Goal: Task Accomplishment & Management: Complete application form

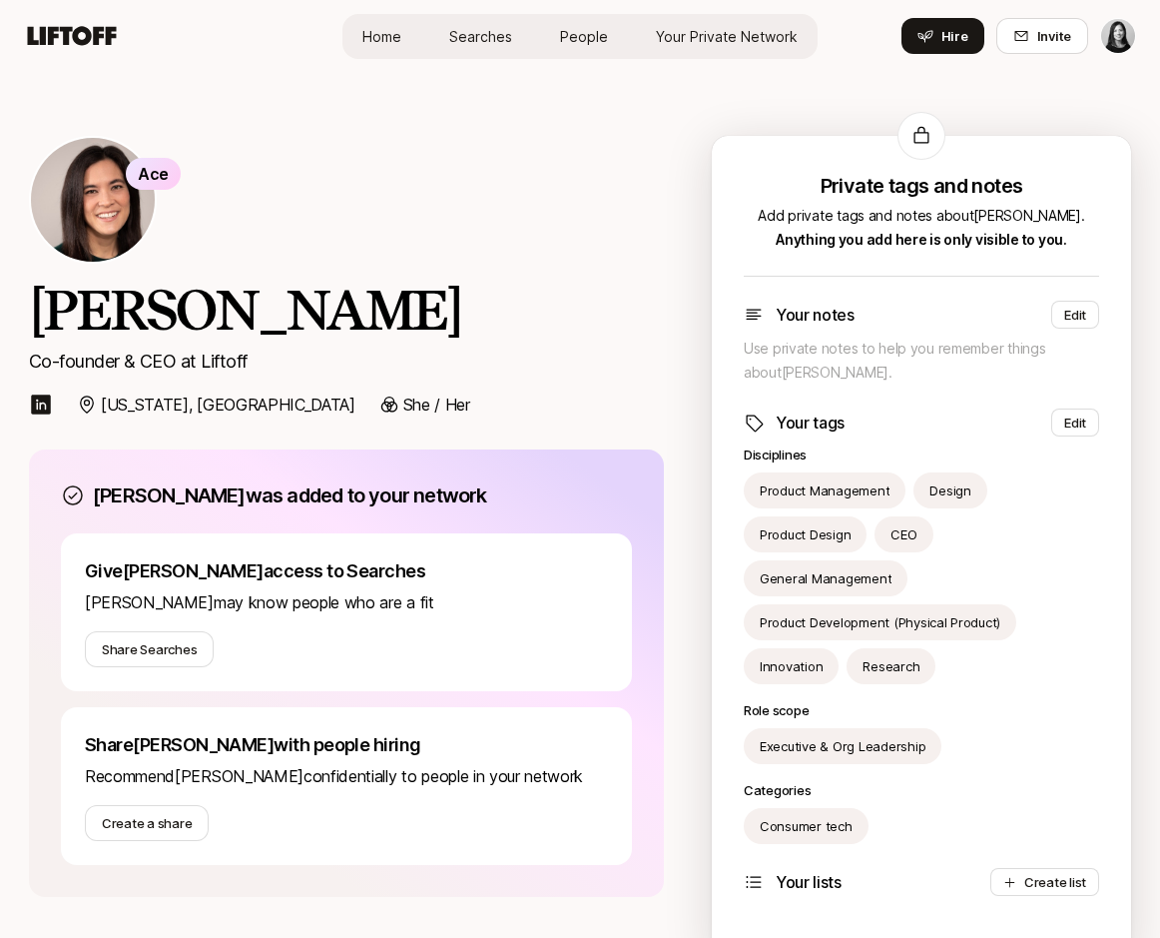
click at [395, 44] on span "Home" at bounding box center [381, 36] width 39 height 21
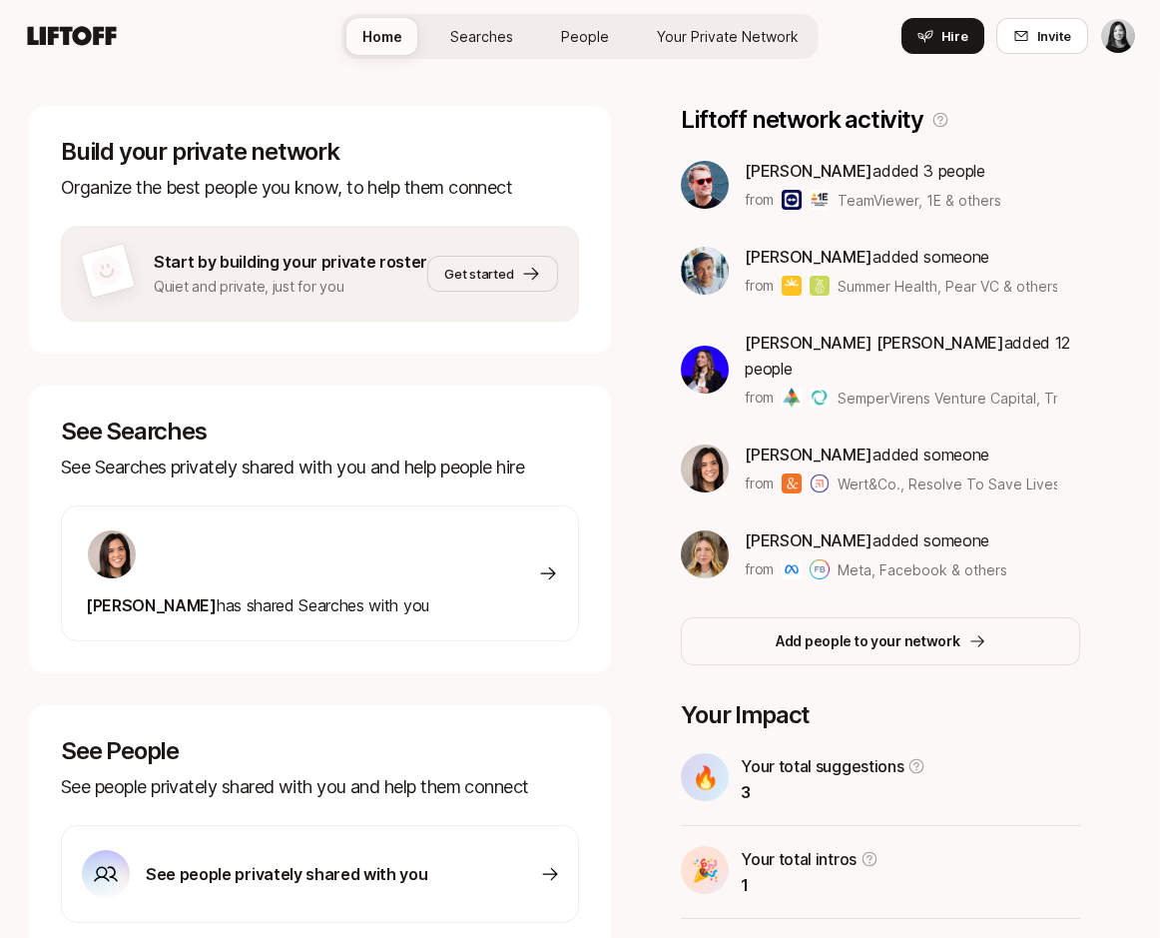
scroll to position [309, 0]
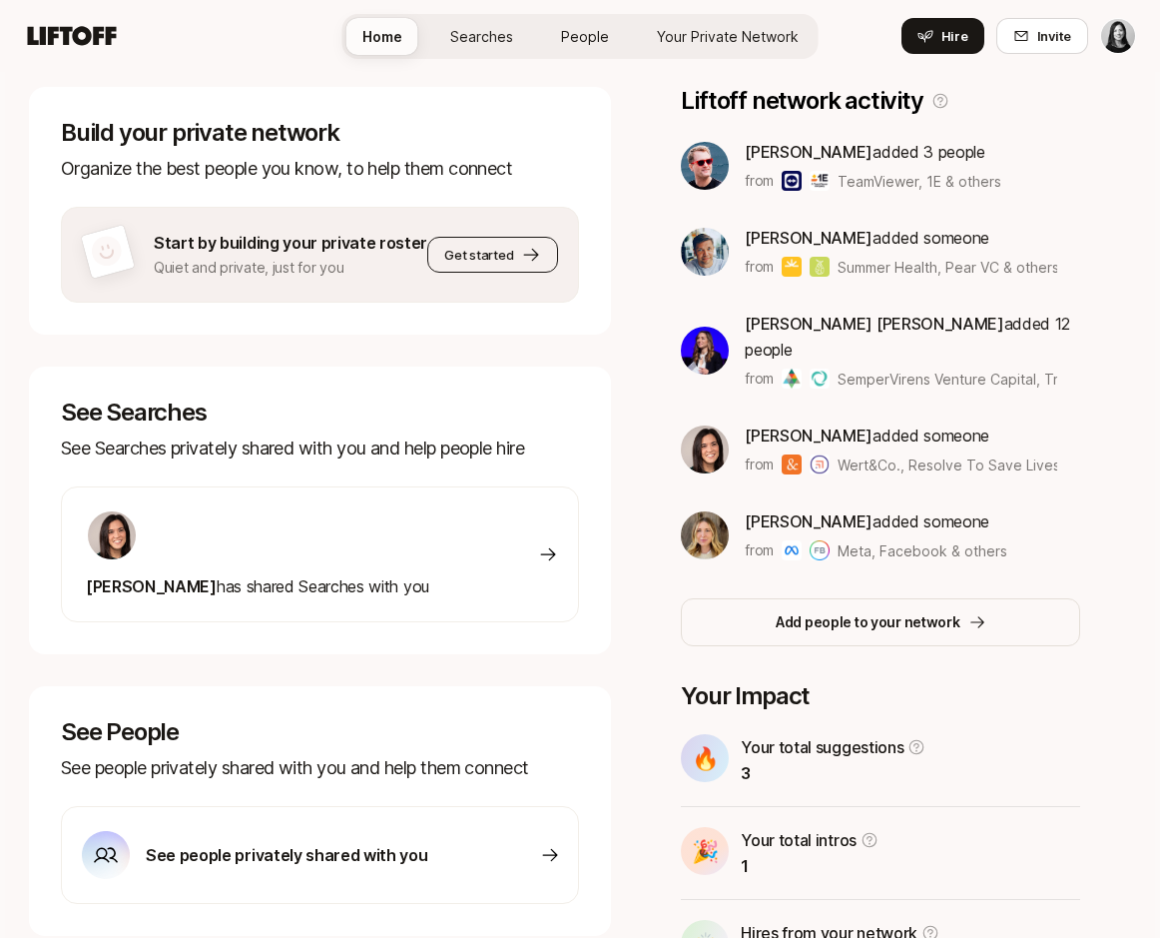
click at [521, 246] on icon at bounding box center [531, 255] width 20 height 20
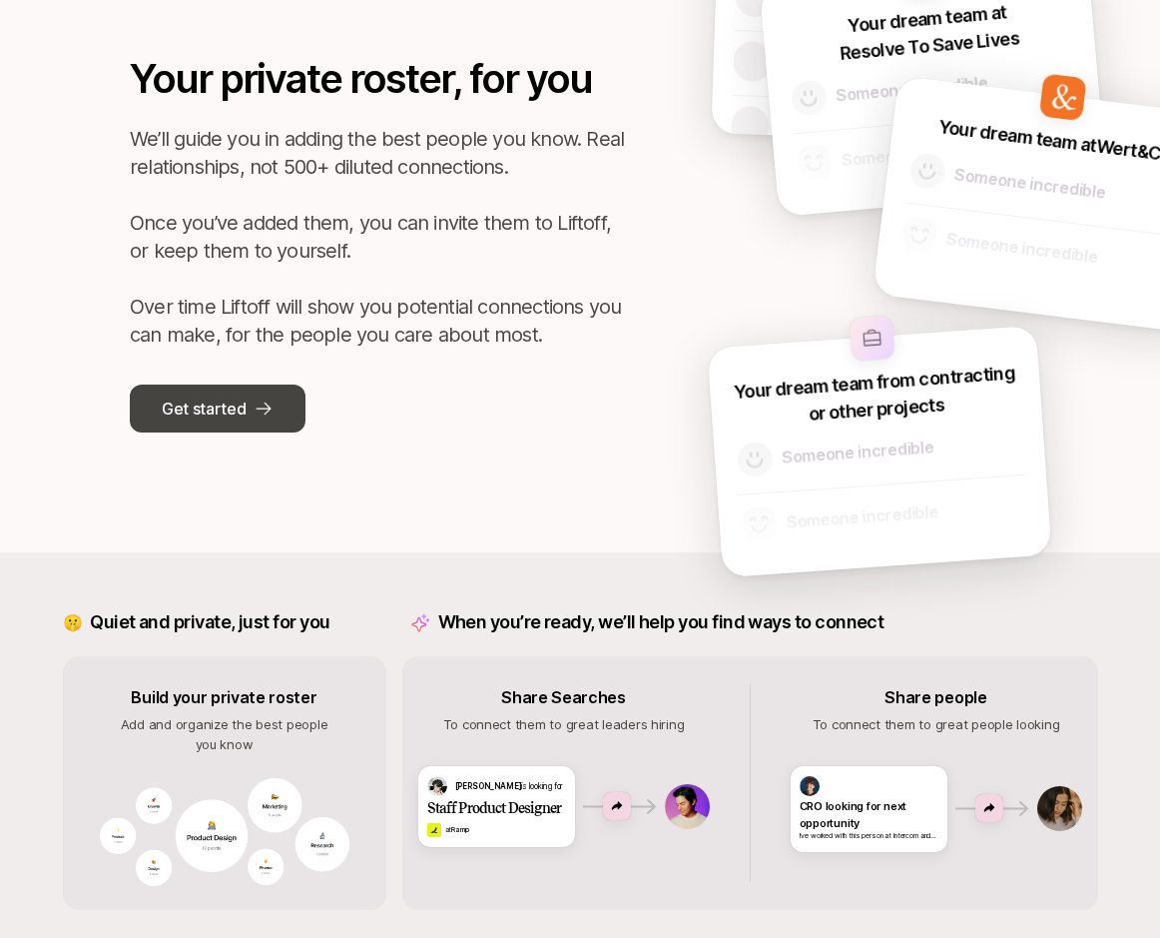
scroll to position [119, 0]
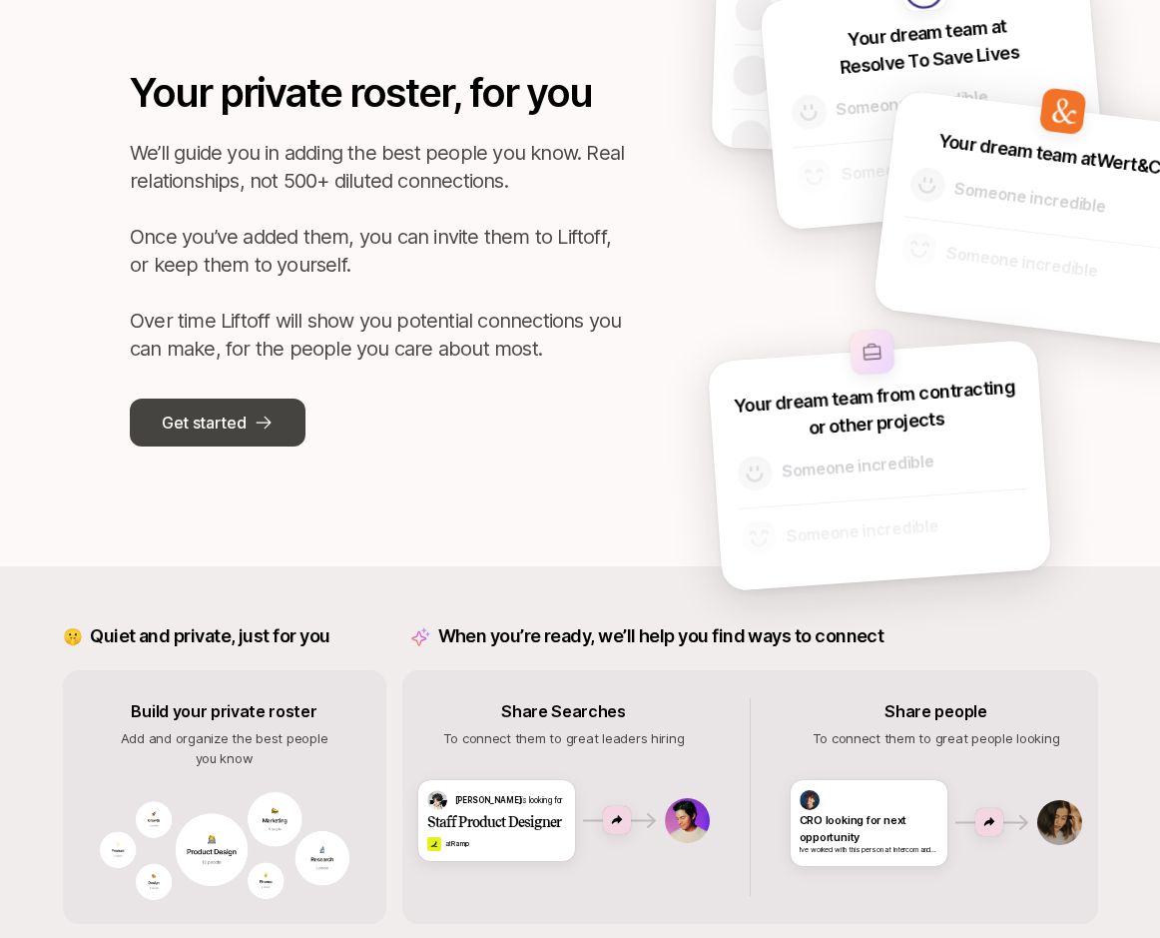
click at [246, 424] on button "Get started" at bounding box center [218, 422] width 176 height 48
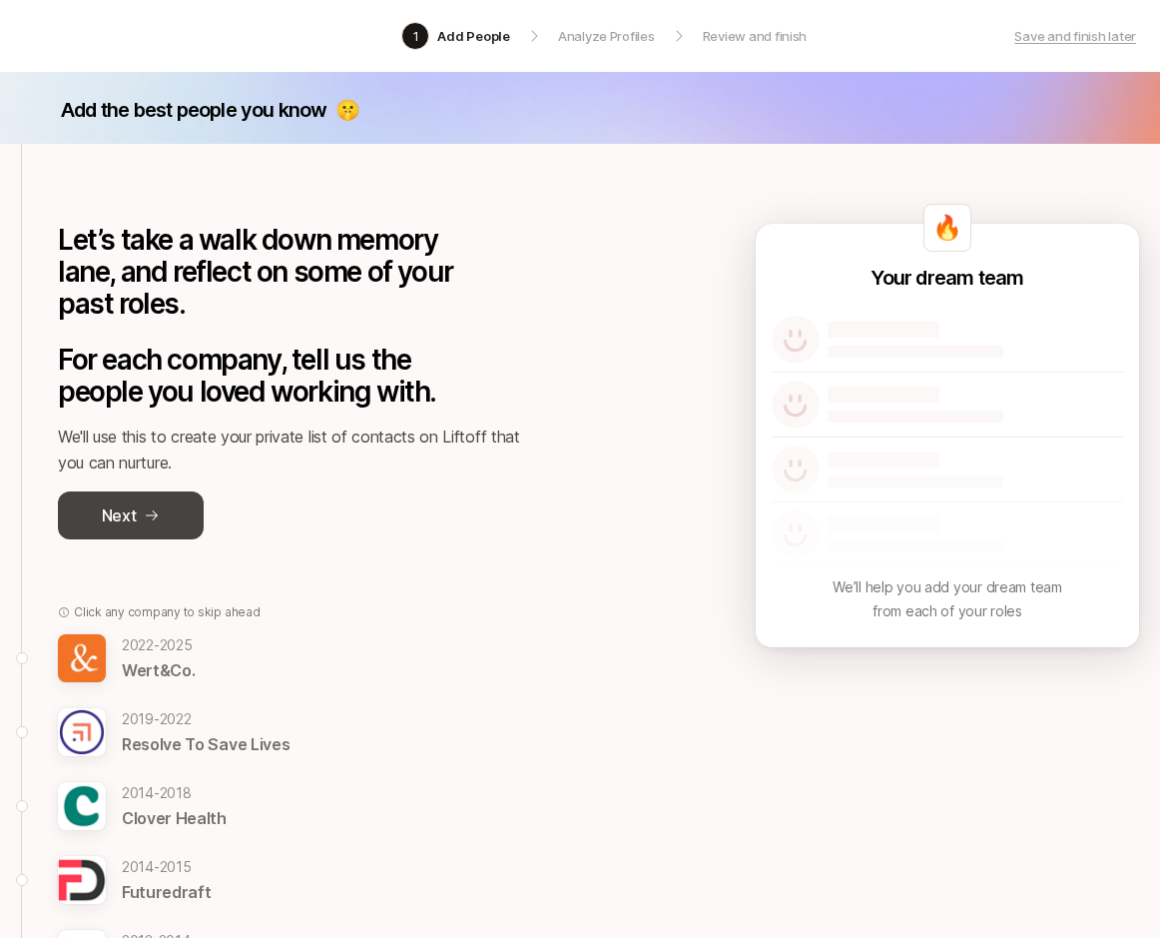
click at [197, 498] on button "Next" at bounding box center [131, 515] width 146 height 48
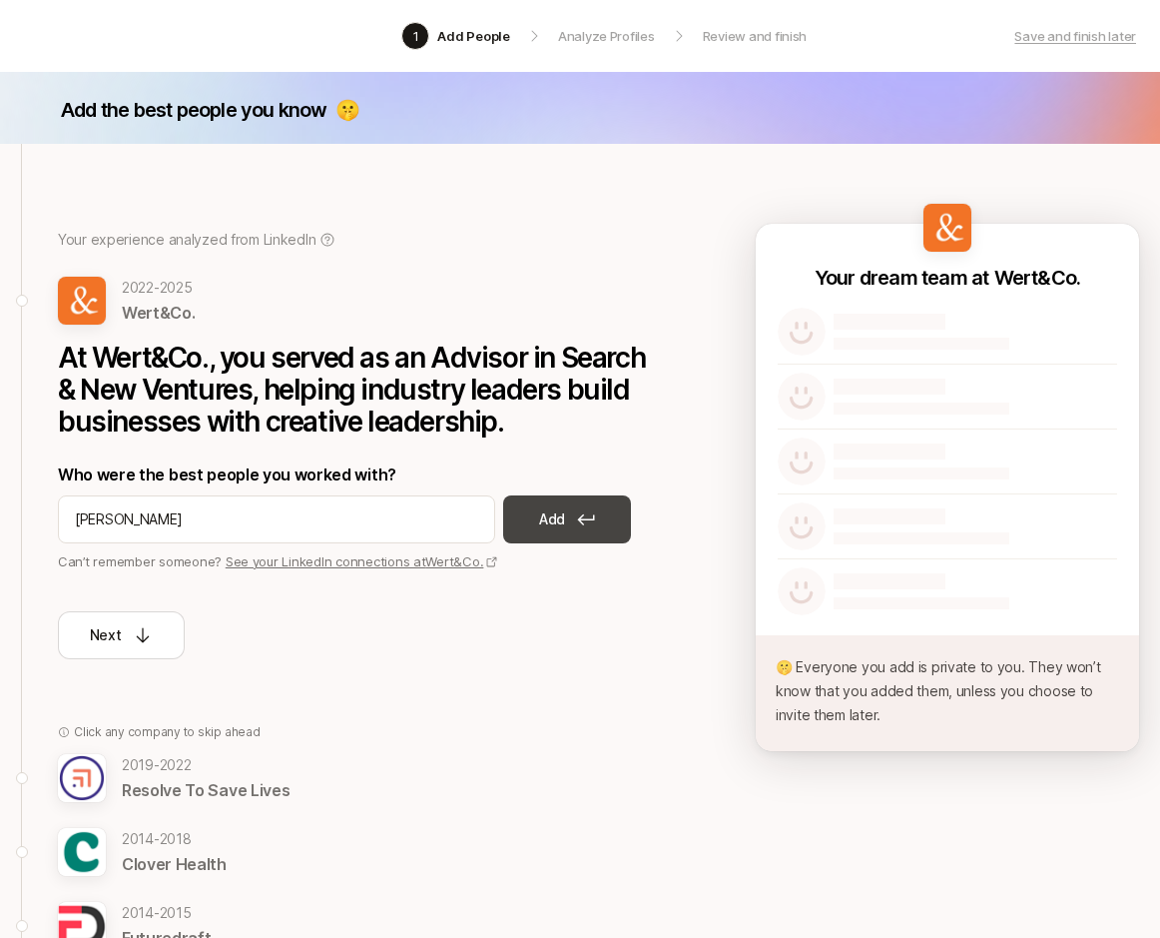
type input "[PERSON_NAME]"
click at [575, 523] on button "Add" at bounding box center [567, 519] width 128 height 48
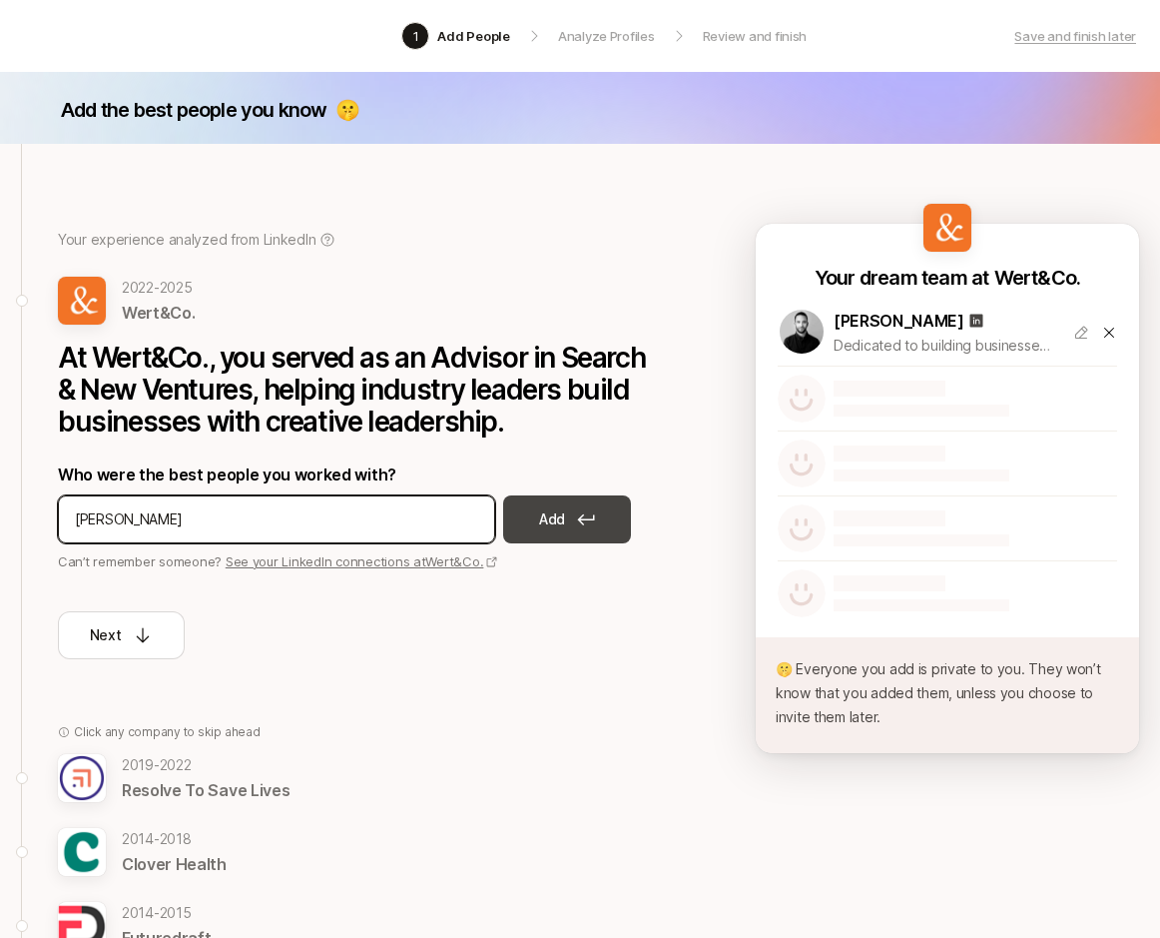
type input "[PERSON_NAME]"
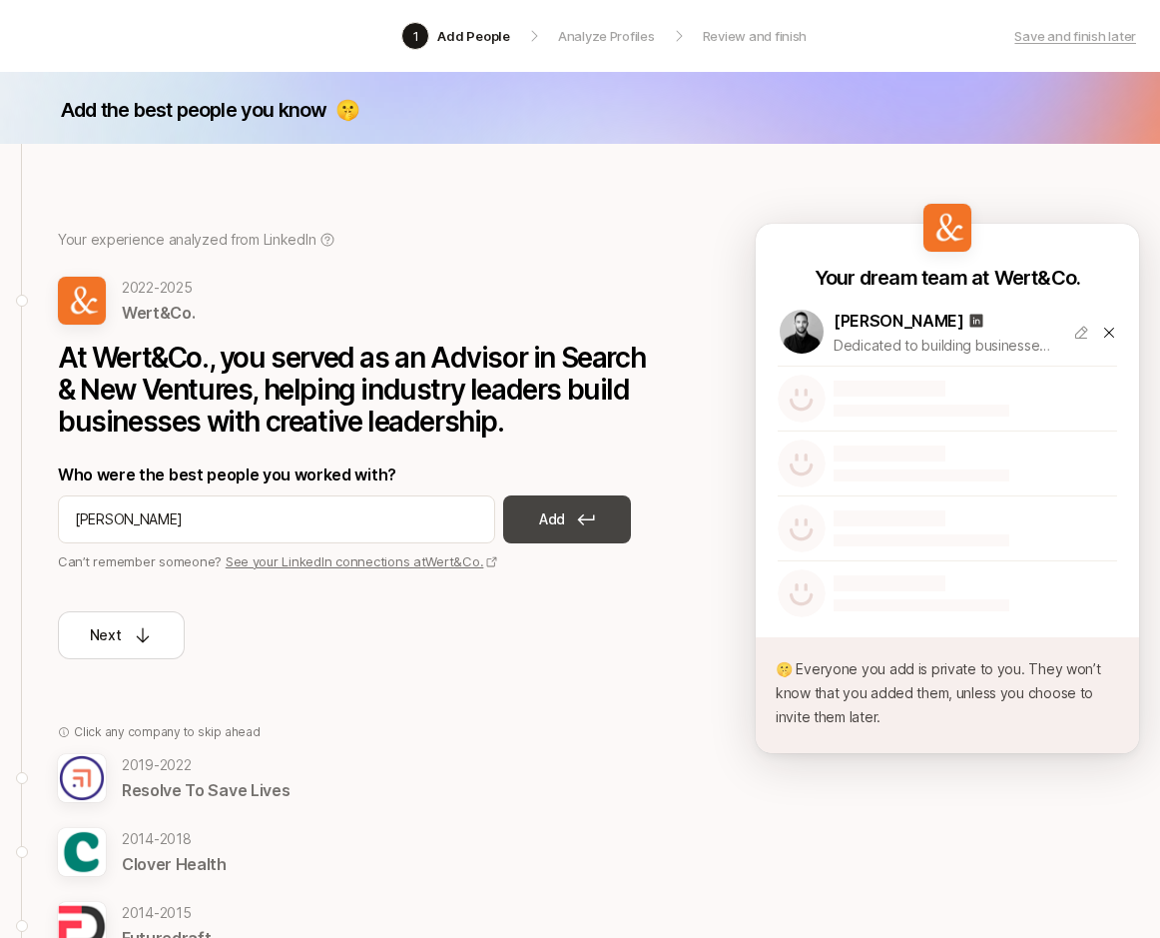
click at [602, 523] on button "Add" at bounding box center [567, 519] width 128 height 48
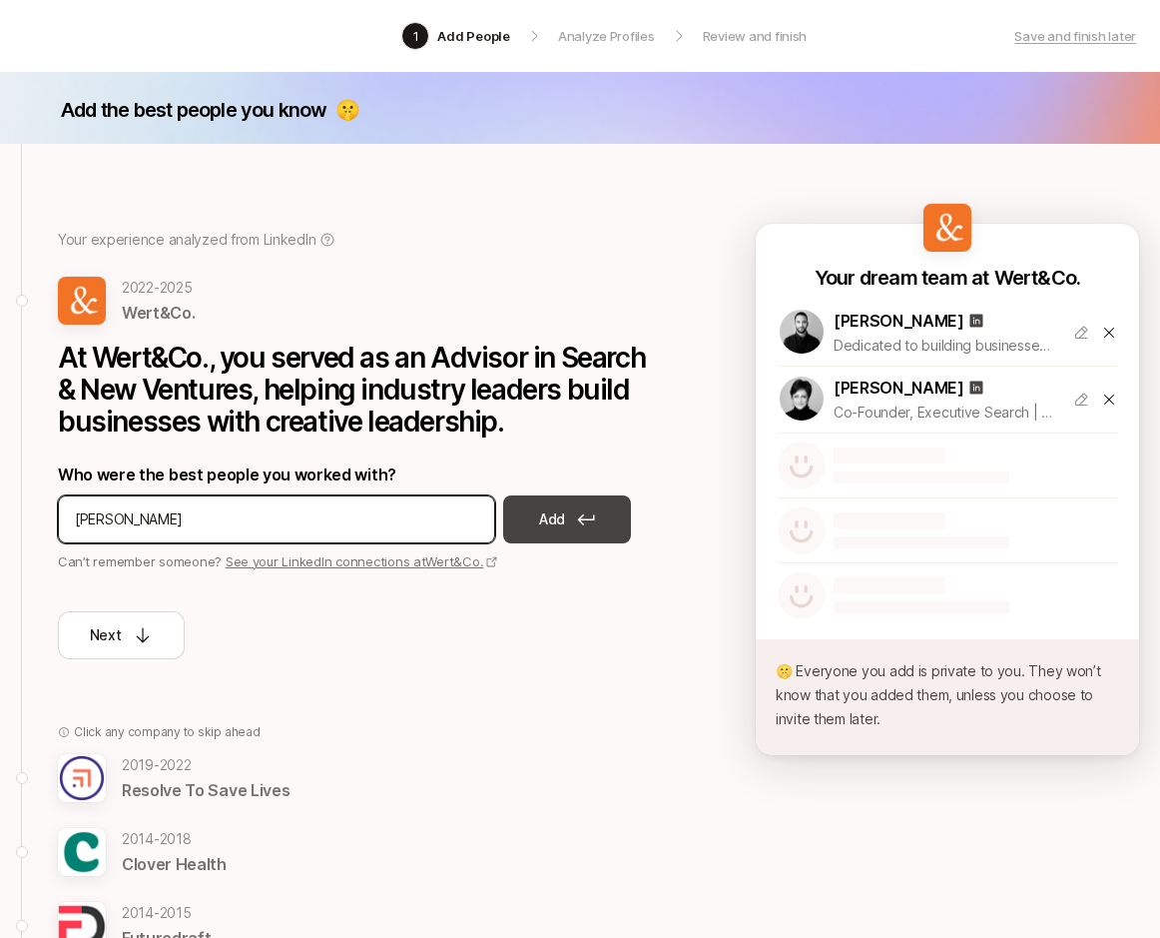
type input "[PERSON_NAME]"
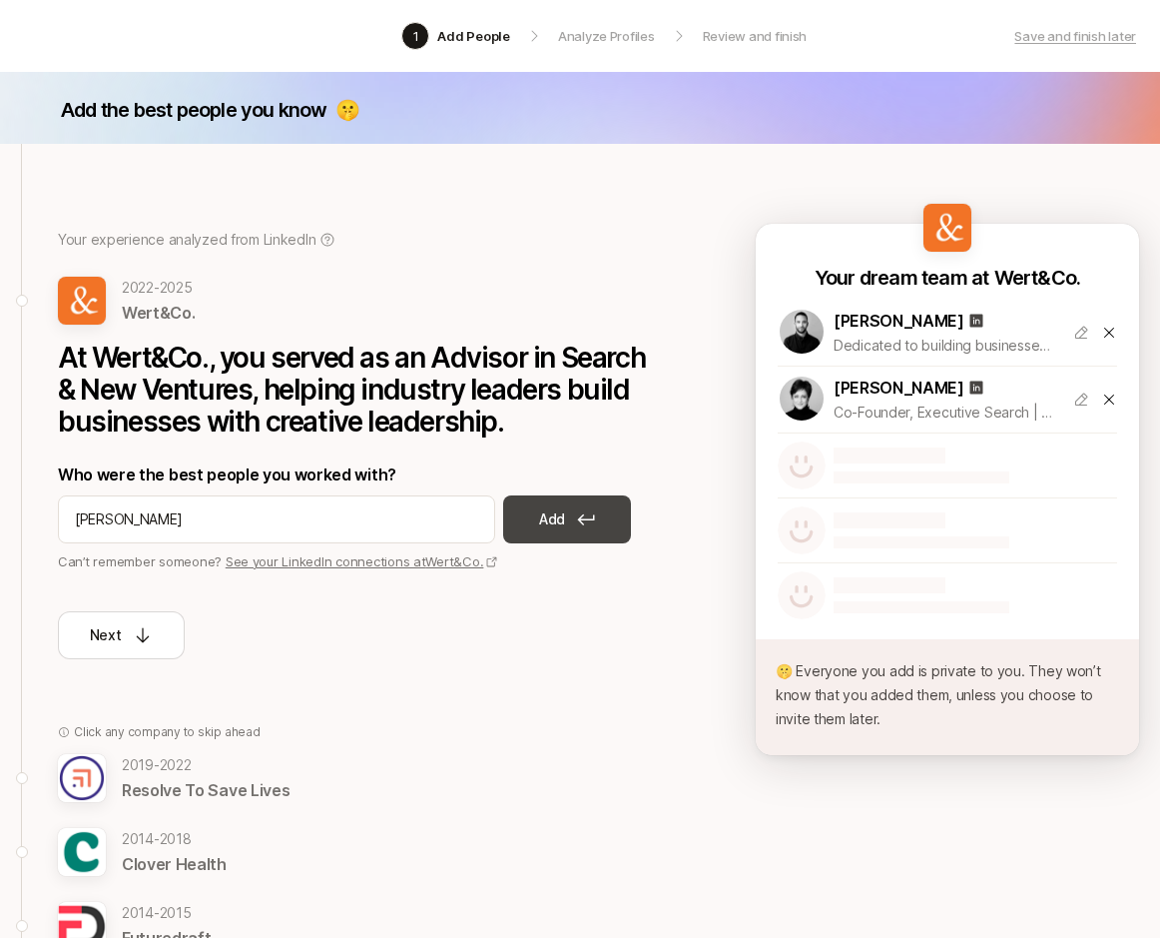
click at [572, 523] on button "Add" at bounding box center [567, 519] width 128 height 48
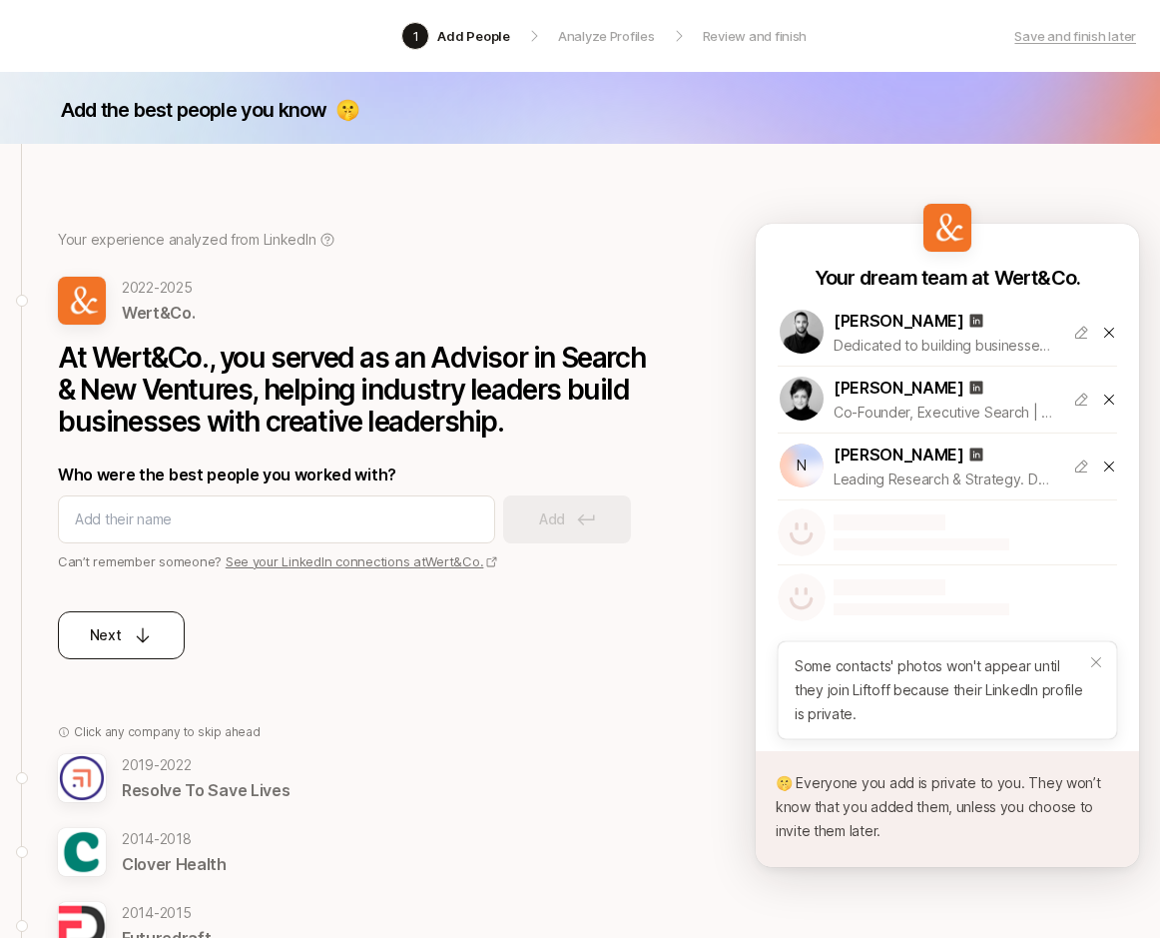
click at [162, 633] on button "Next" at bounding box center [121, 635] width 127 height 48
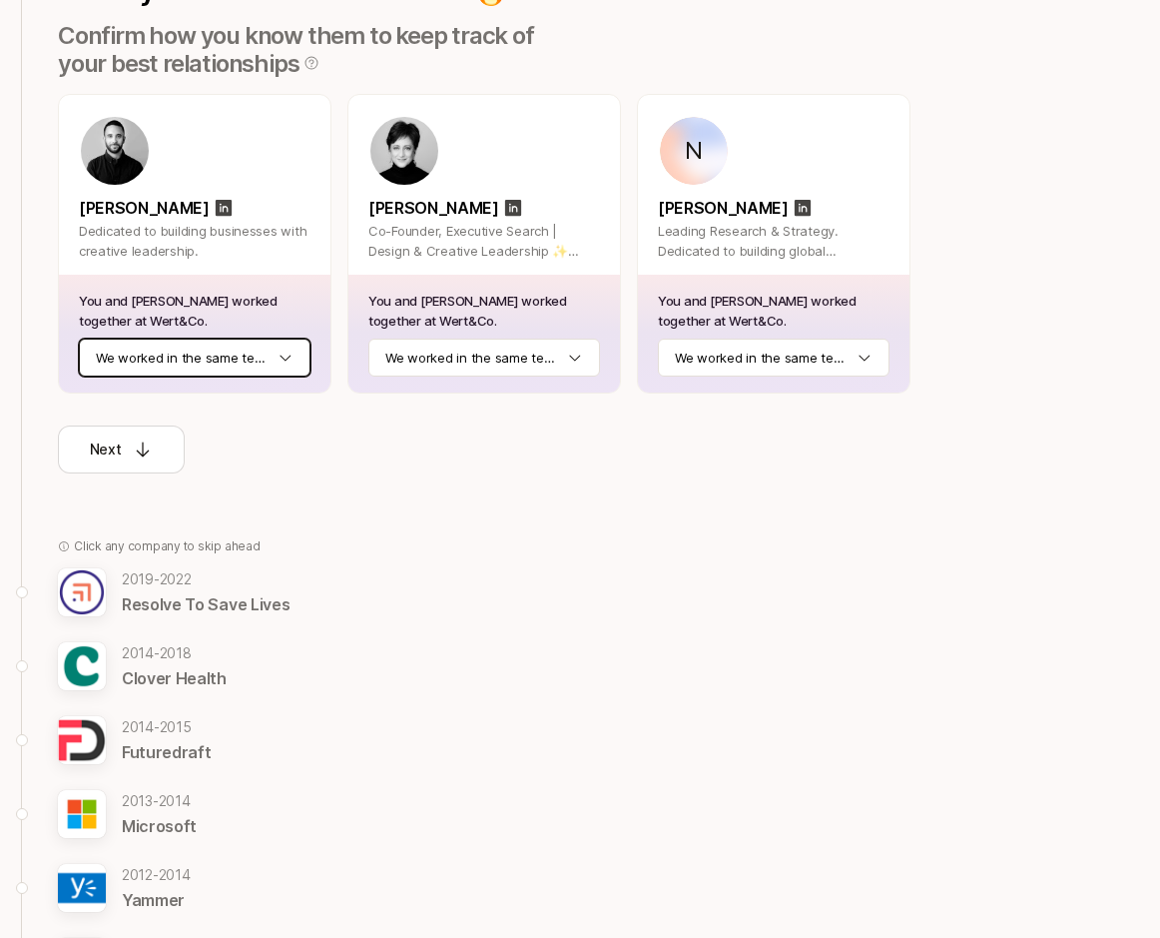
scroll to position [319, 0]
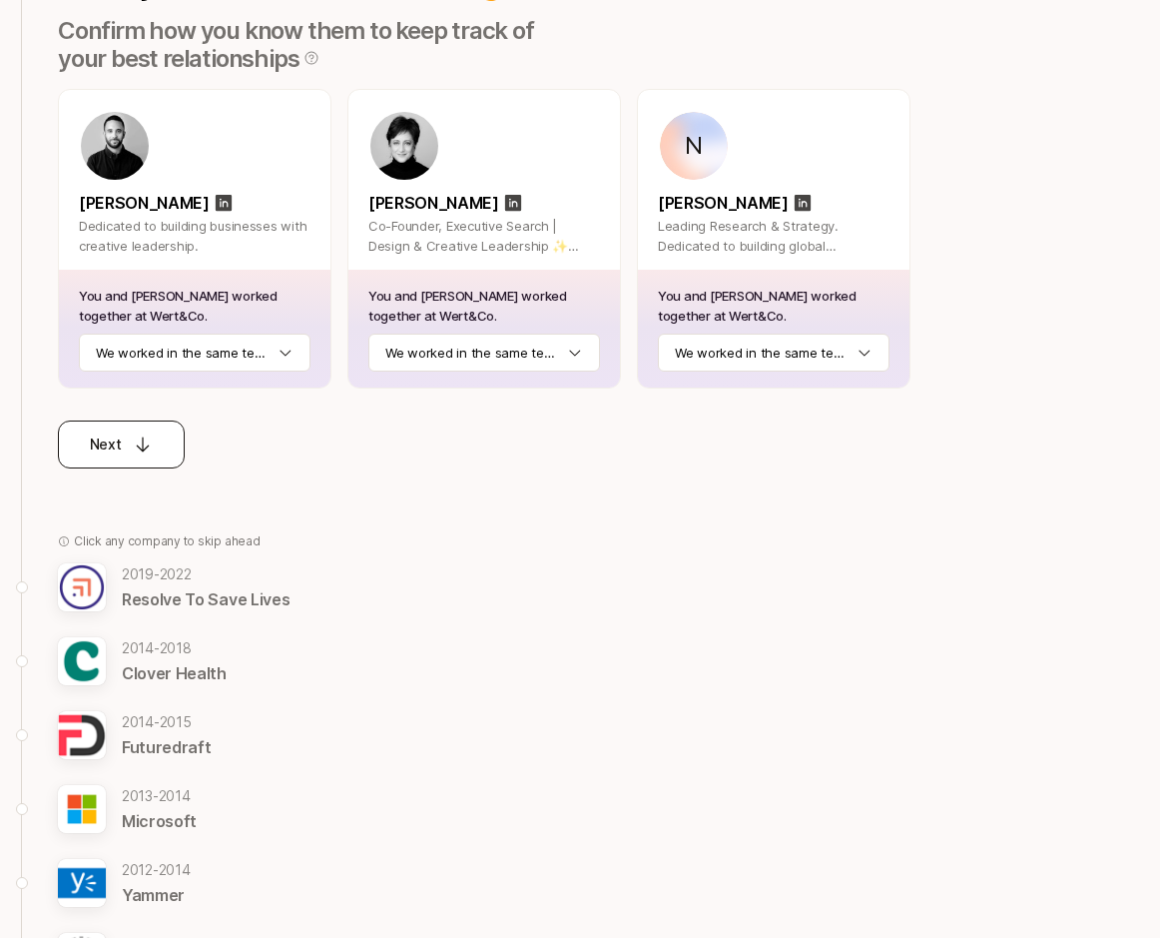
click at [146, 436] on icon at bounding box center [143, 444] width 20 height 20
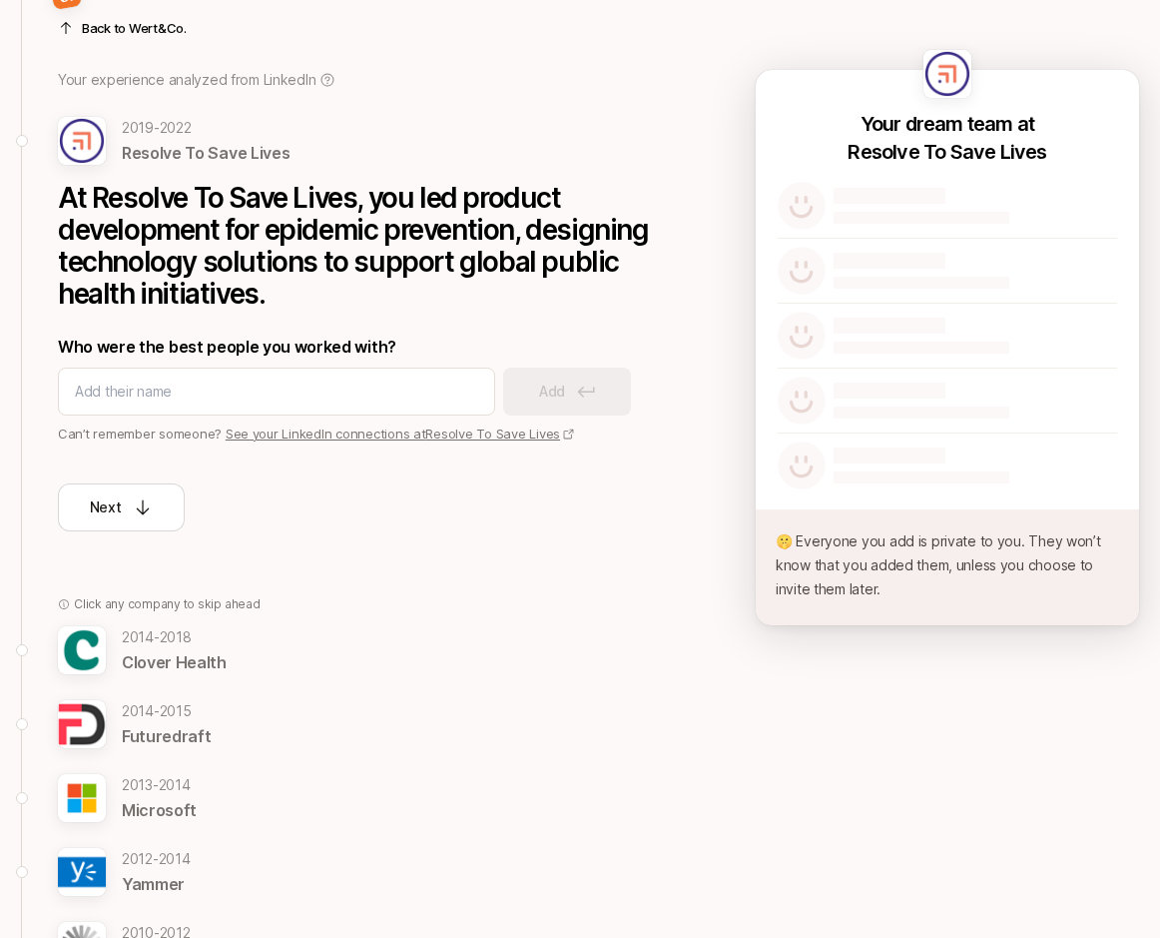
scroll to position [192, 0]
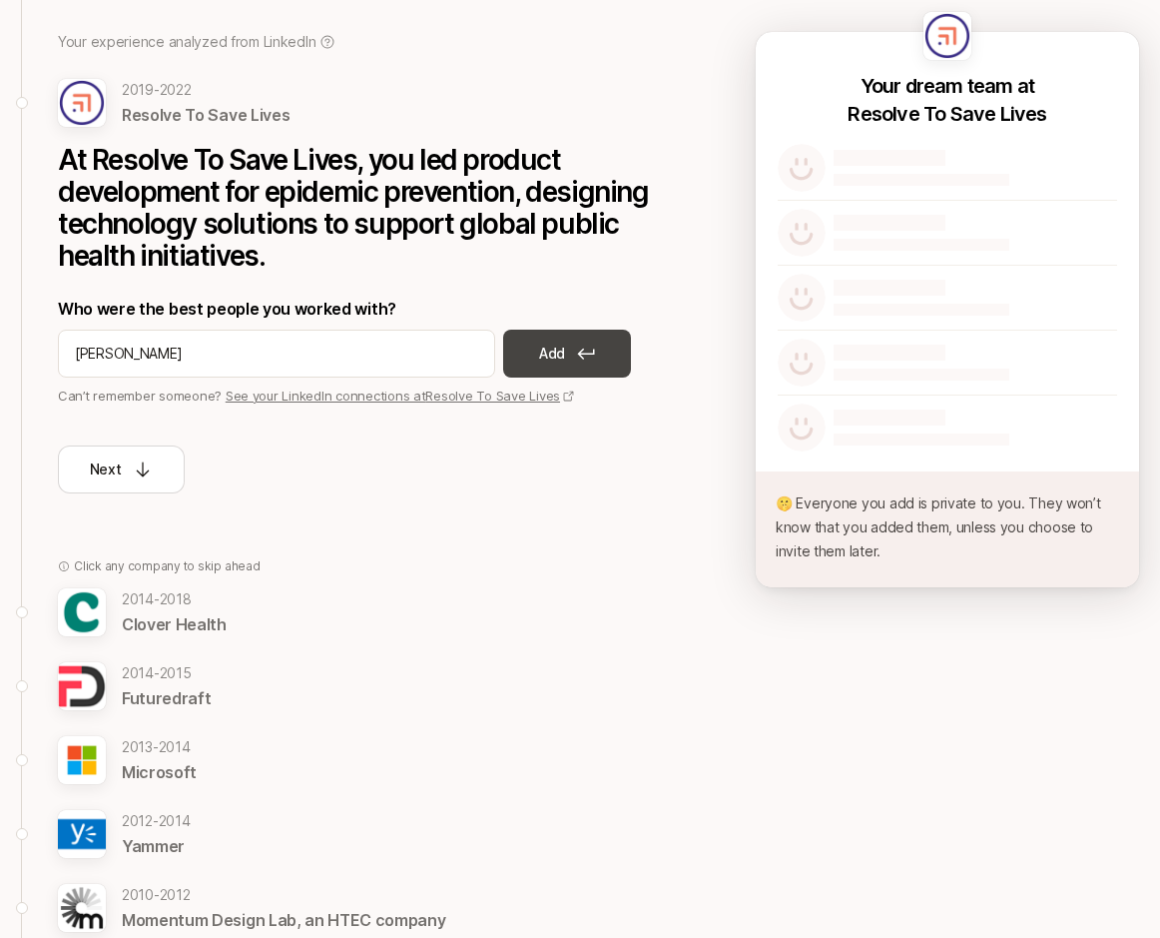
type input "[PERSON_NAME]"
click at [573, 365] on button "Add" at bounding box center [567, 354] width 128 height 48
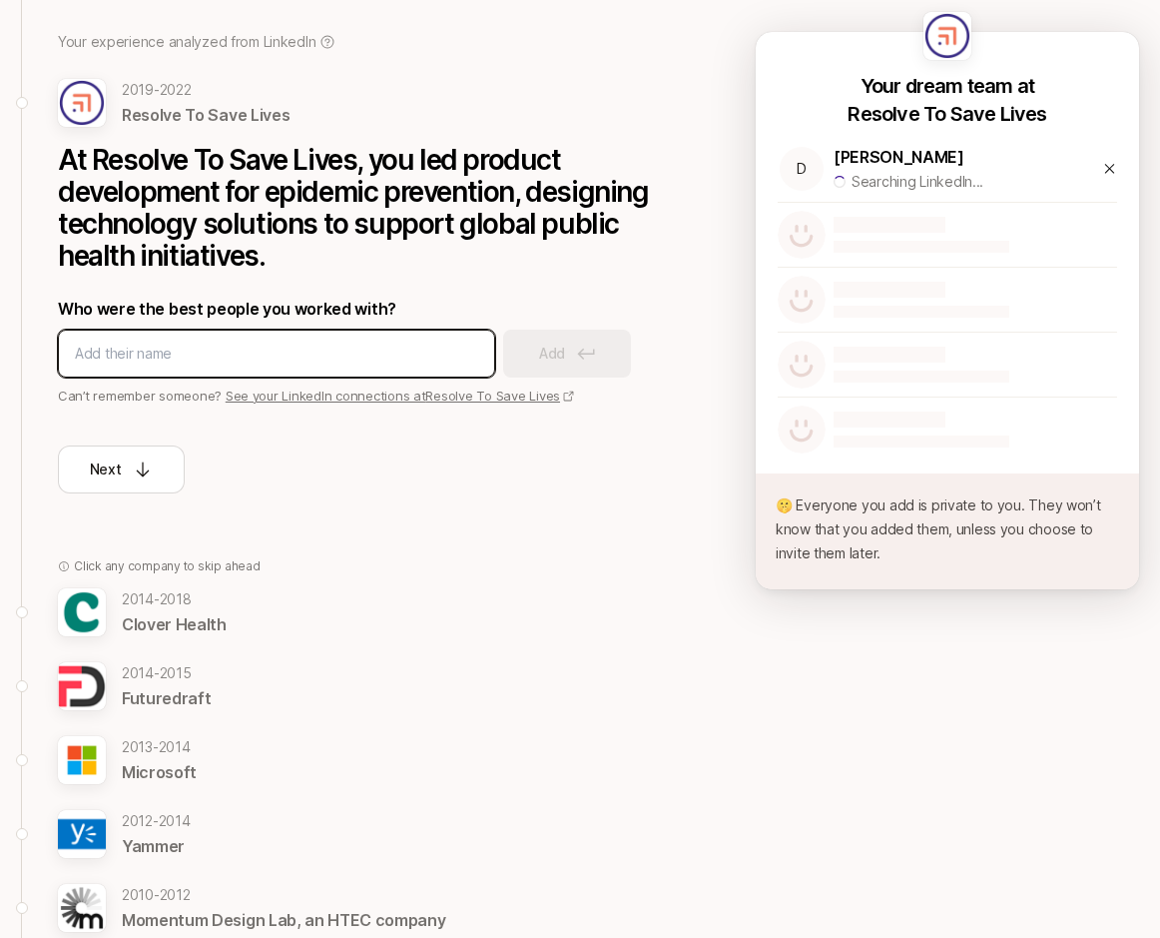
click at [394, 358] on input at bounding box center [276, 353] width 403 height 24
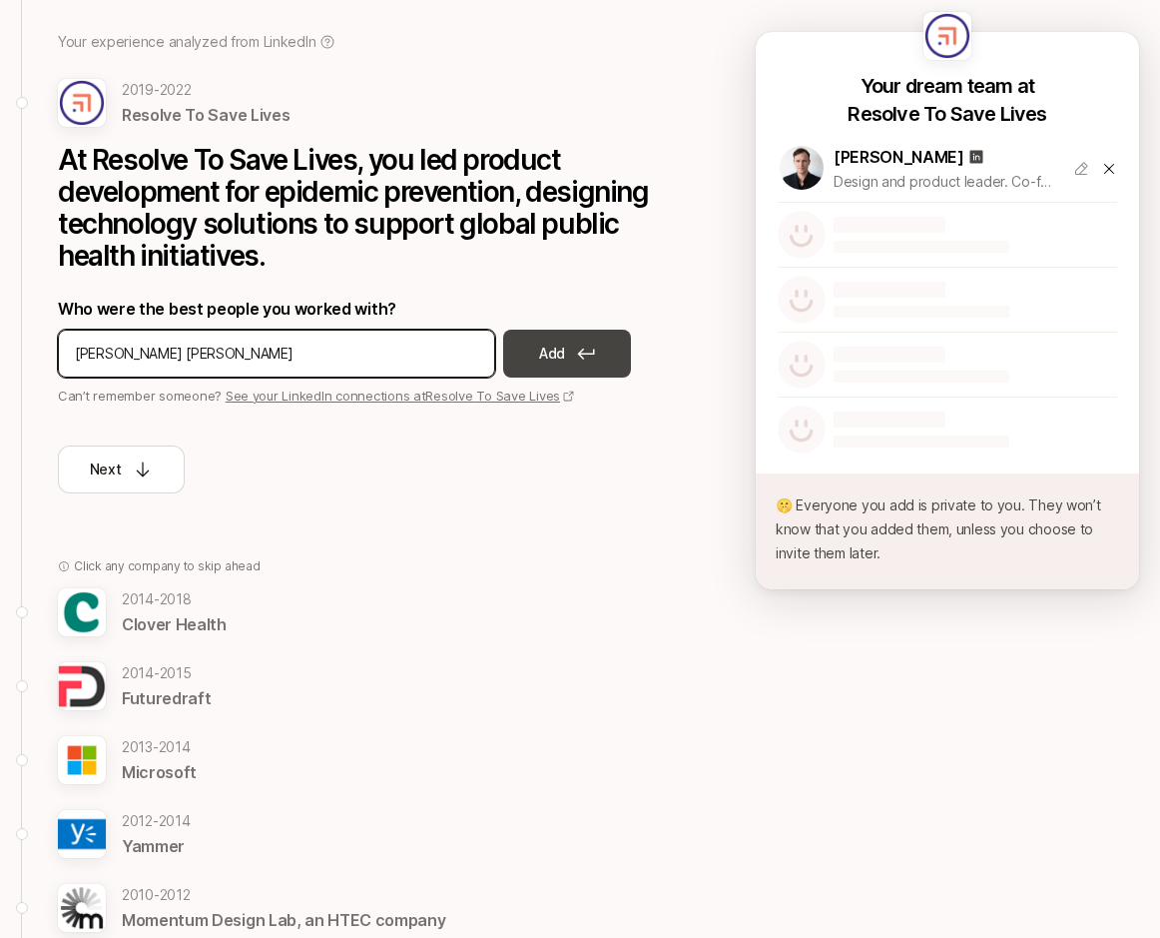
type input "[PERSON_NAME] [PERSON_NAME]"
click at [580, 367] on button "Add" at bounding box center [567, 354] width 128 height 48
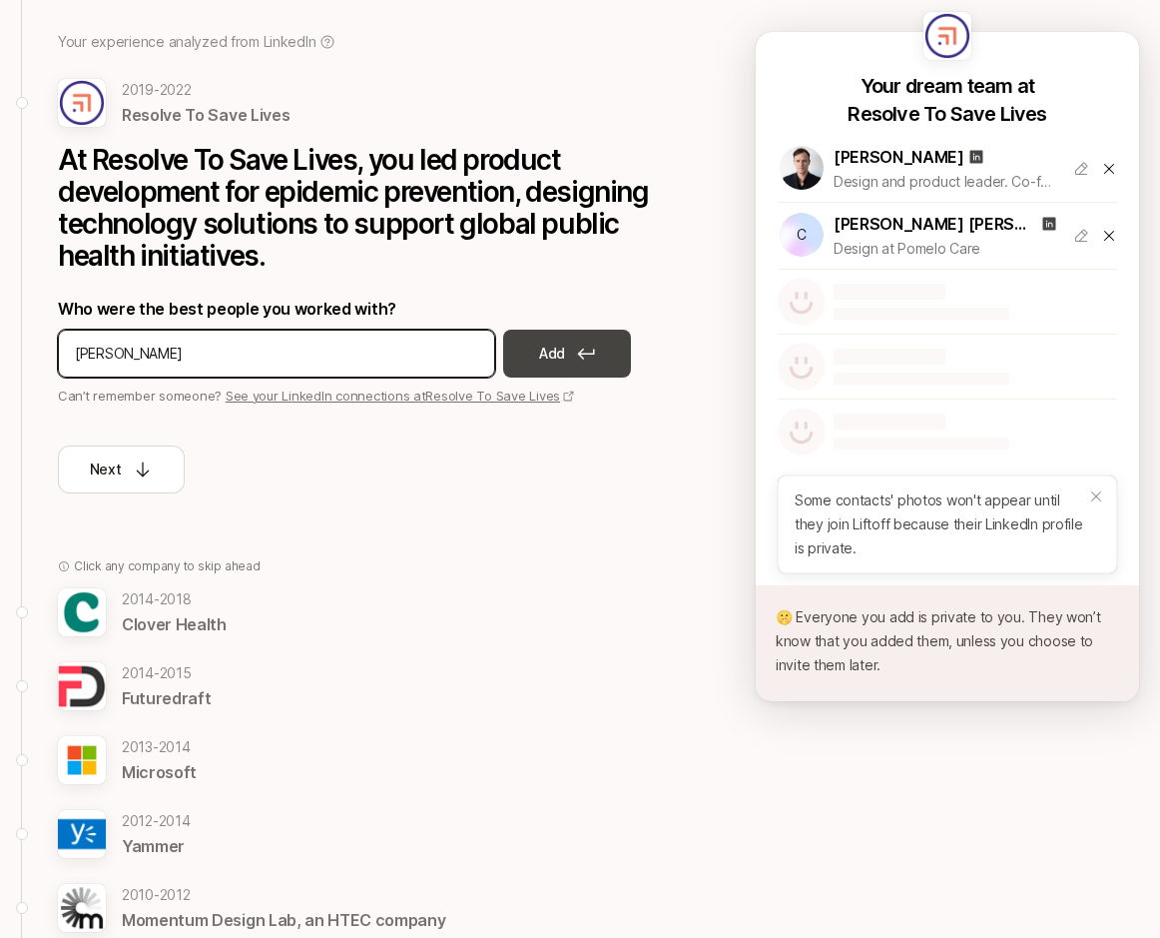
type input "[PERSON_NAME]"
click at [605, 345] on button "Add" at bounding box center [567, 354] width 128 height 48
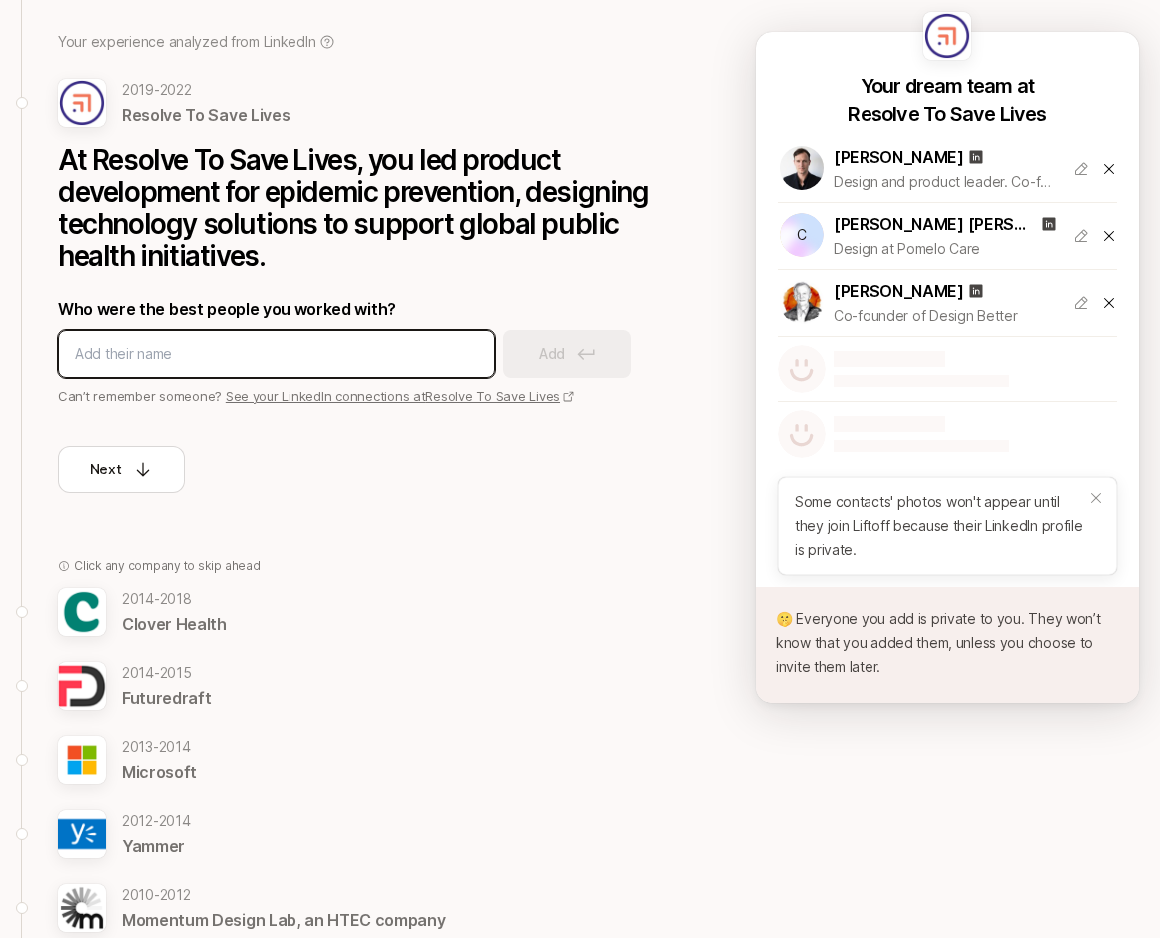
click at [427, 359] on input at bounding box center [276, 353] width 403 height 24
type input "[PERSON_NAME]"
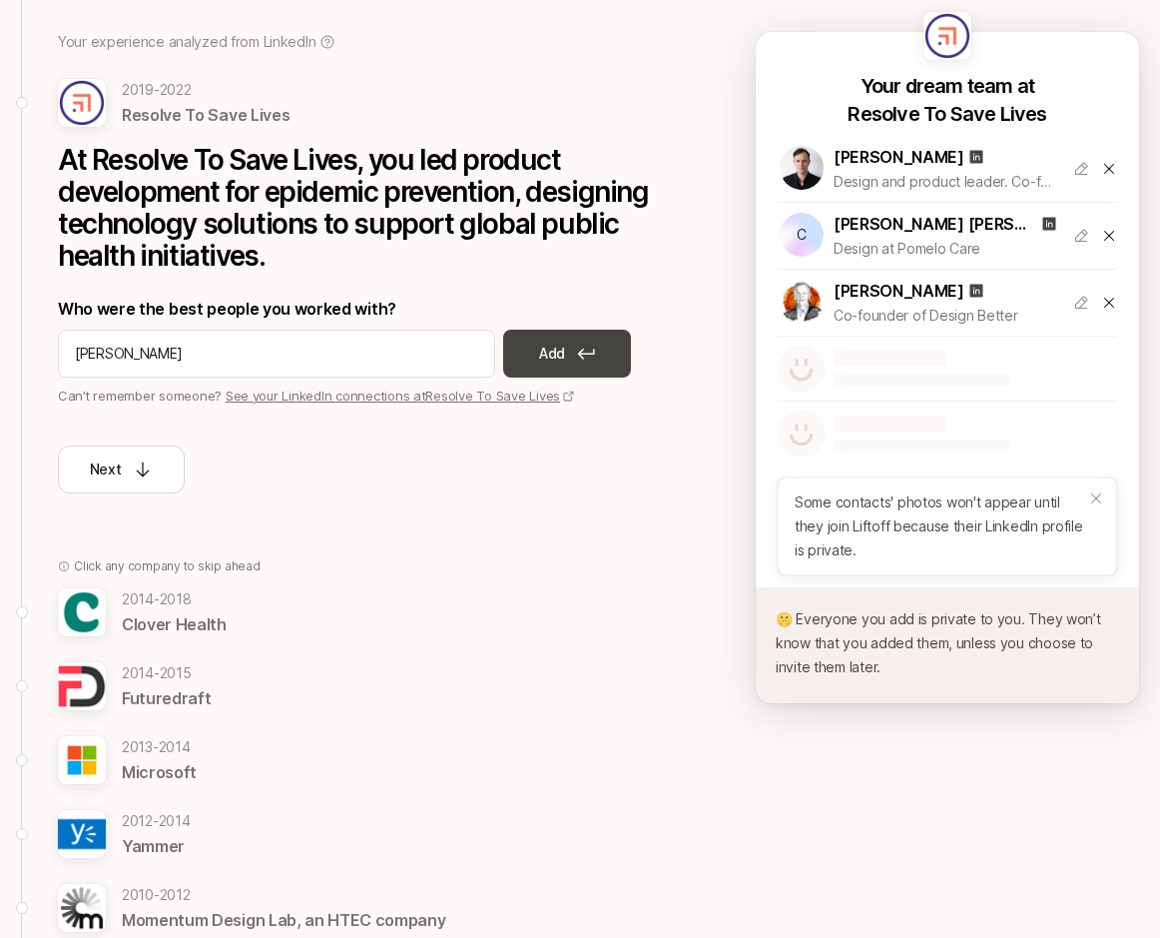
click at [603, 344] on button "Add" at bounding box center [567, 354] width 128 height 48
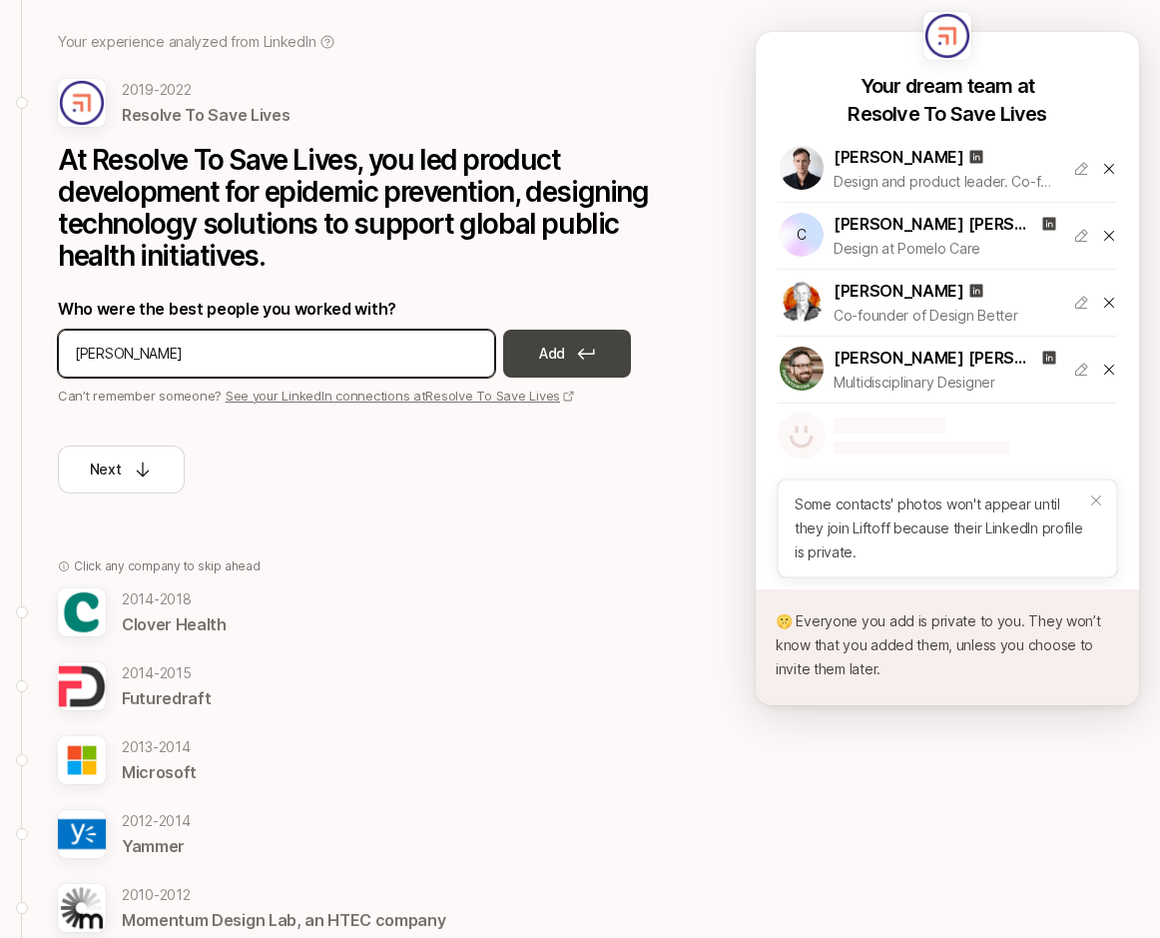
type input "[PERSON_NAME]"
click at [623, 374] on button "Add" at bounding box center [567, 354] width 128 height 48
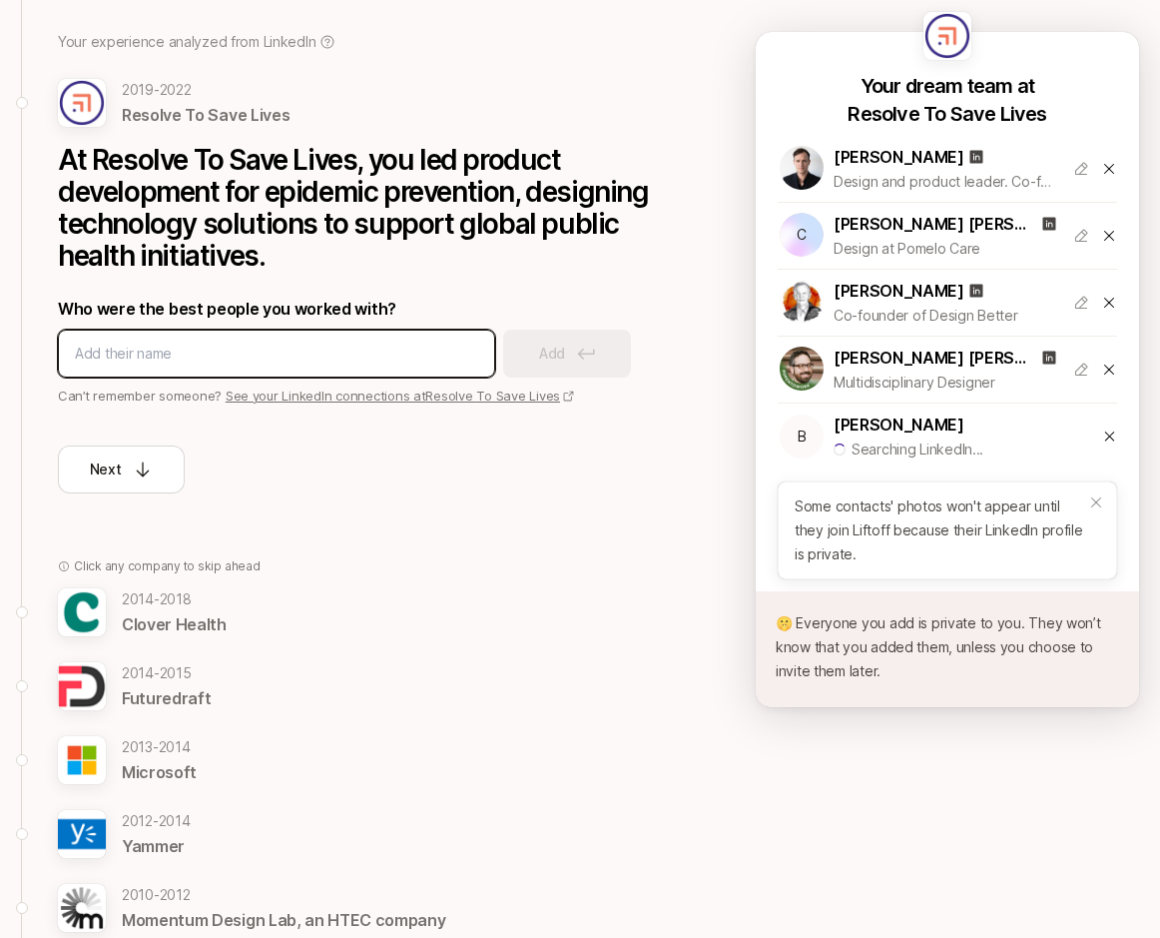
click at [468, 356] on input at bounding box center [276, 353] width 403 height 24
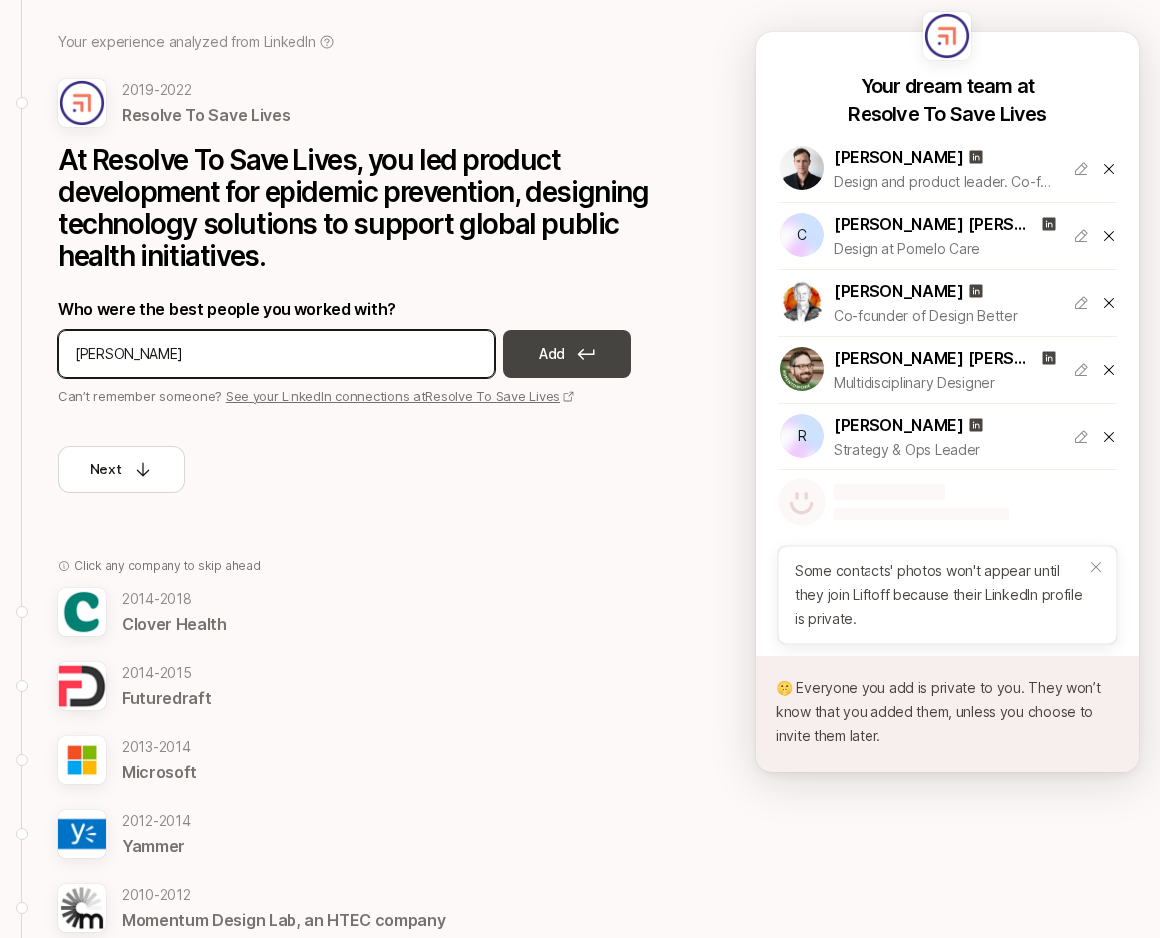
type input "[PERSON_NAME]"
click at [596, 360] on button "Add" at bounding box center [567, 354] width 128 height 48
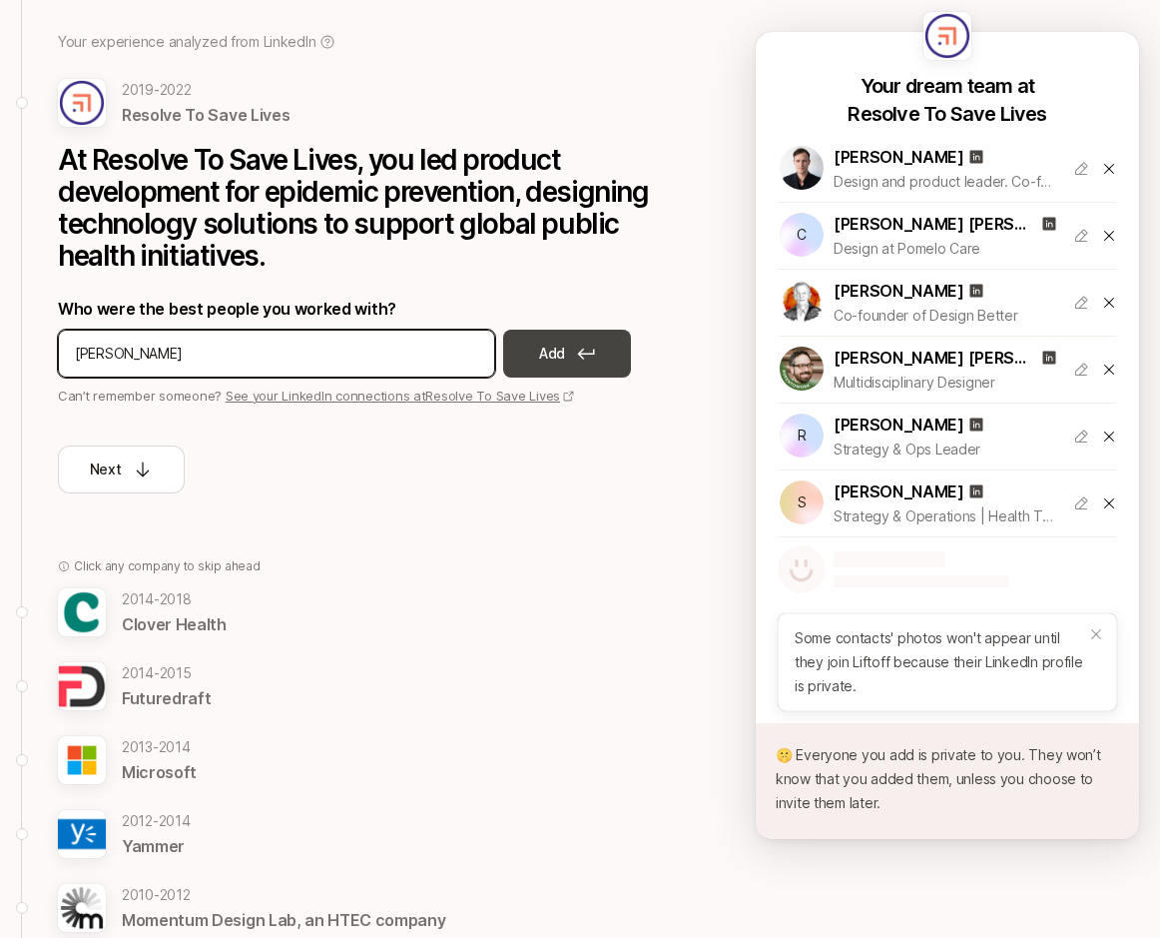
type input "[PERSON_NAME]"
click at [543, 358] on p "Add" at bounding box center [552, 353] width 26 height 24
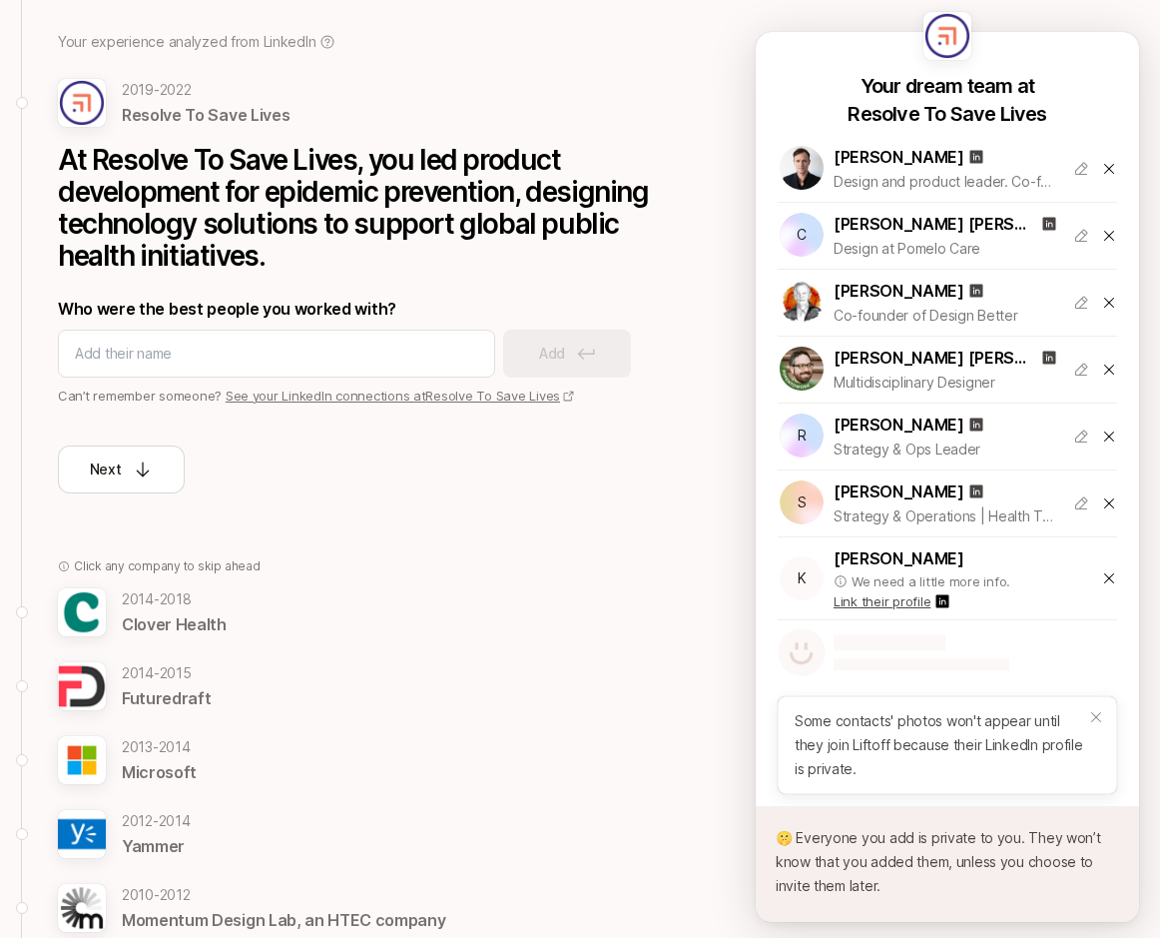
click at [1112, 575] on icon at bounding box center [1109, 578] width 16 height 16
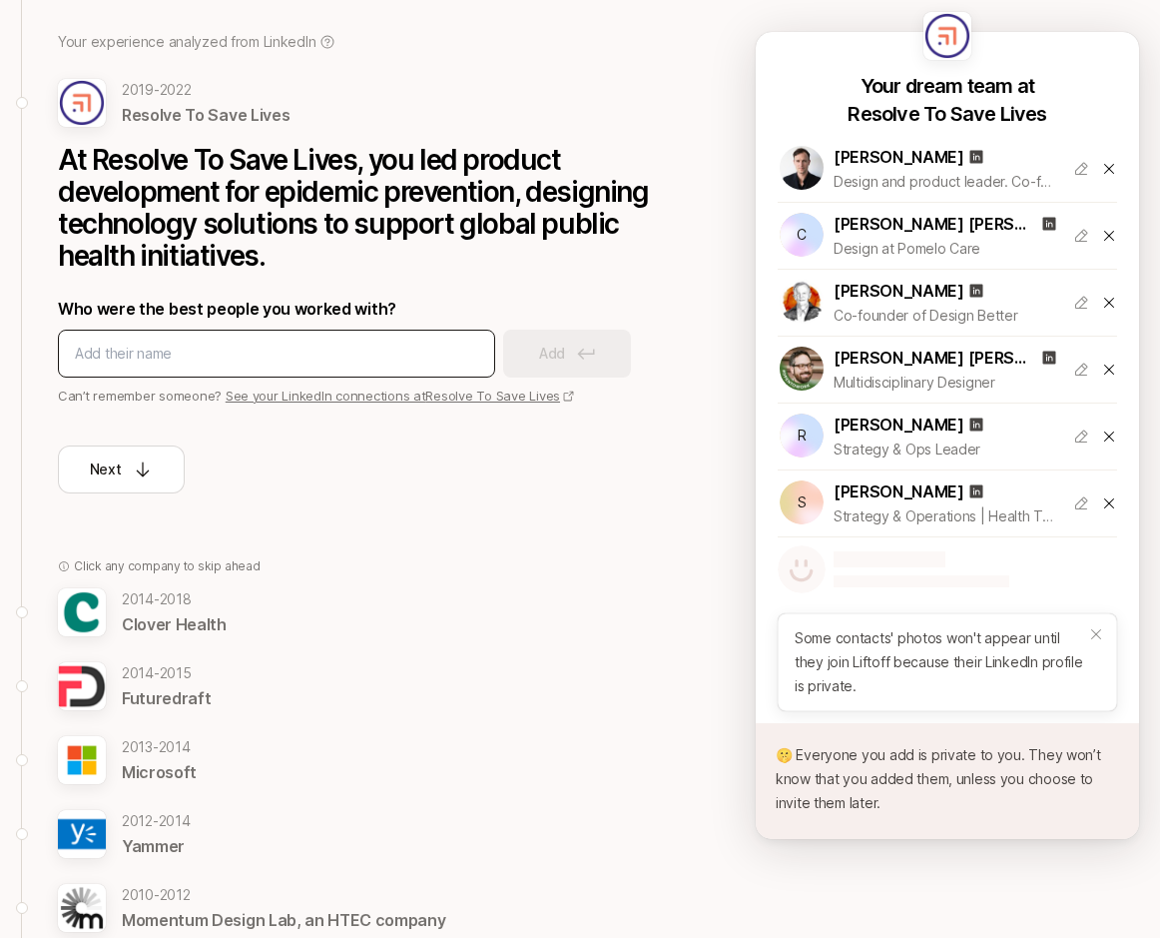
click at [354, 366] on div at bounding box center [276, 354] width 437 height 48
click at [330, 357] on input at bounding box center [276, 353] width 403 height 24
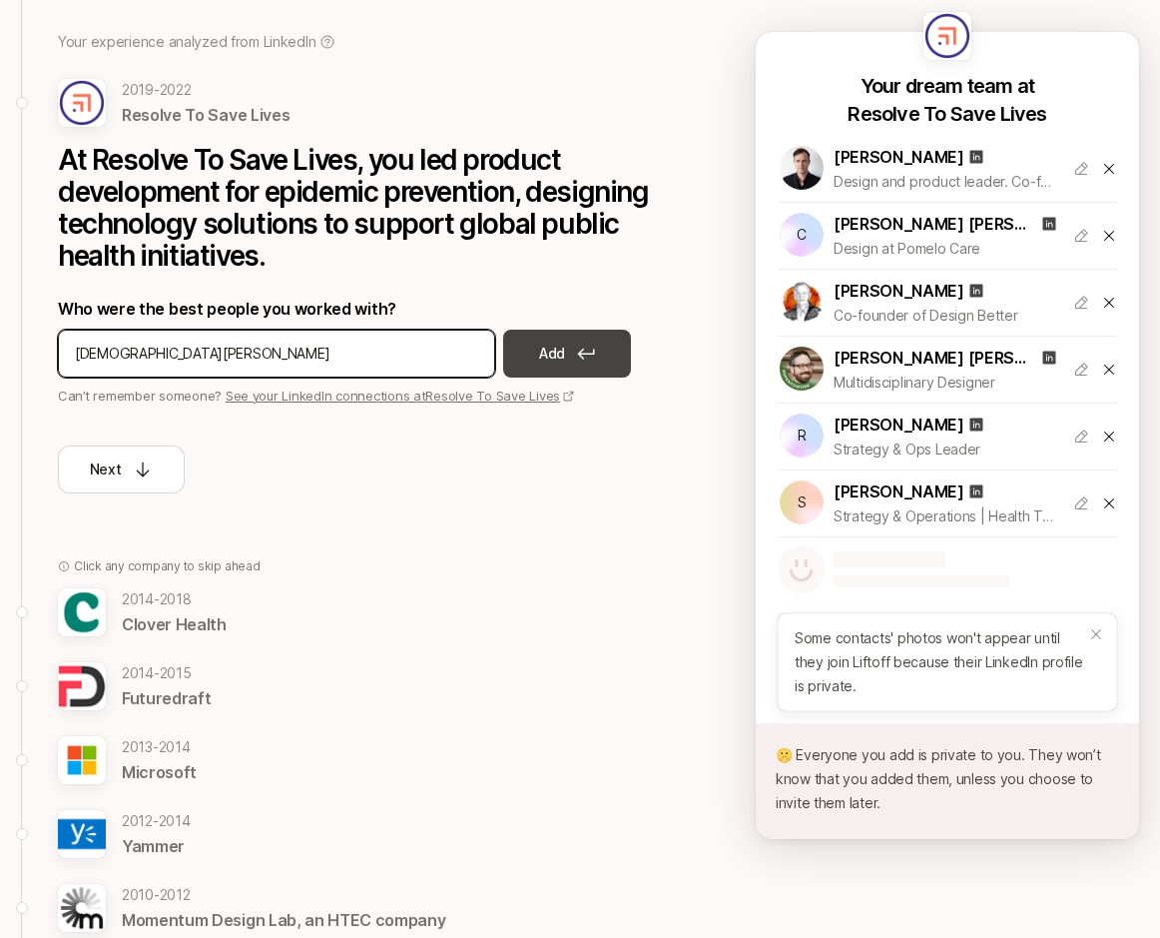
type input "[DEMOGRAPHIC_DATA][PERSON_NAME]"
click at [588, 359] on button "Add" at bounding box center [567, 354] width 128 height 48
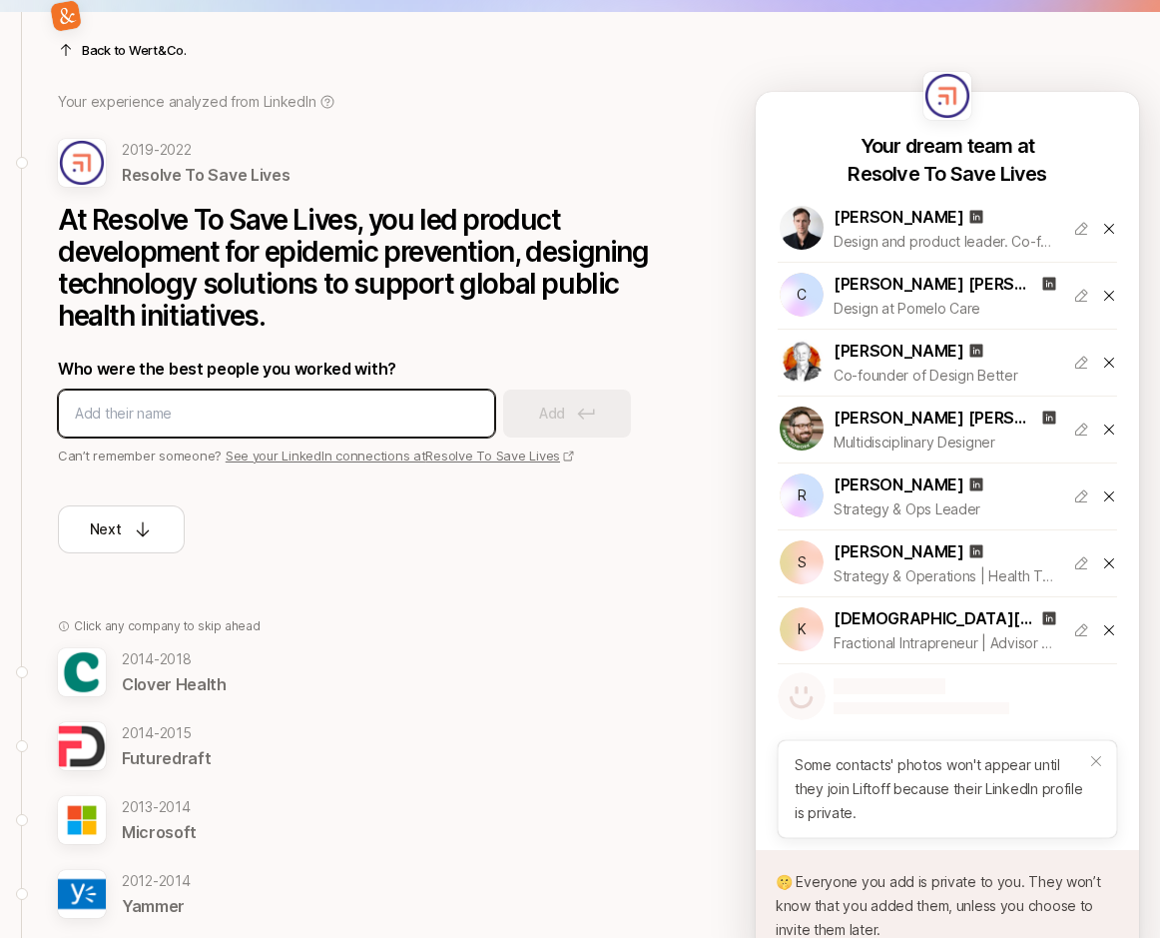
scroll to position [128, 0]
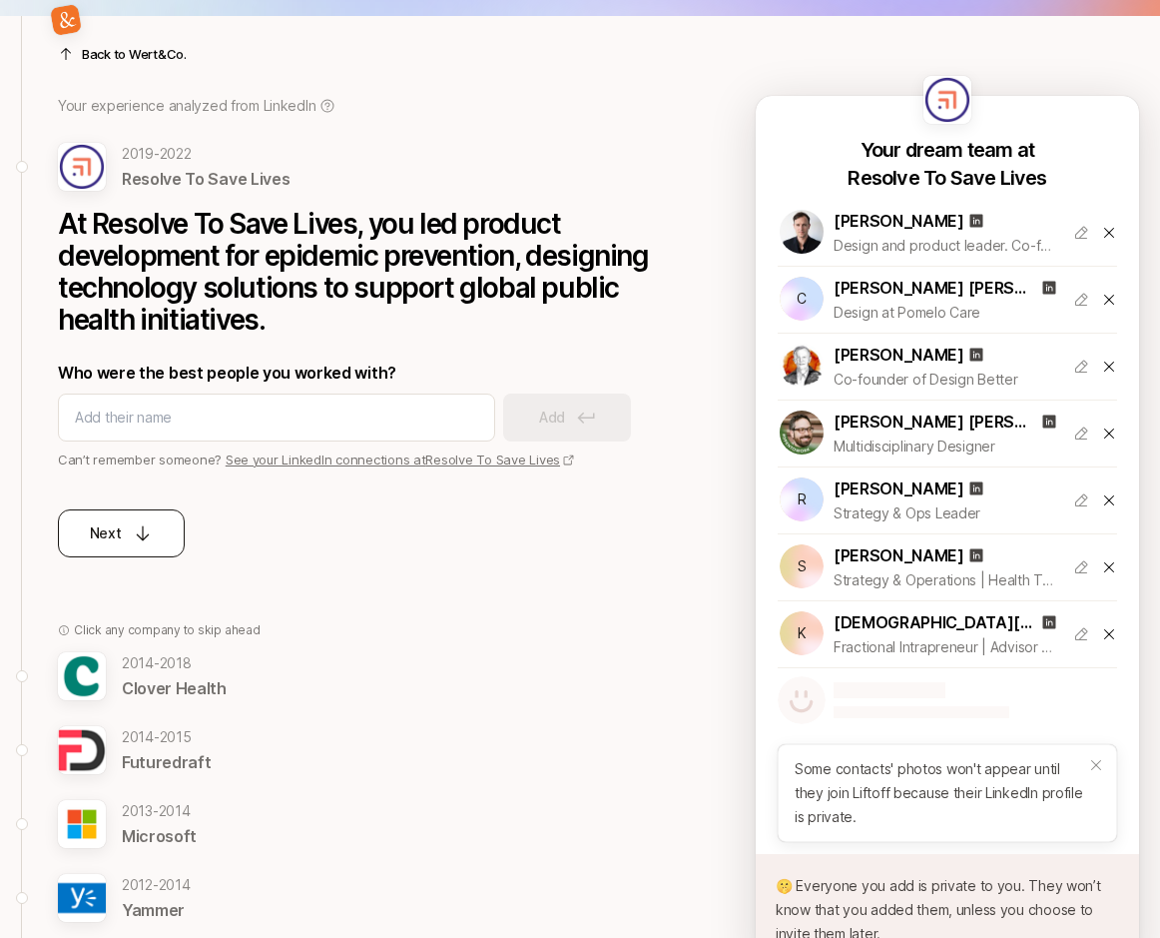
click at [161, 530] on button "Next" at bounding box center [121, 533] width 127 height 48
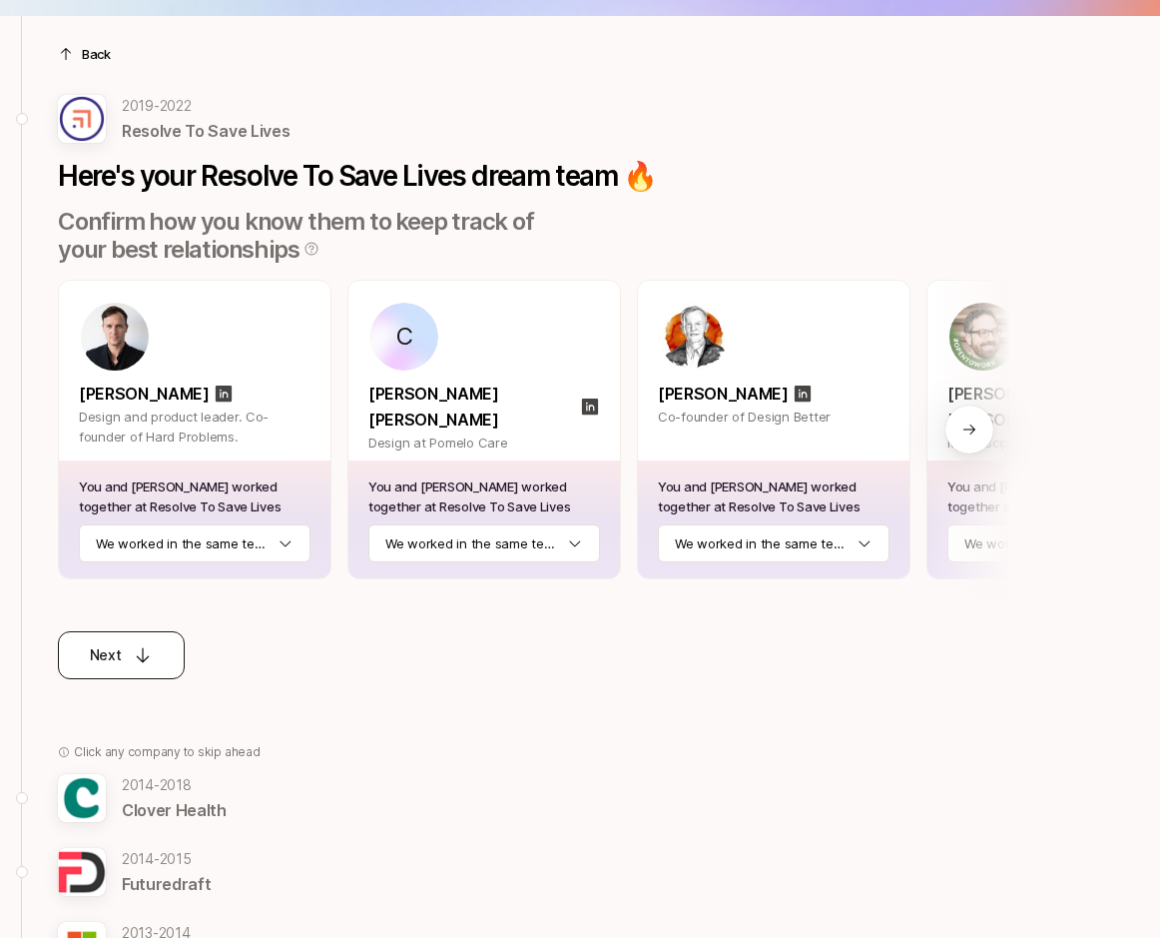
click at [146, 645] on icon at bounding box center [143, 655] width 20 height 20
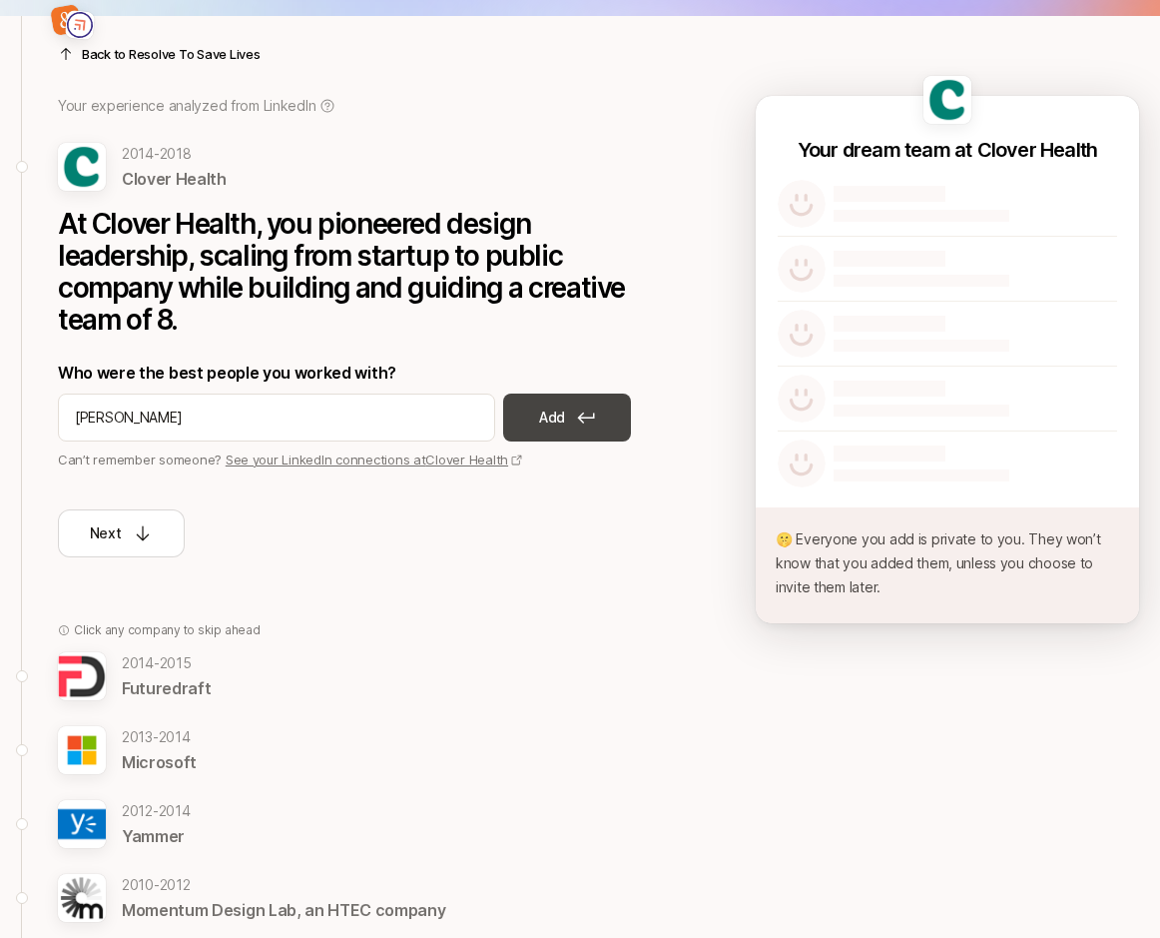
type input "[PERSON_NAME]"
click at [545, 419] on p "Add" at bounding box center [552, 417] width 26 height 24
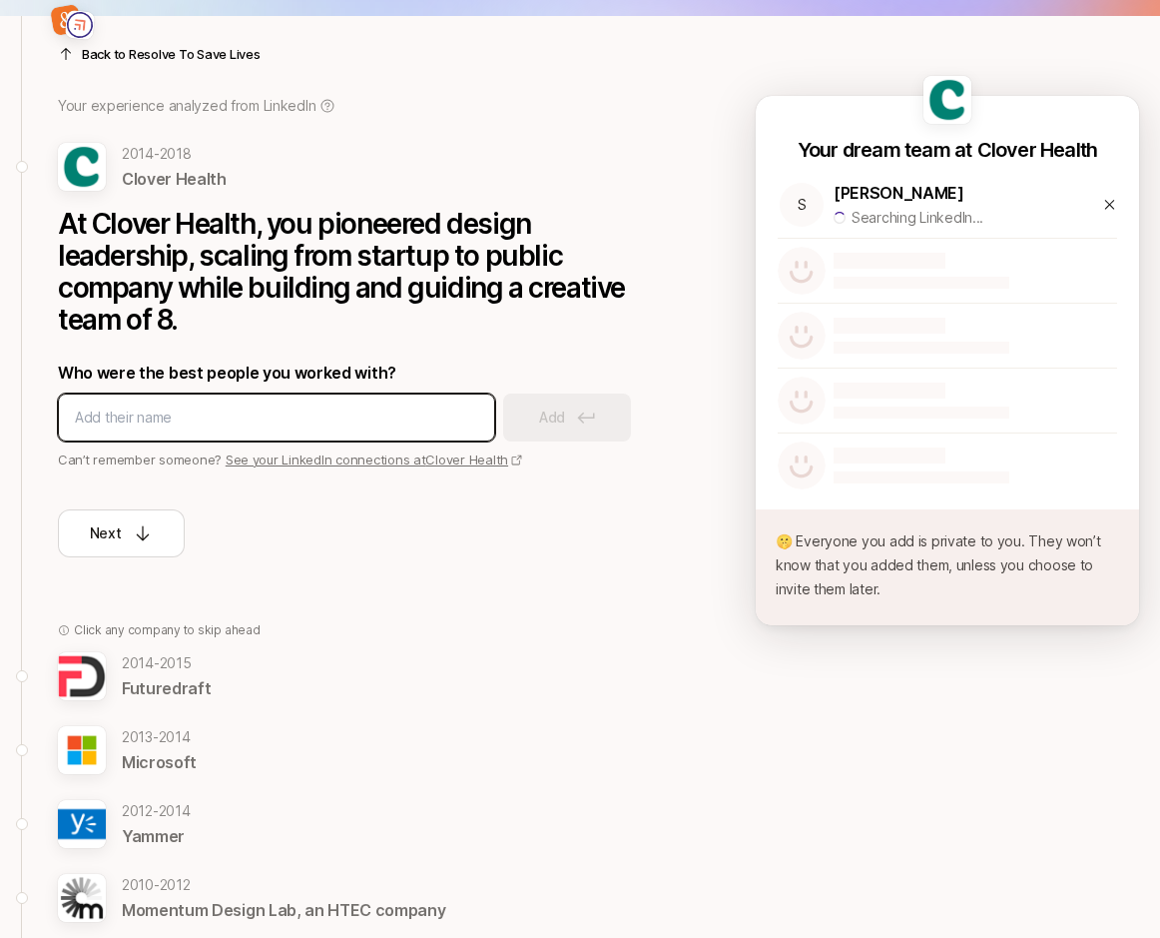
click at [418, 411] on input at bounding box center [276, 417] width 403 height 24
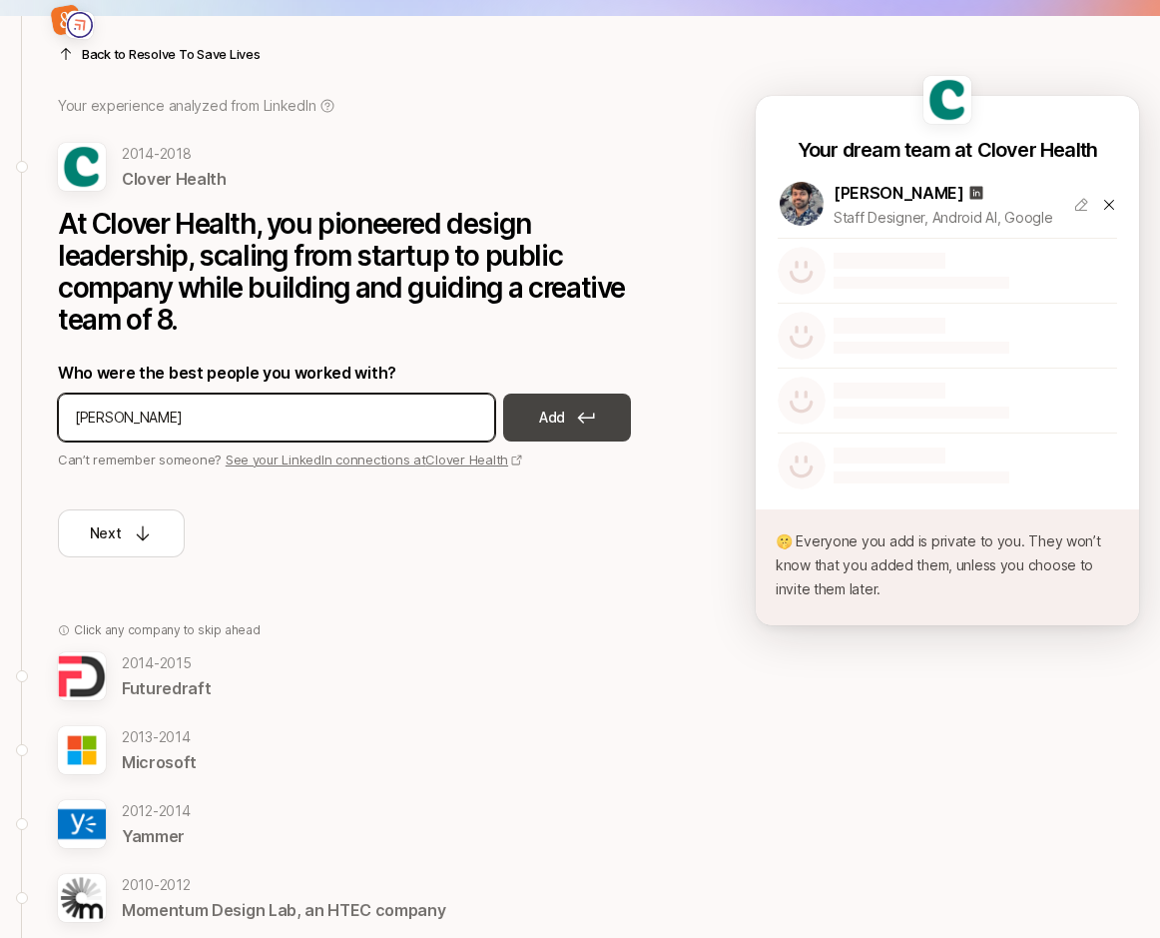
type input "[PERSON_NAME]"
click at [513, 403] on button "Add" at bounding box center [567, 417] width 128 height 48
type input "[PERSON_NAME]"
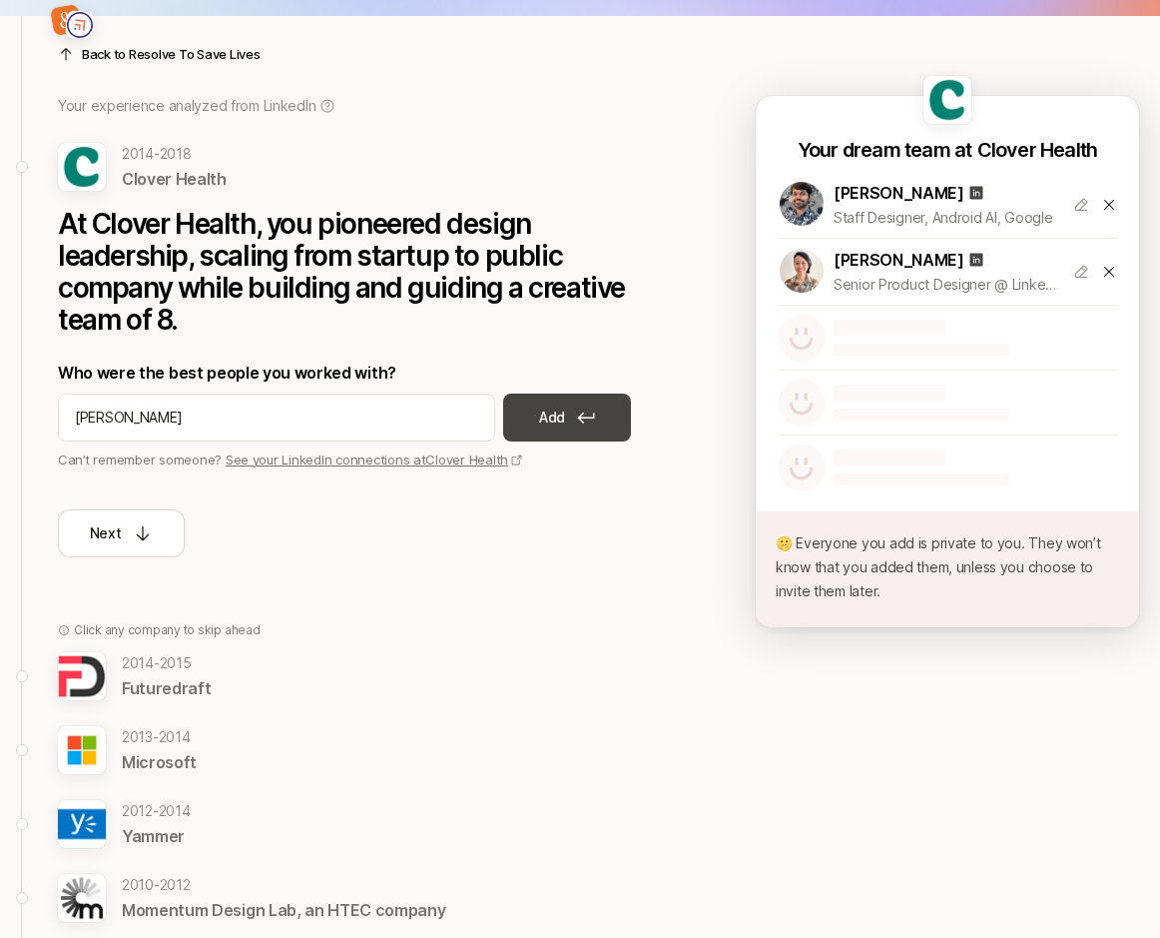
click at [556, 431] on button "Add" at bounding box center [567, 417] width 128 height 48
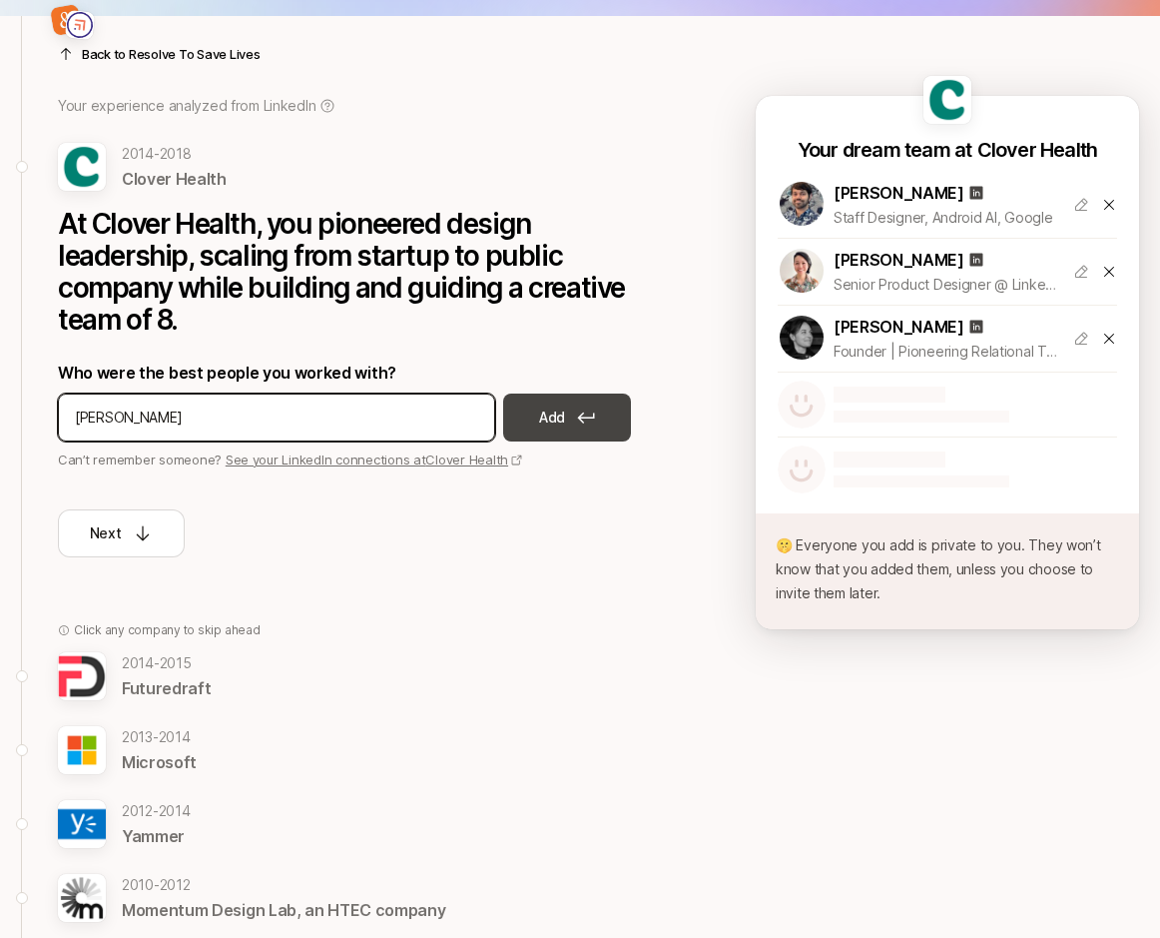
type input "[PERSON_NAME]"
click at [577, 424] on button "Add" at bounding box center [567, 417] width 128 height 48
type input "[PERSON_NAME]"
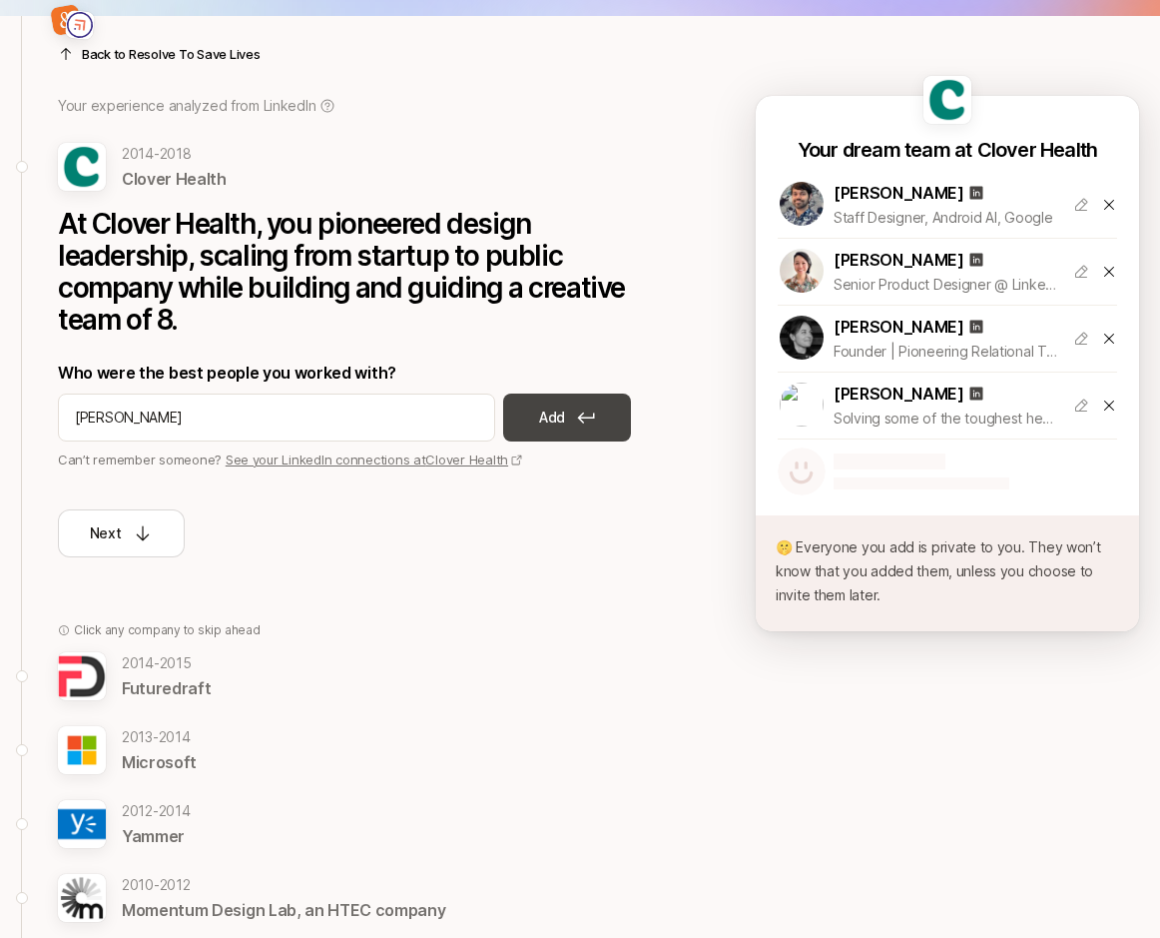
click at [527, 413] on button "Add" at bounding box center [567, 417] width 128 height 48
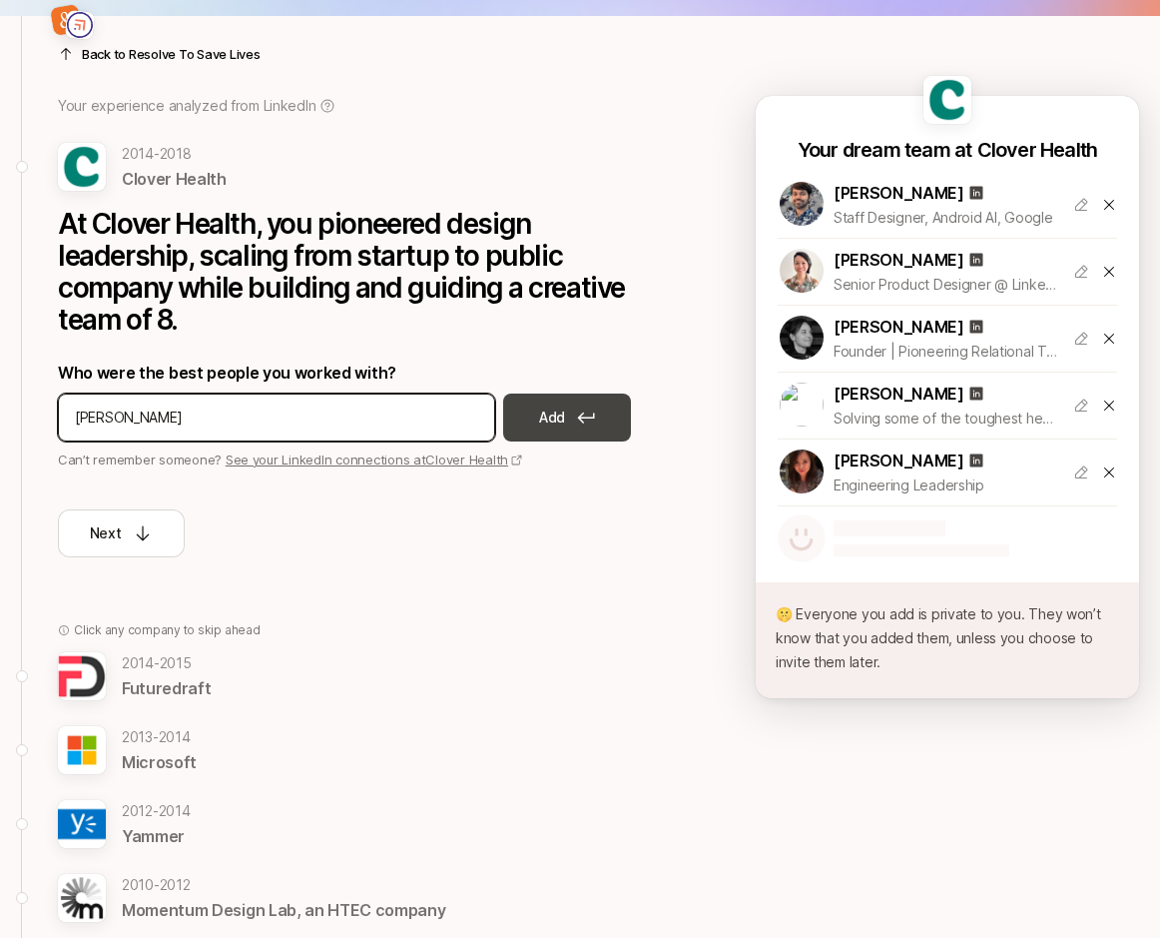
type input "[PERSON_NAME]"
click at [590, 419] on icon at bounding box center [586, 417] width 18 height 12
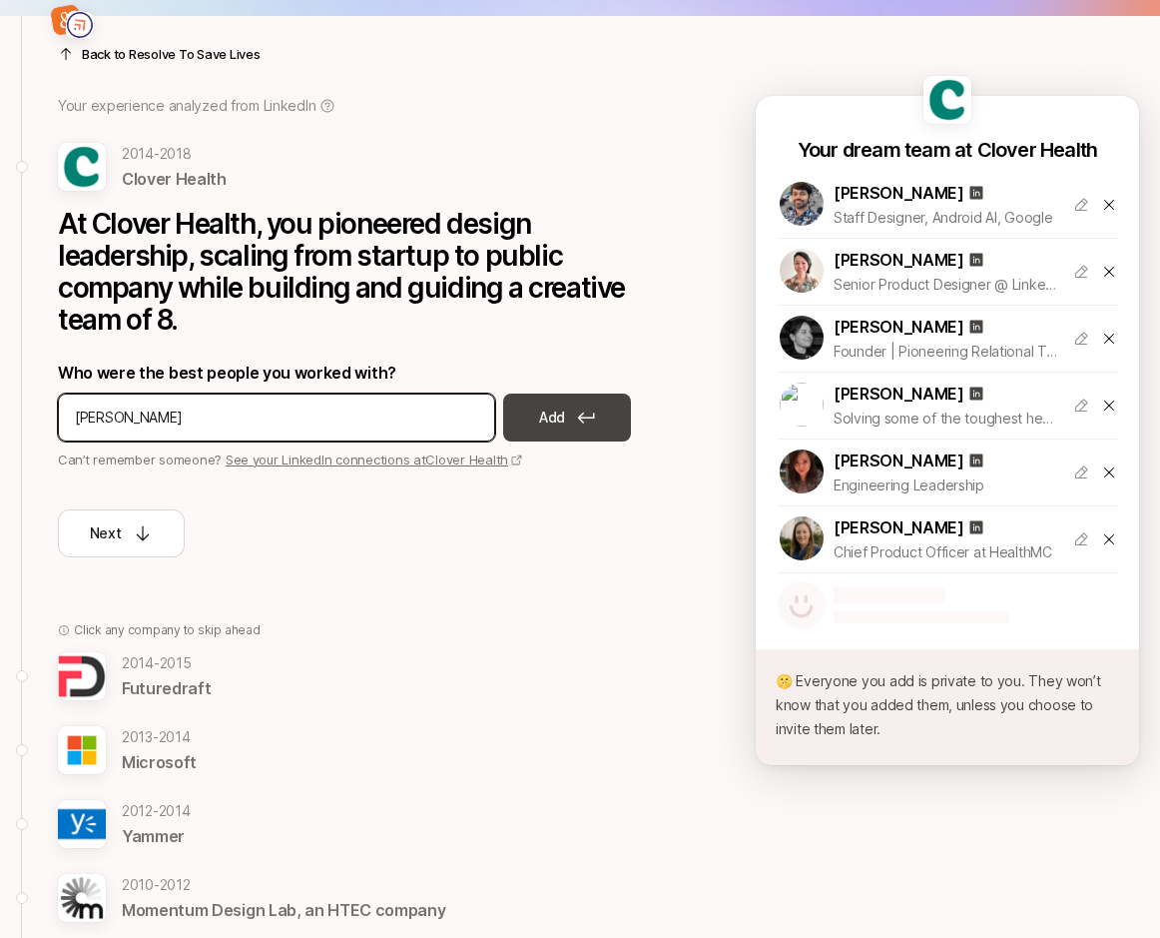
type input "[PERSON_NAME]"
click at [539, 421] on p "Add" at bounding box center [552, 417] width 26 height 24
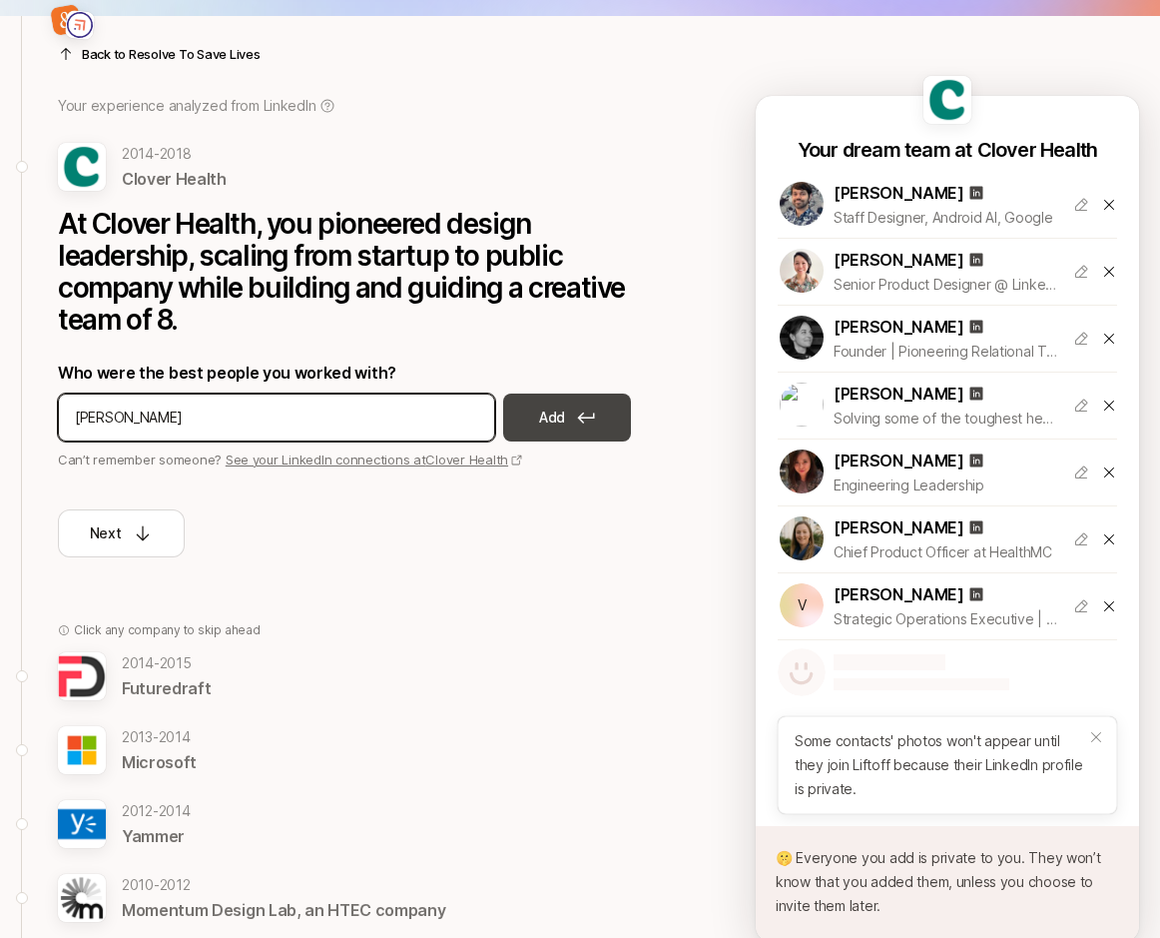
type input "[PERSON_NAME]"
click at [557, 424] on p "Add" at bounding box center [552, 417] width 26 height 24
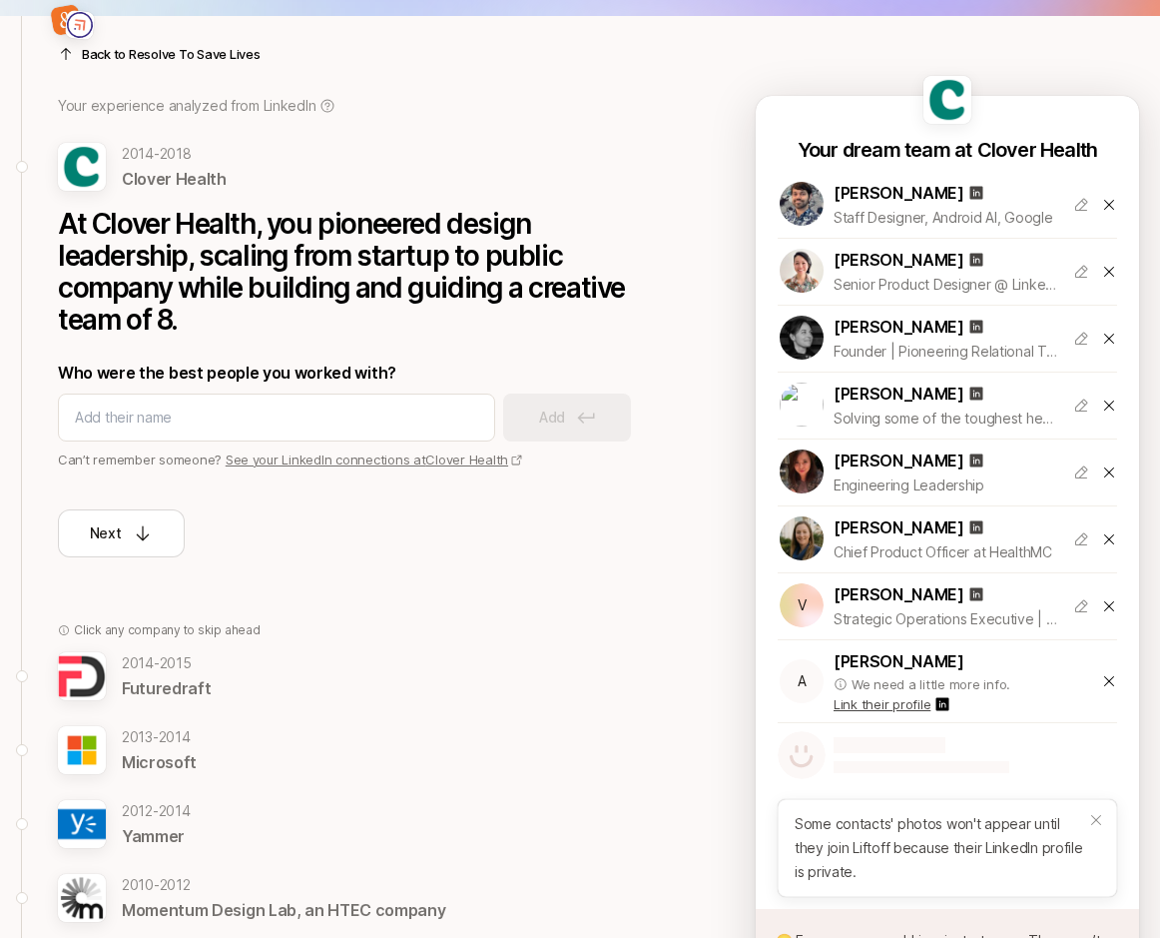
click at [1110, 681] on icon at bounding box center [1109, 681] width 10 height 10
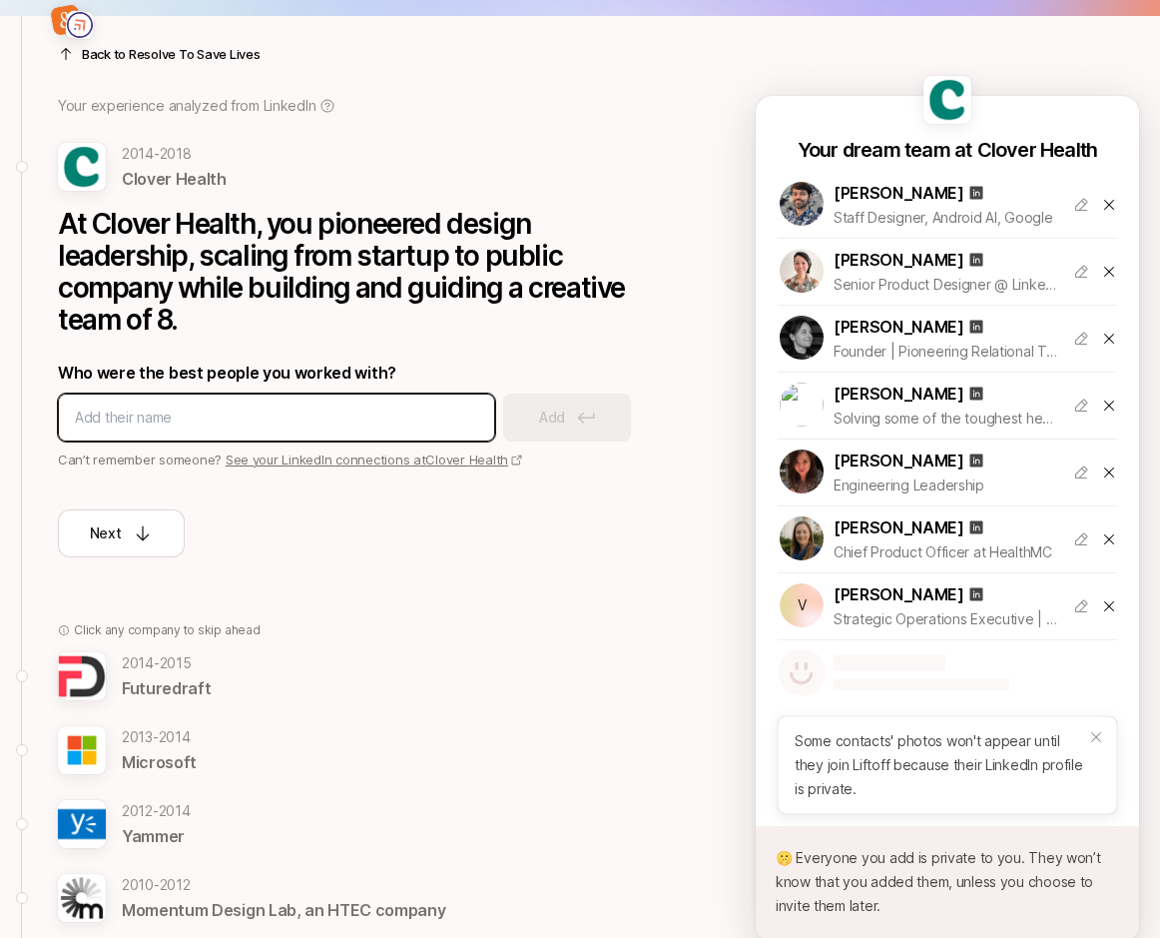
click at [434, 424] on input at bounding box center [276, 417] width 403 height 24
type input "[PERSON_NAME]"
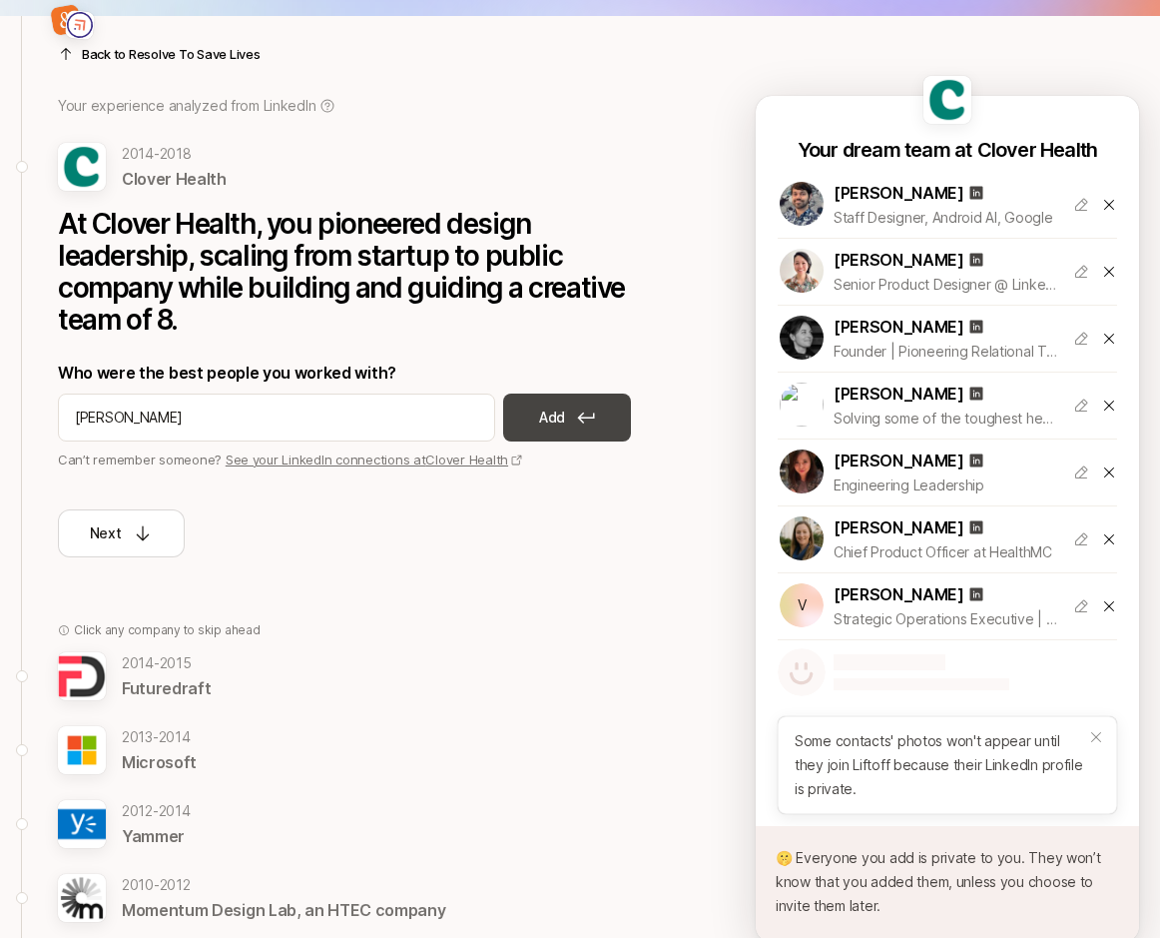
click at [571, 413] on button "Add" at bounding box center [567, 417] width 128 height 48
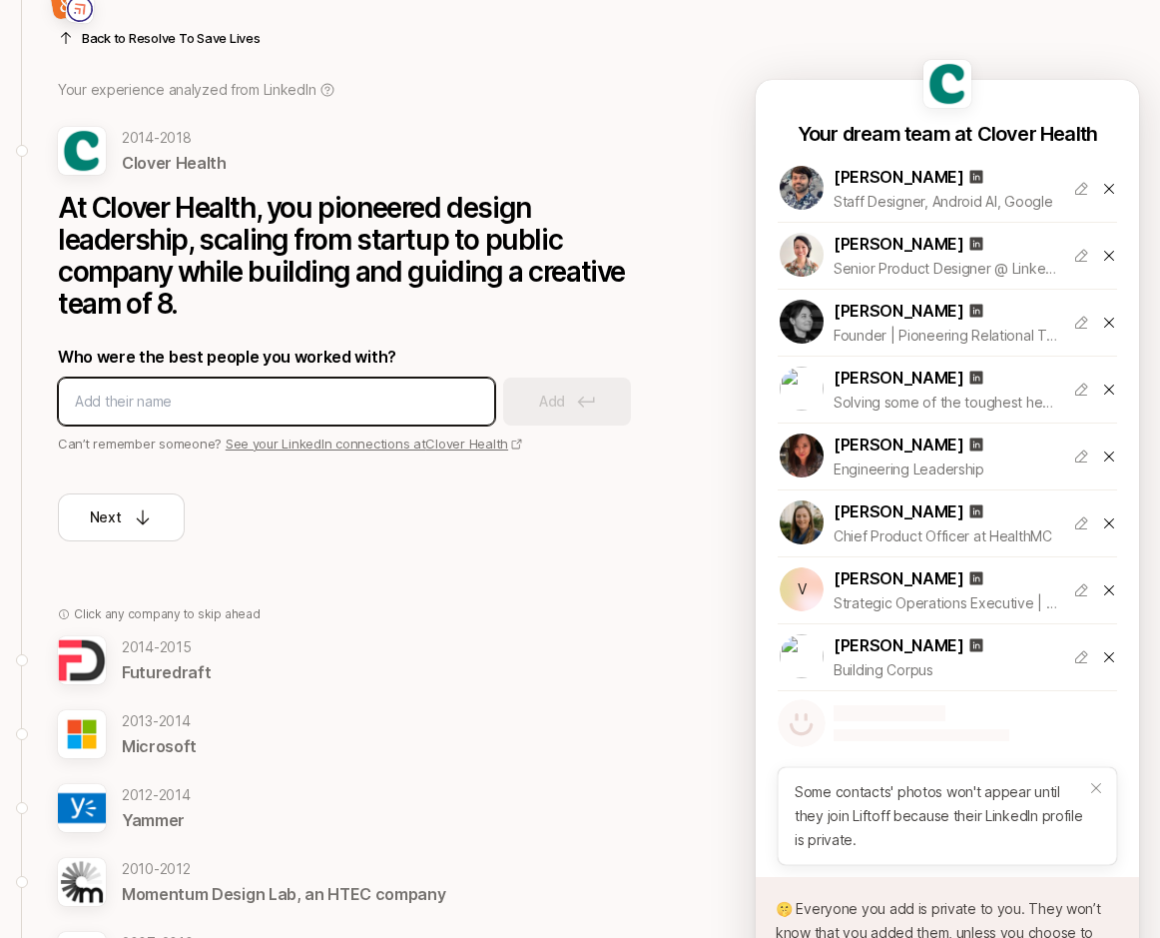
scroll to position [148, 0]
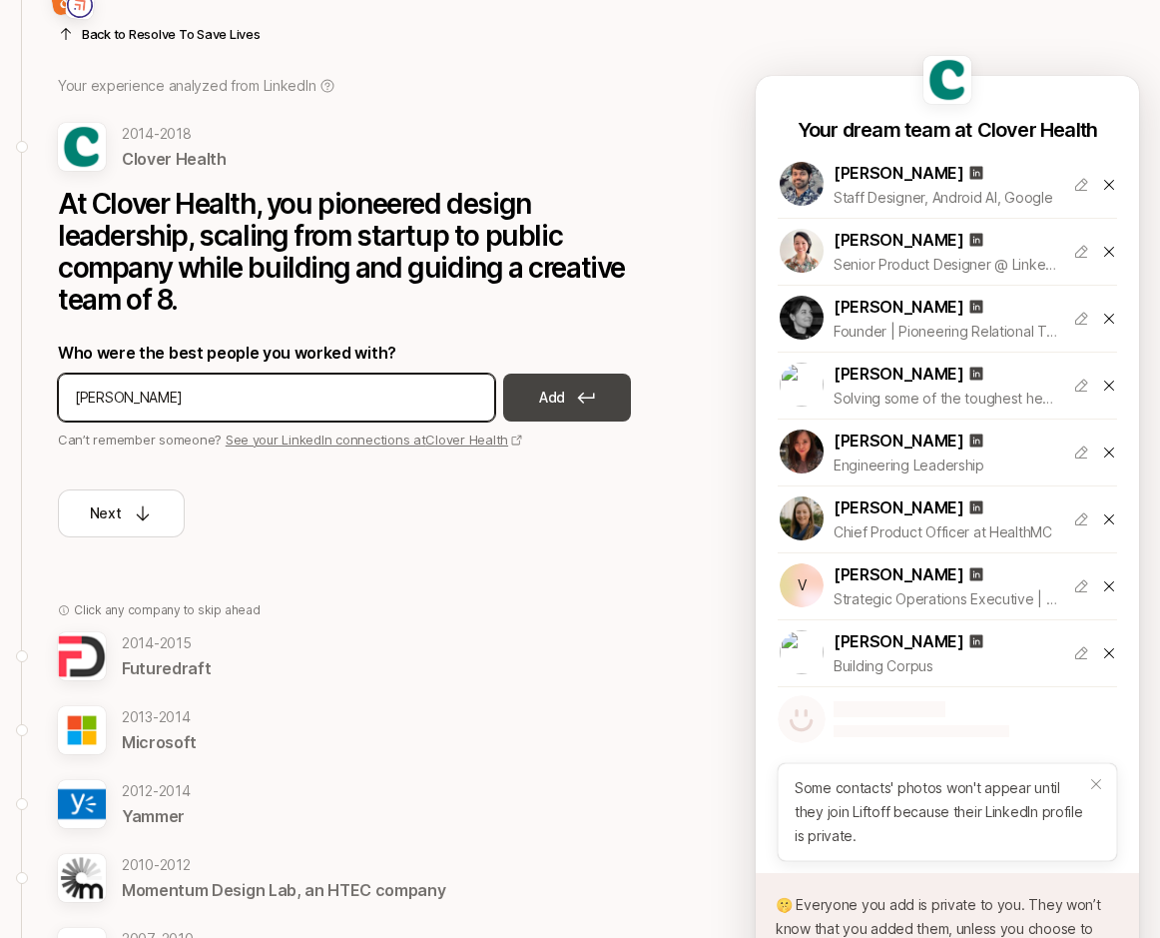
type input "[PERSON_NAME]"
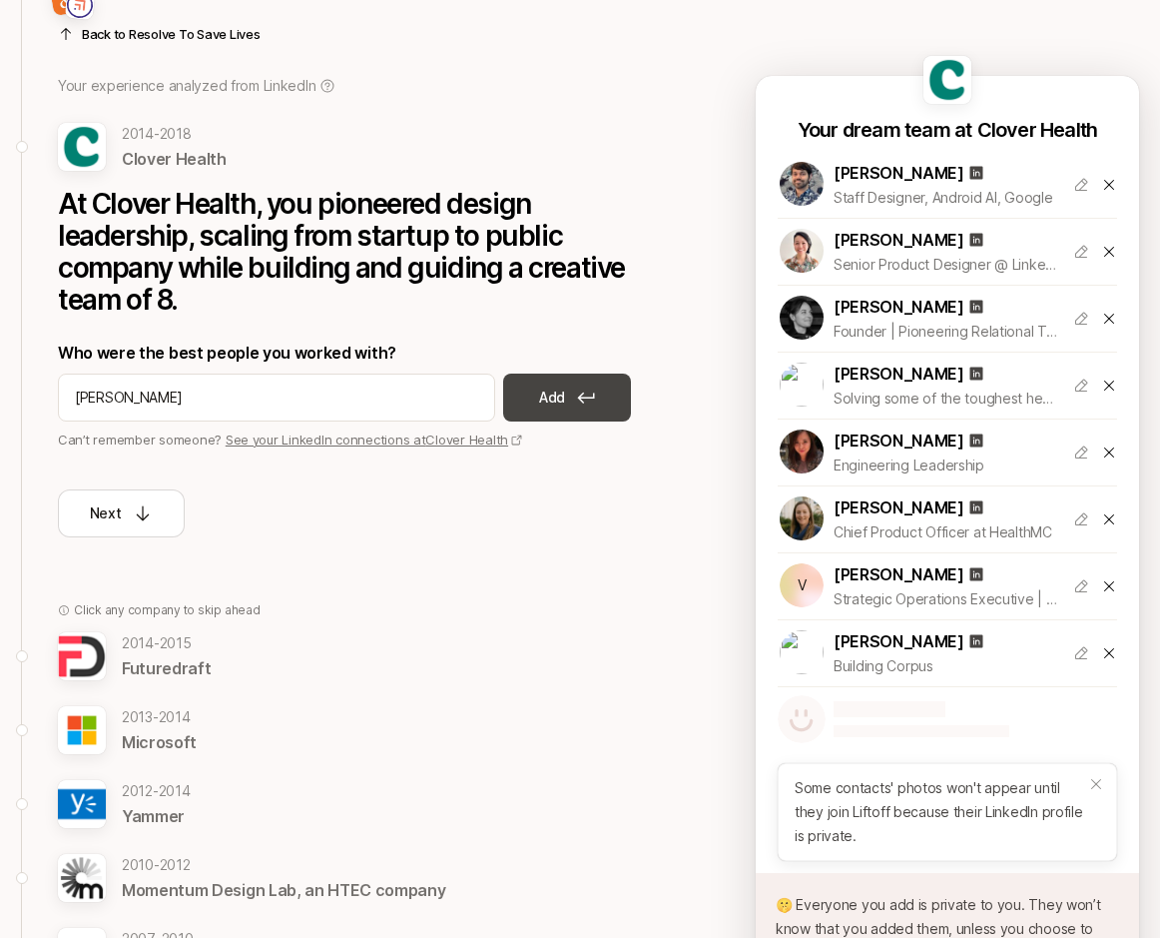
click at [555, 380] on button "Add" at bounding box center [567, 397] width 128 height 48
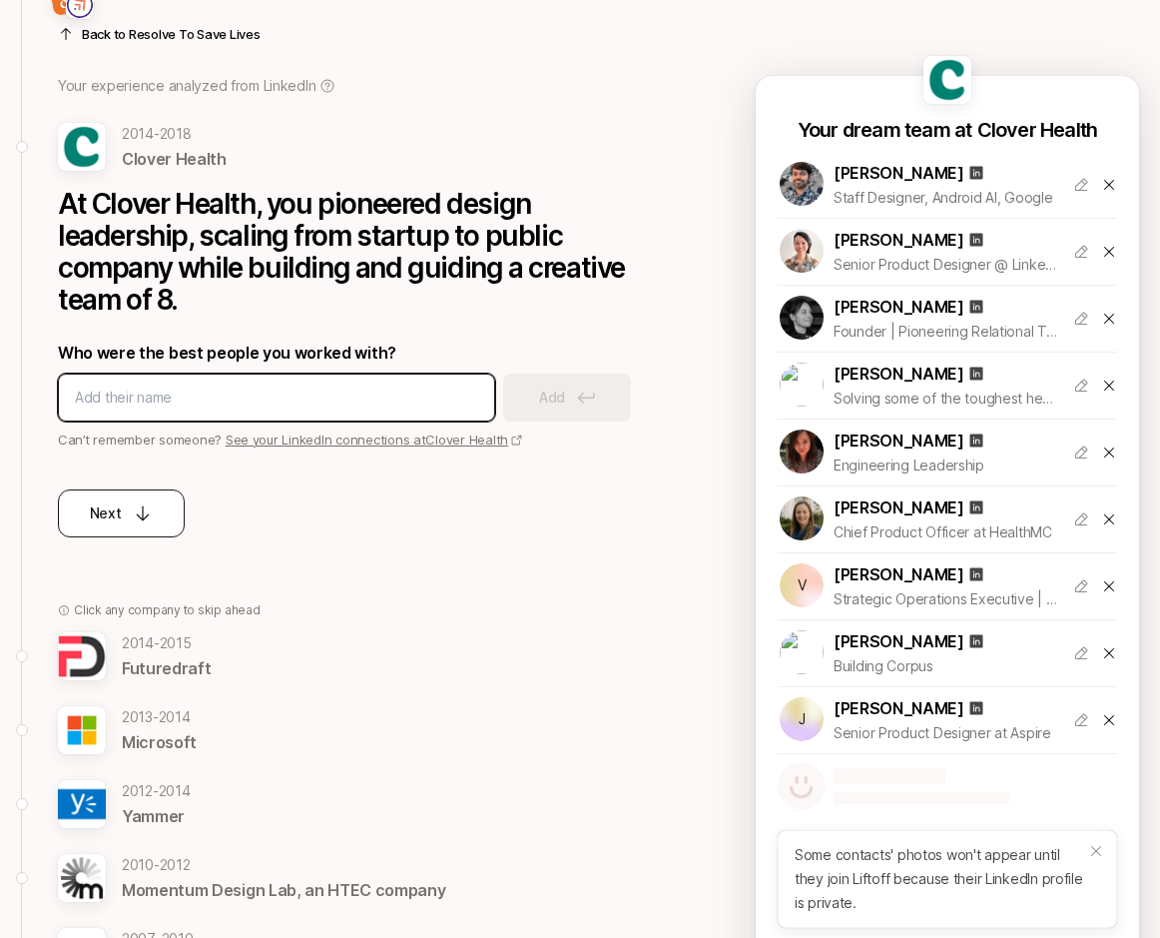
type input "k"
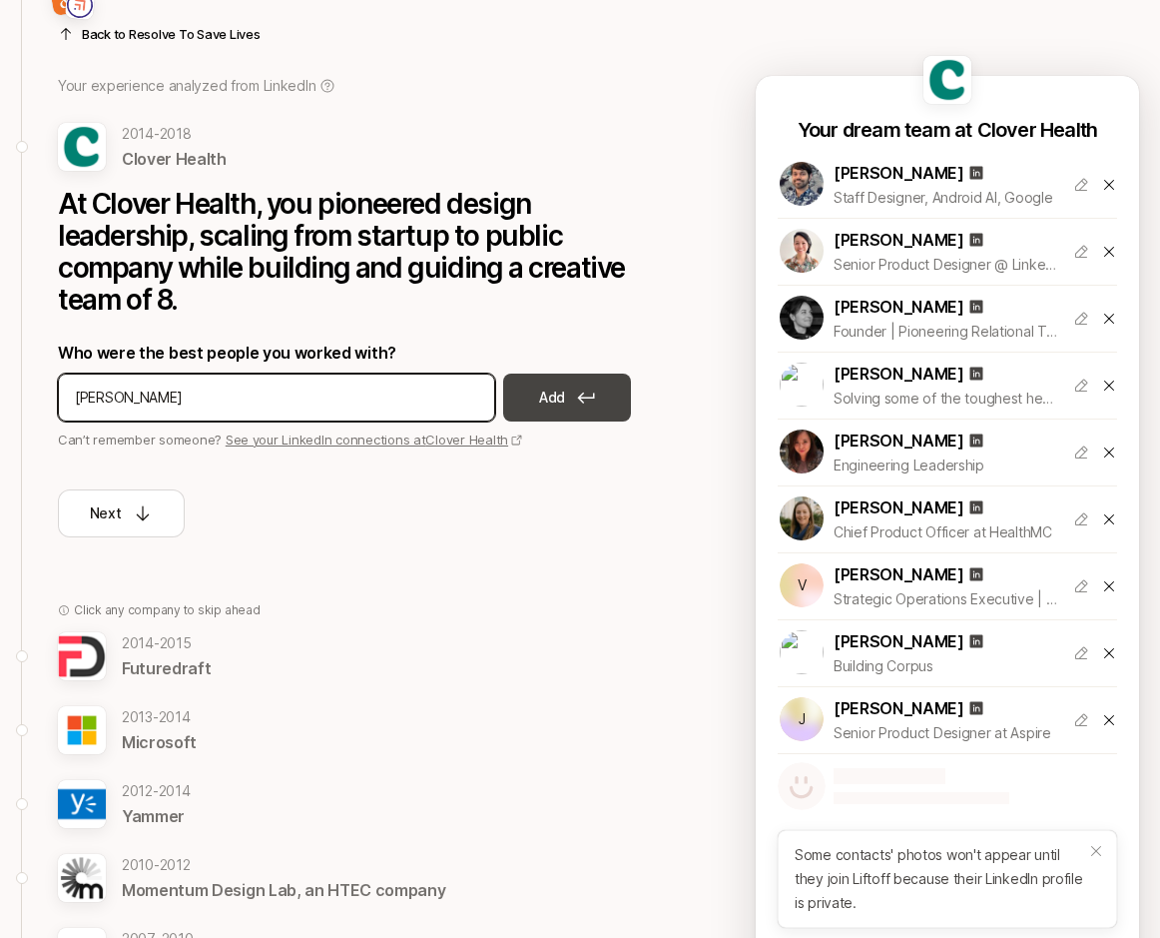
type input "[PERSON_NAME]"
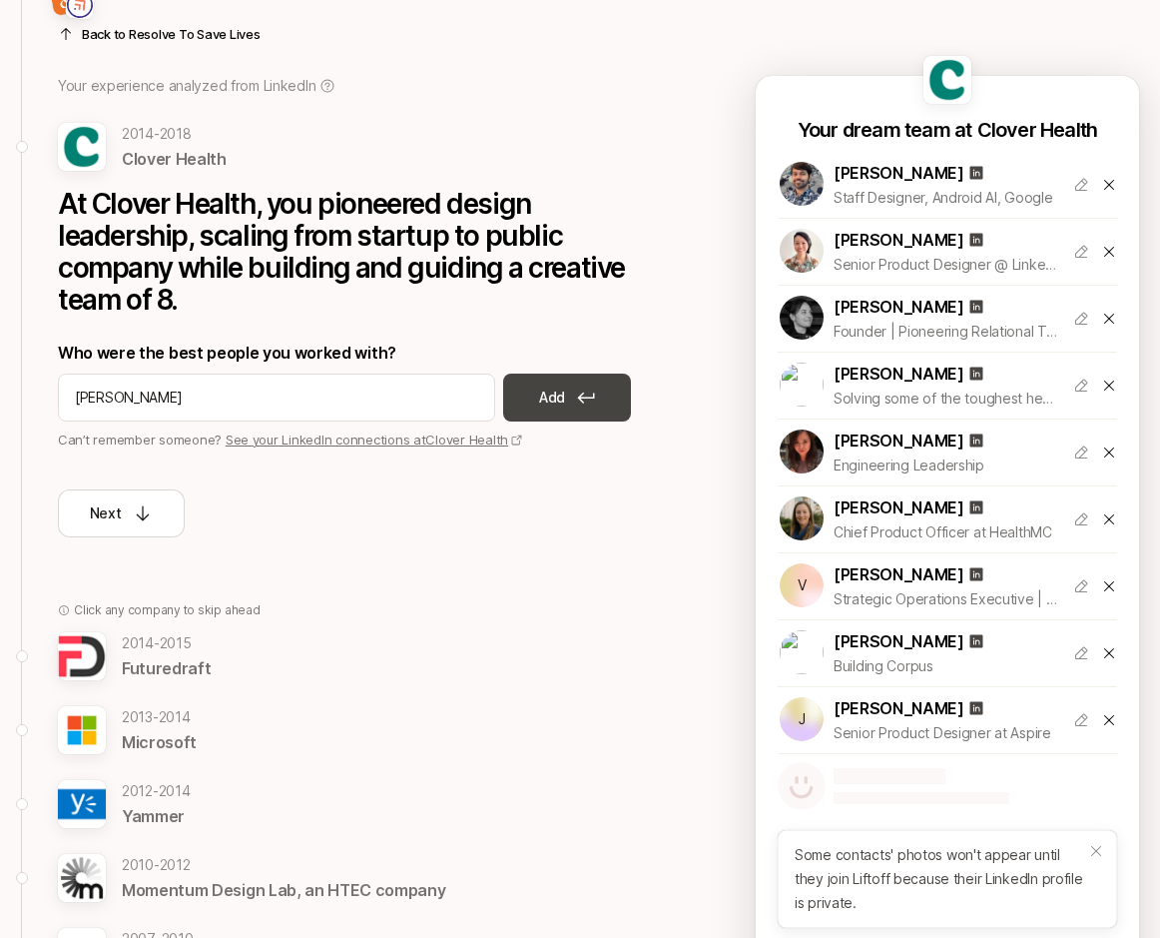
click at [574, 404] on button "Add" at bounding box center [567, 397] width 128 height 48
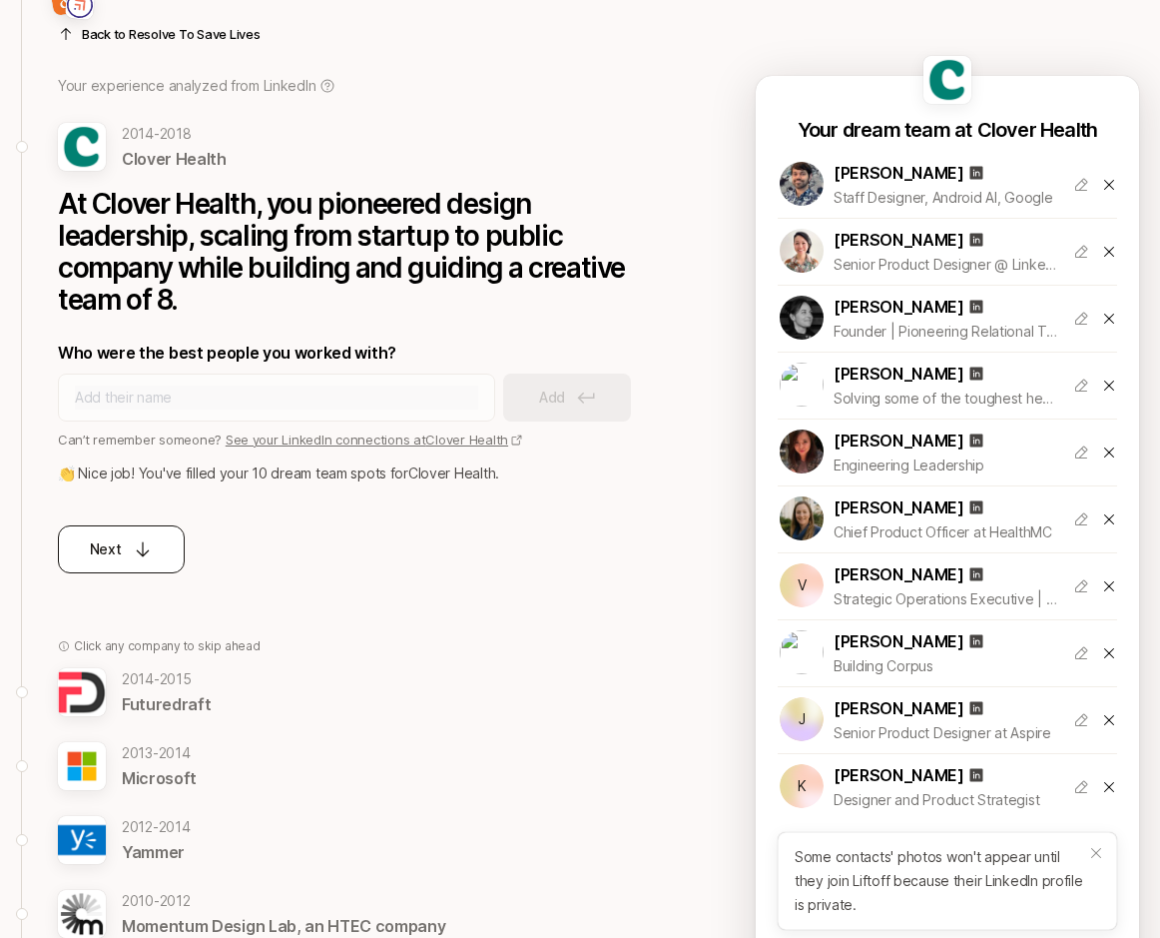
click at [157, 538] on button "Next" at bounding box center [121, 549] width 127 height 48
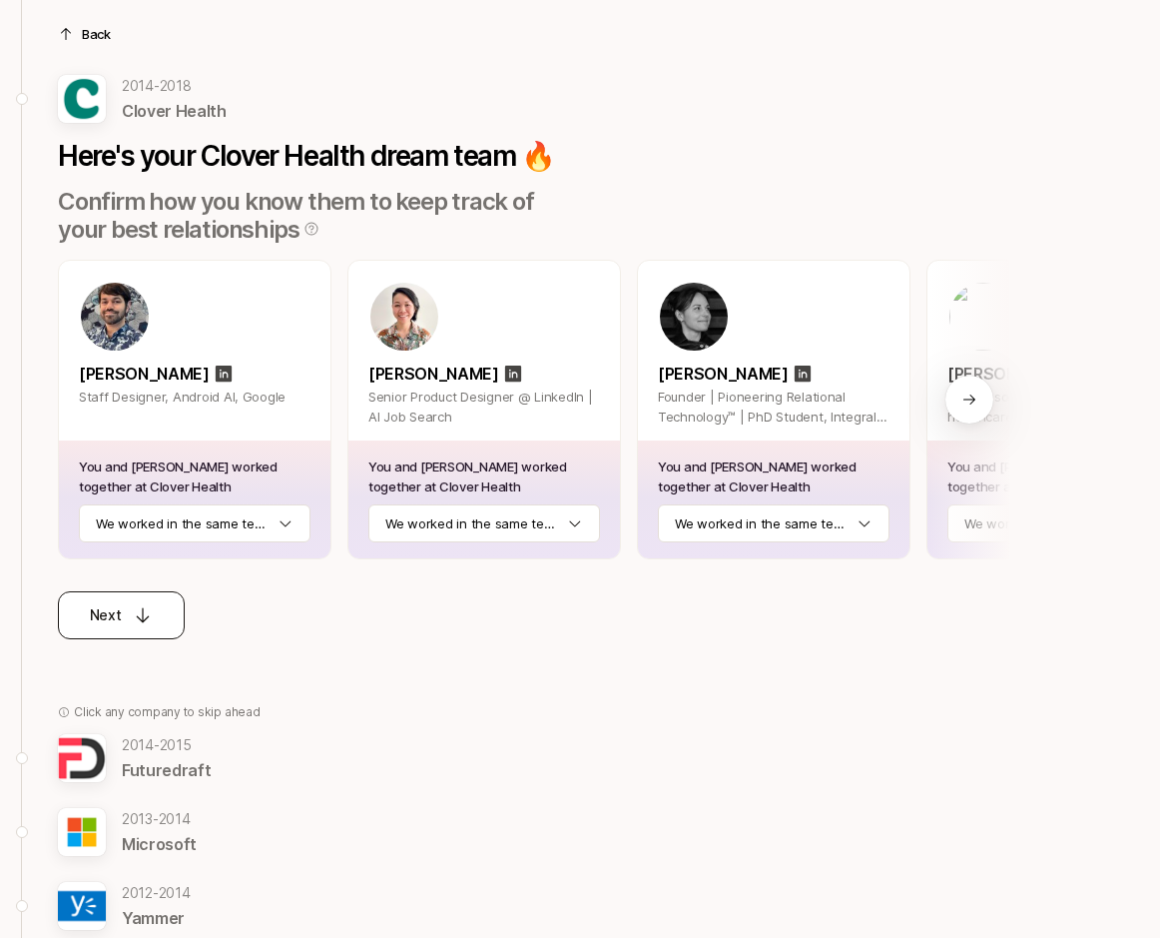
click at [147, 606] on icon at bounding box center [143, 615] width 20 height 20
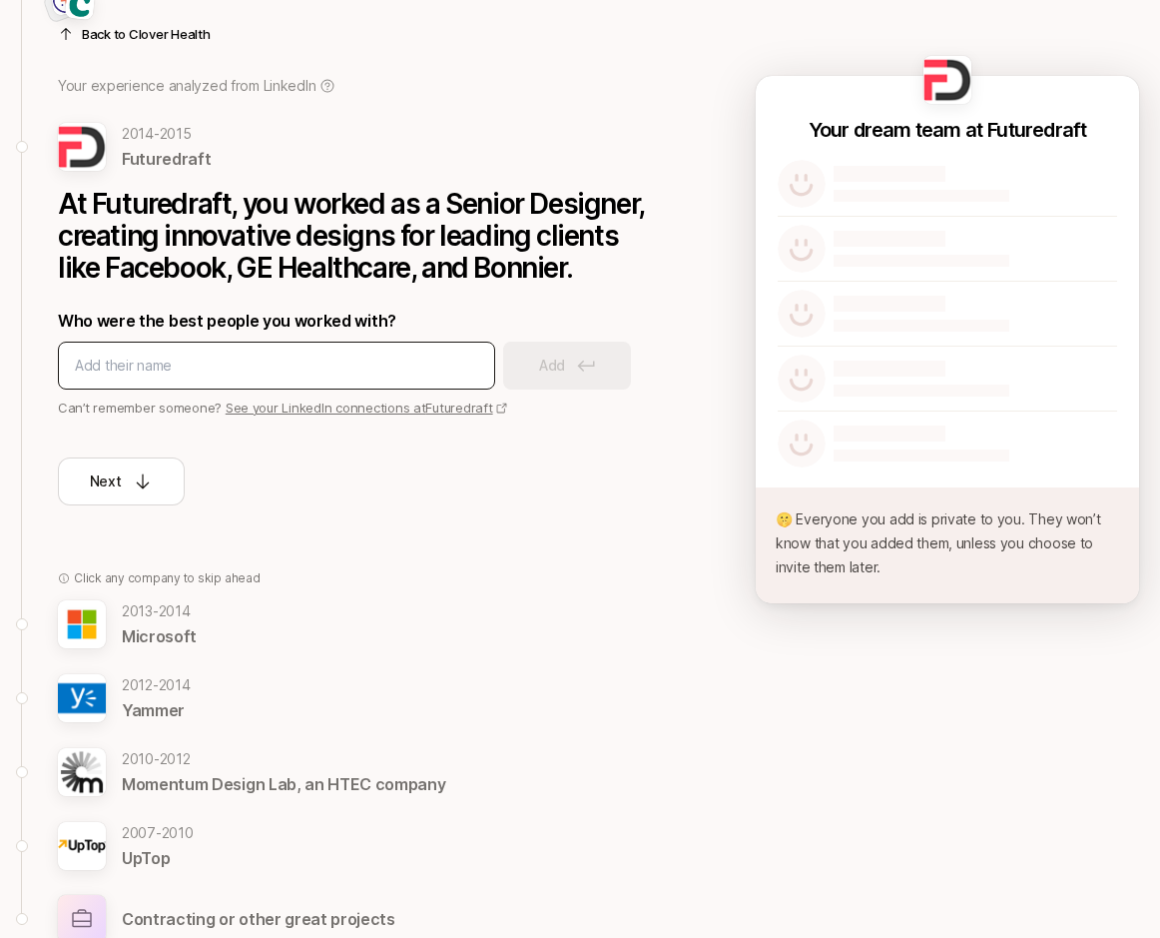
click at [254, 379] on div at bounding box center [276, 365] width 437 height 48
click at [254, 360] on input at bounding box center [276, 365] width 403 height 24
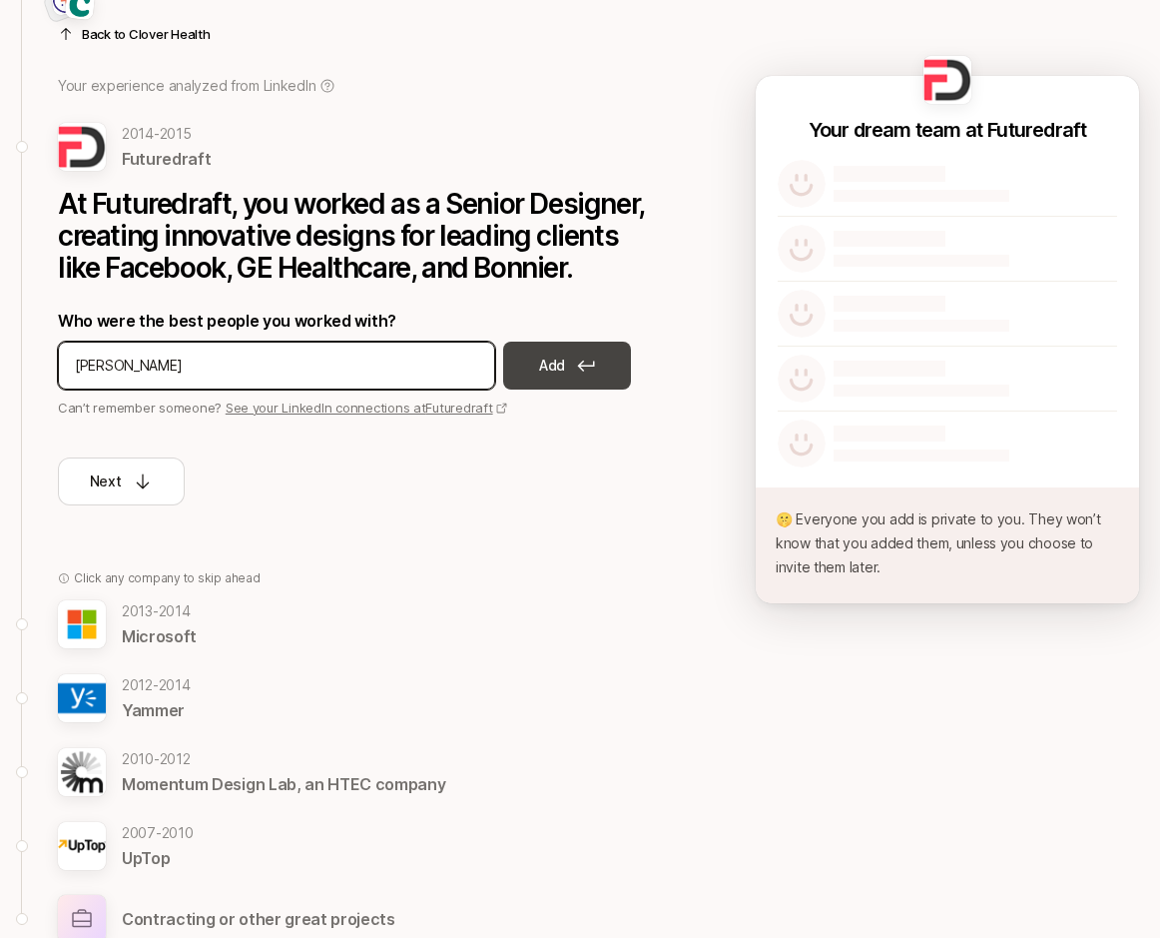
type input "[PERSON_NAME]"
click at [567, 366] on button "Add" at bounding box center [567, 365] width 128 height 48
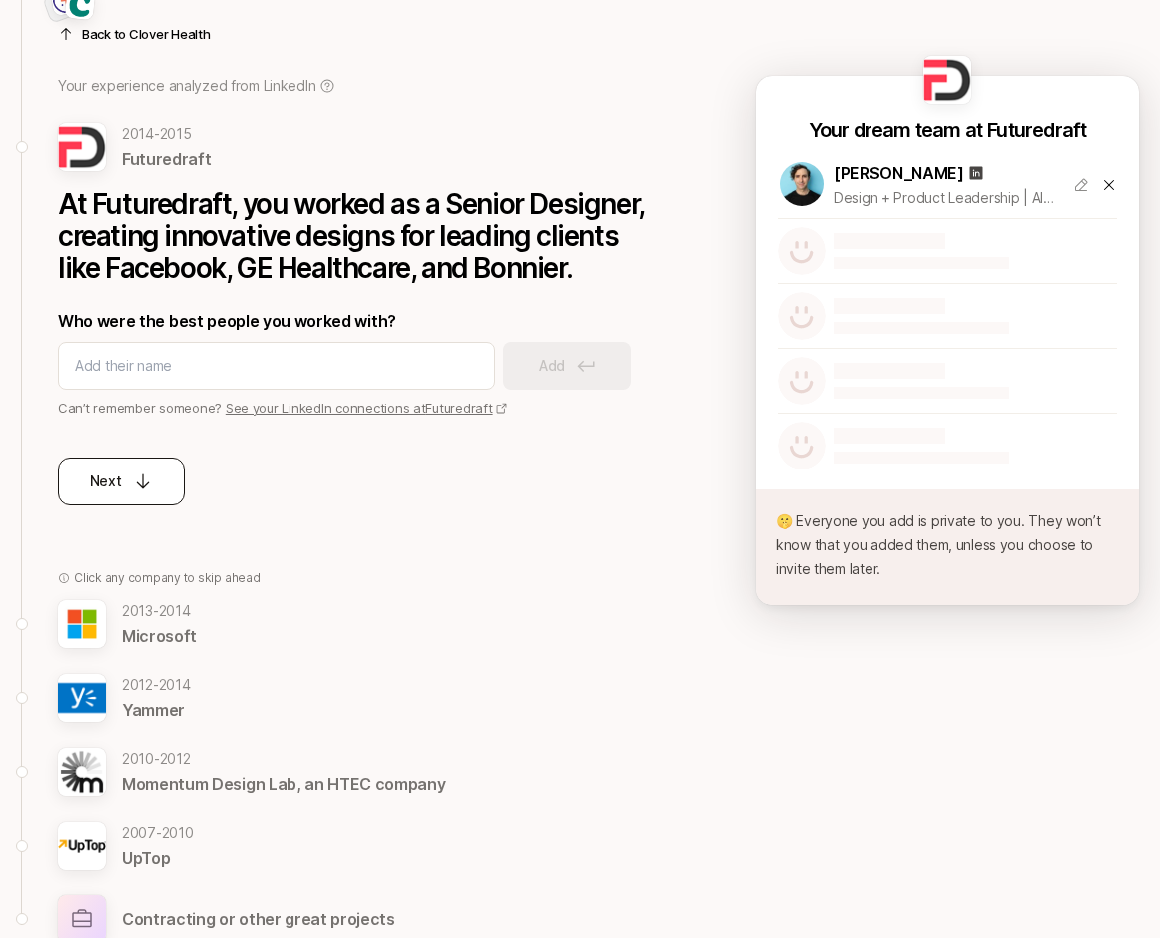
click at [155, 486] on button "Next" at bounding box center [121, 481] width 127 height 48
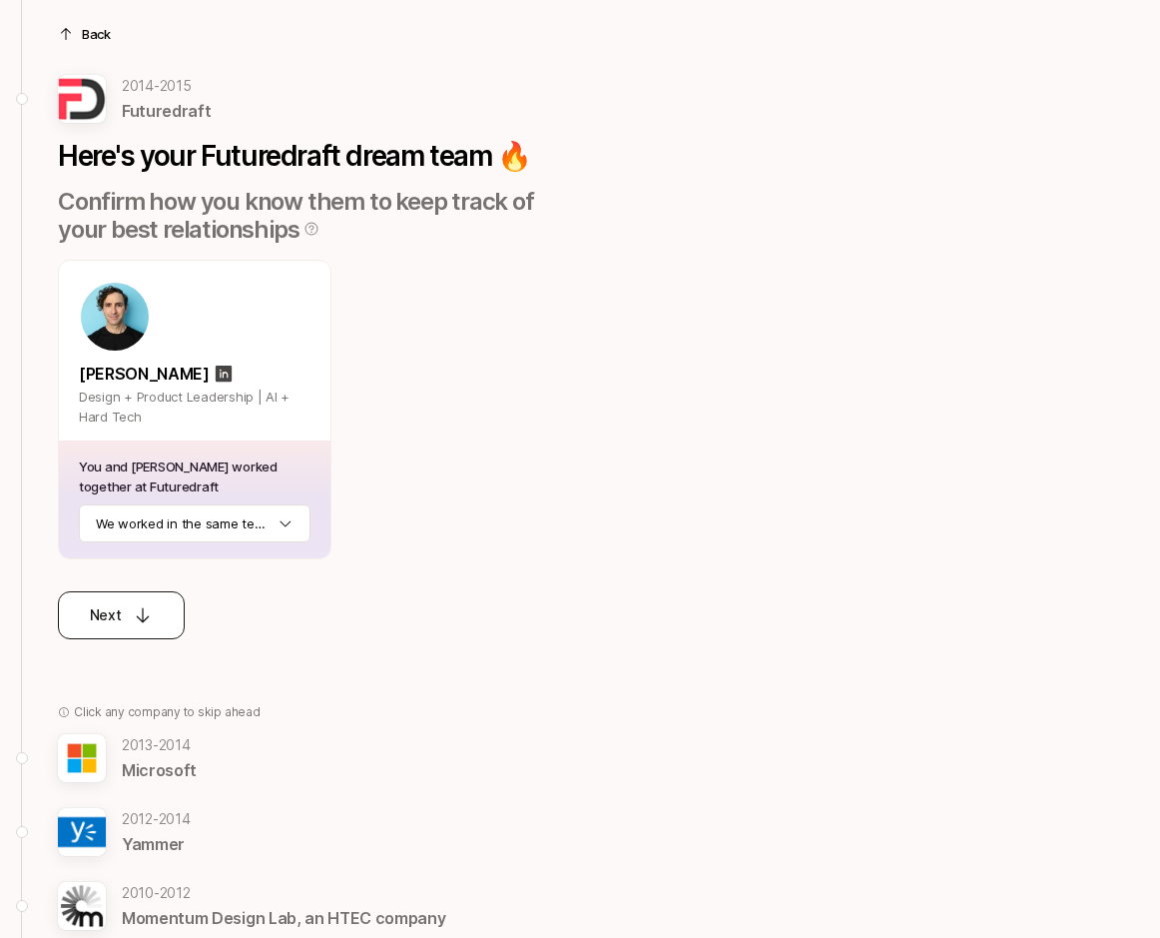
click at [128, 627] on button "Next" at bounding box center [121, 615] width 127 height 48
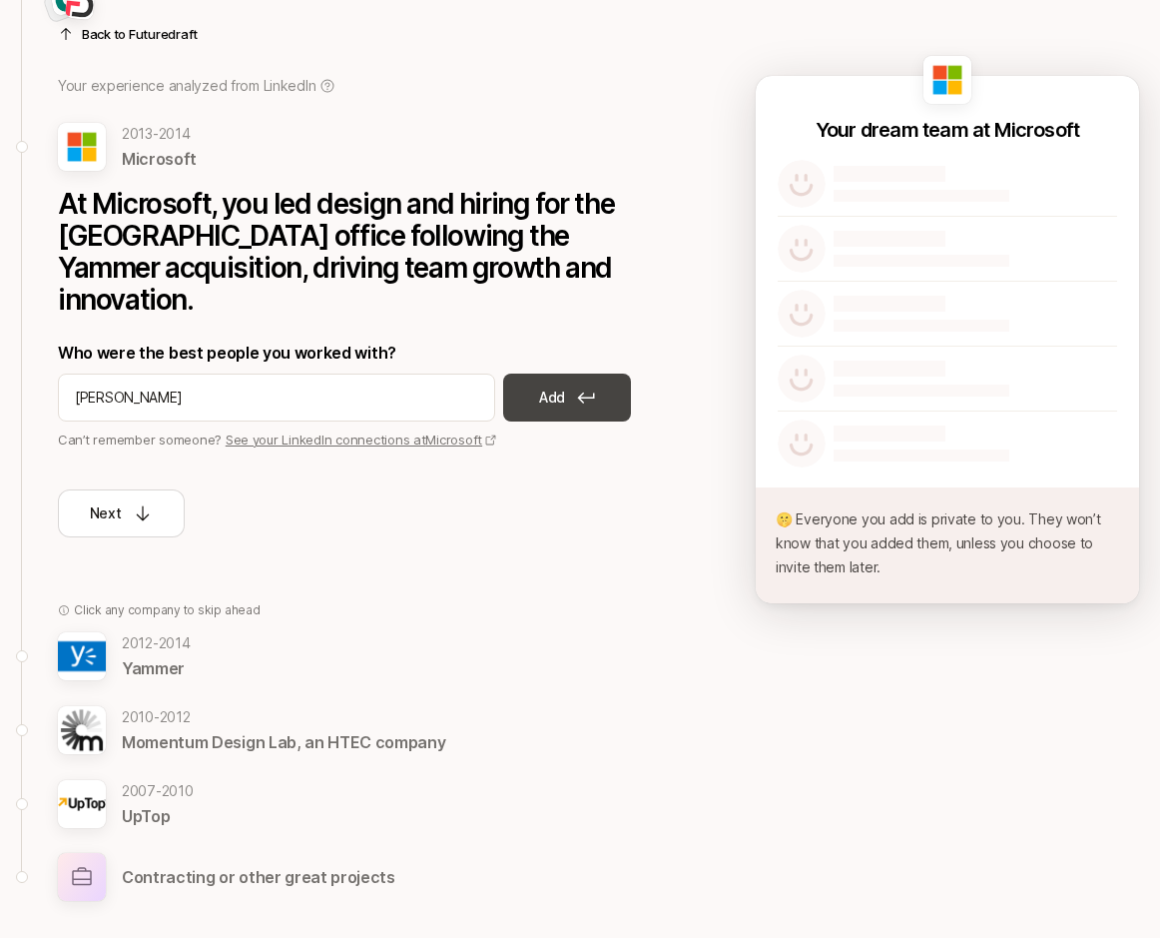
type input "[PERSON_NAME]"
click at [582, 378] on button "Add" at bounding box center [567, 397] width 128 height 48
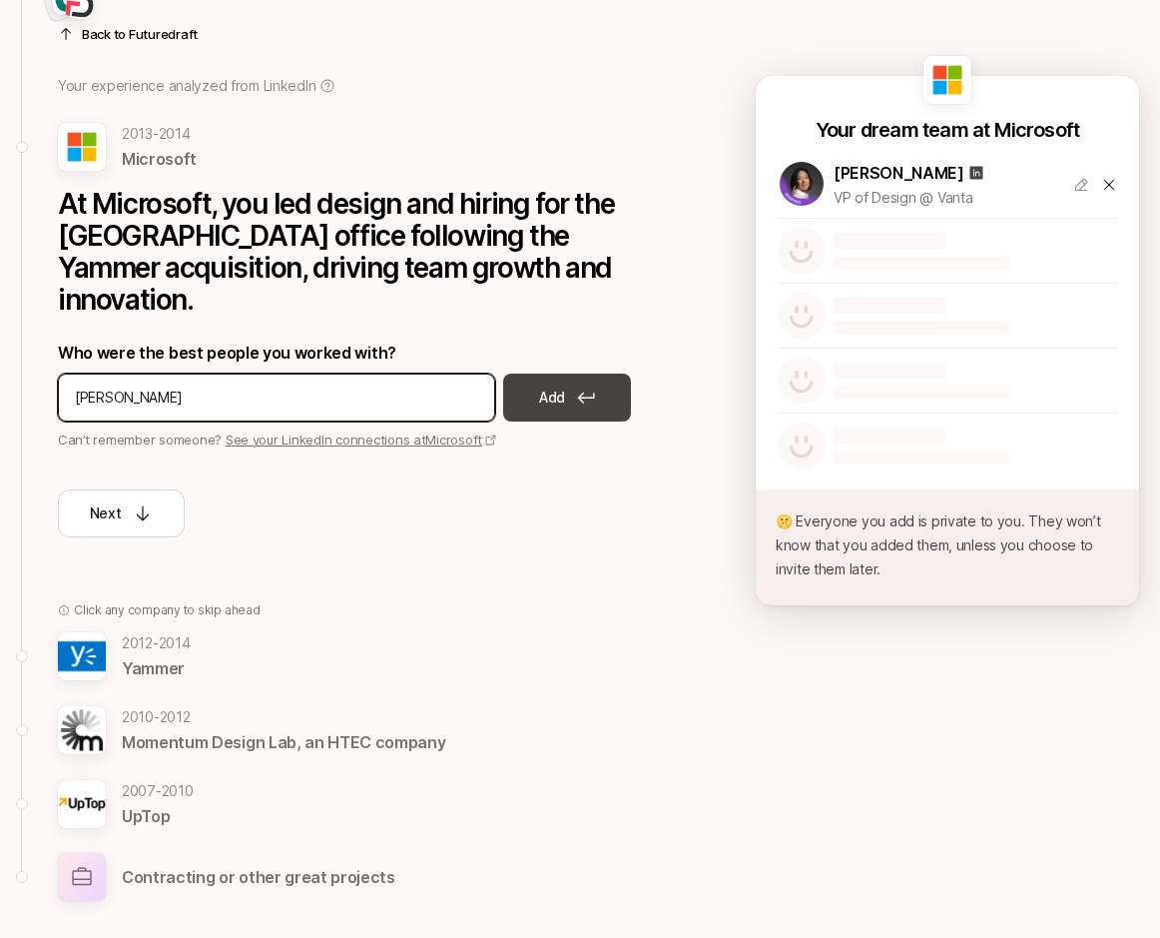
type input "[PERSON_NAME]"
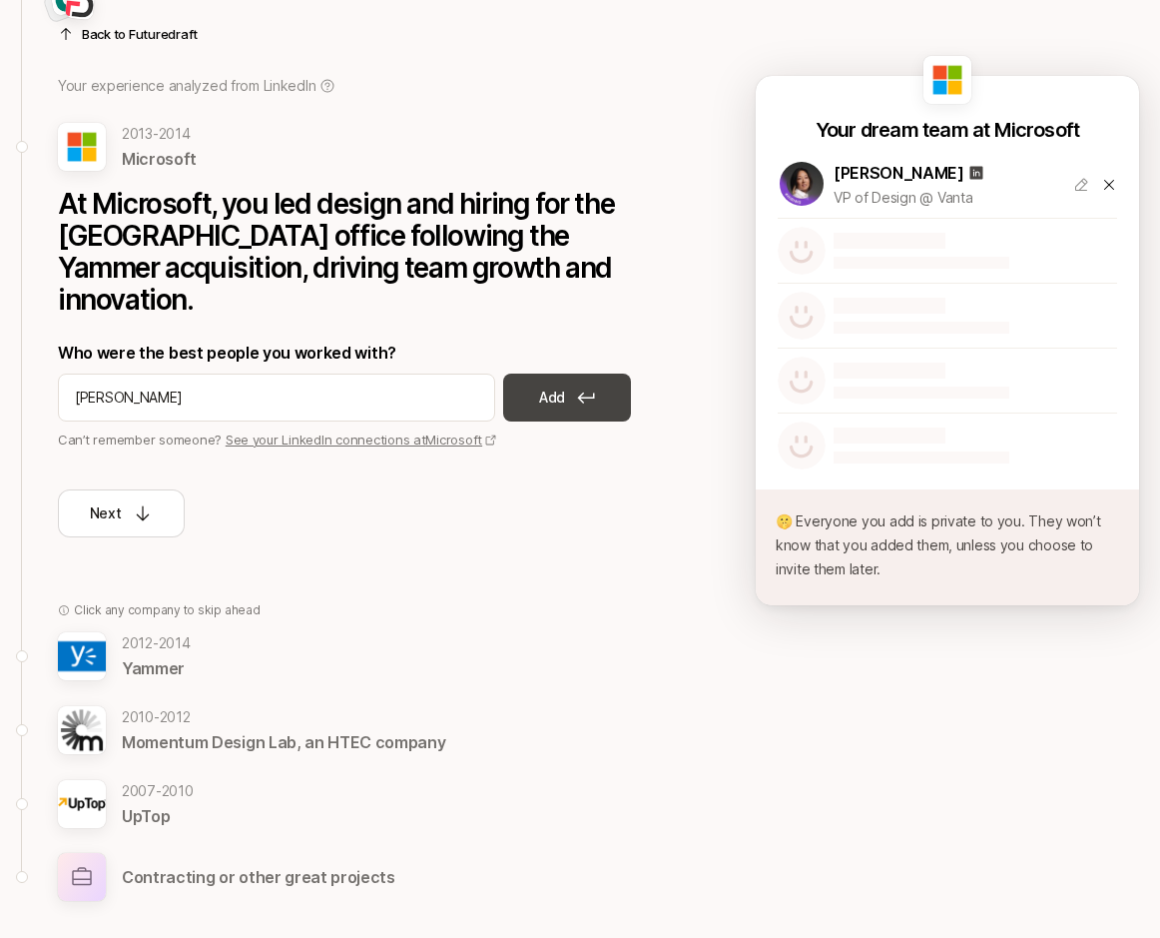
click at [591, 375] on button "Add" at bounding box center [567, 397] width 128 height 48
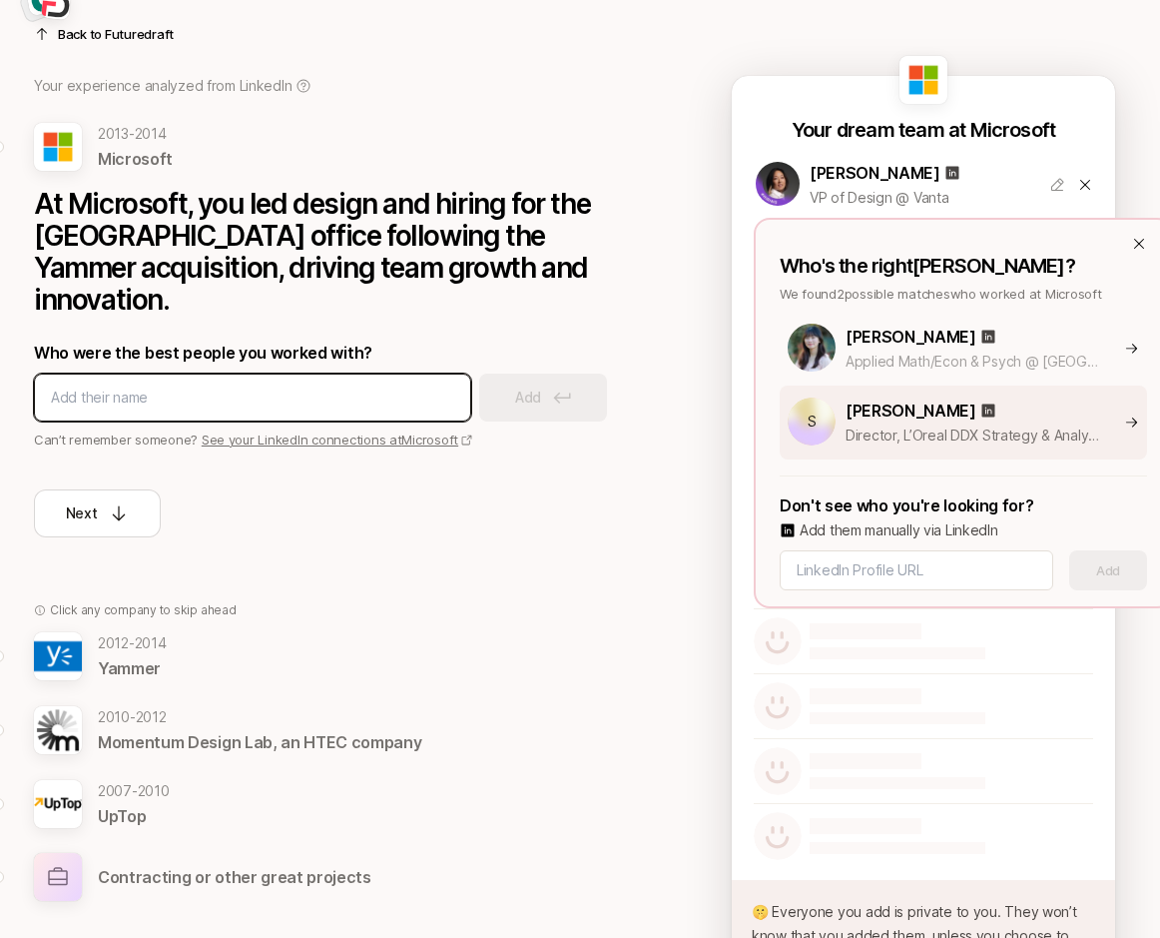
scroll to position [148, 45]
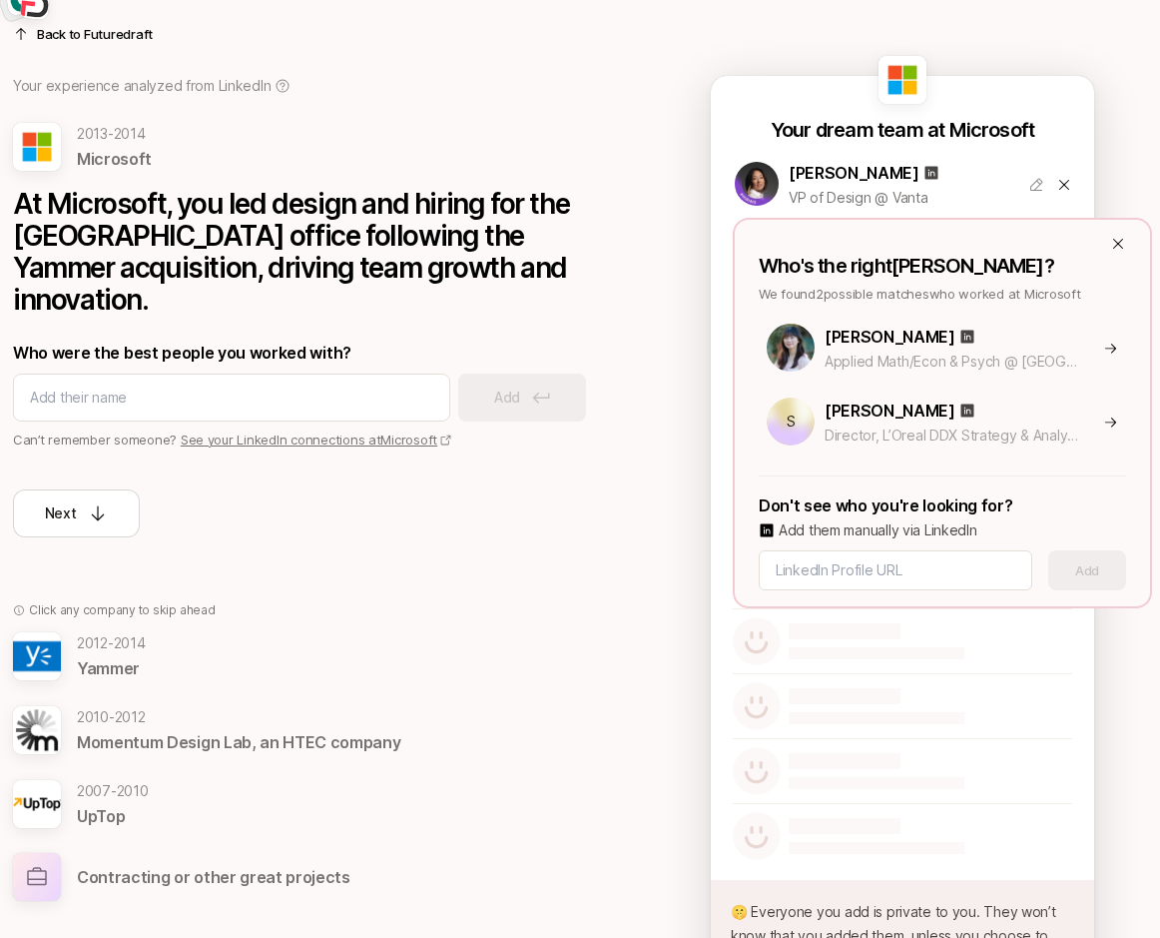
click at [1122, 244] on icon at bounding box center [1118, 244] width 16 height 16
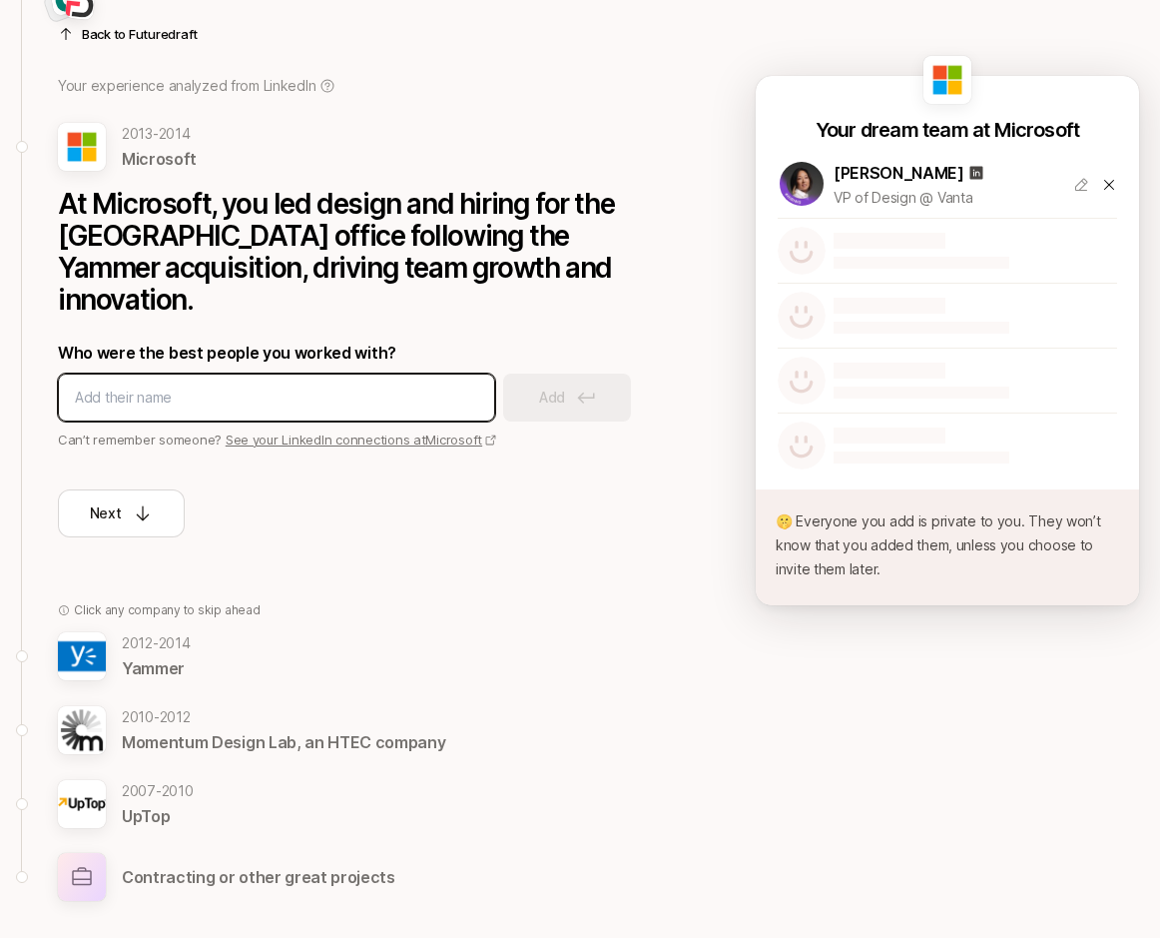
click at [303, 385] on input at bounding box center [276, 397] width 403 height 24
type input "[PERSON_NAME]"
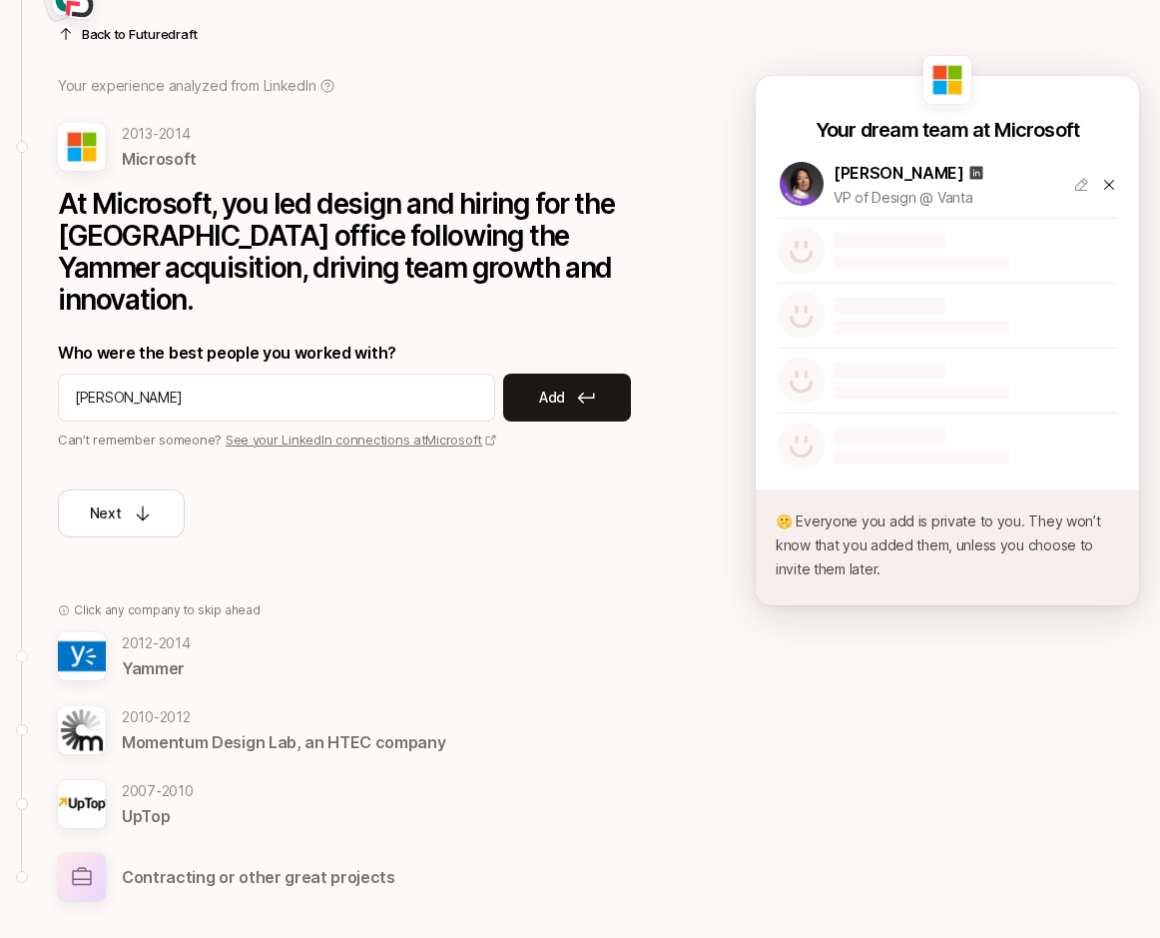
click at [654, 373] on div "[PERSON_NAME] Add" at bounding box center [357, 397] width 599 height 48
click at [617, 373] on button "Add" at bounding box center [567, 397] width 128 height 48
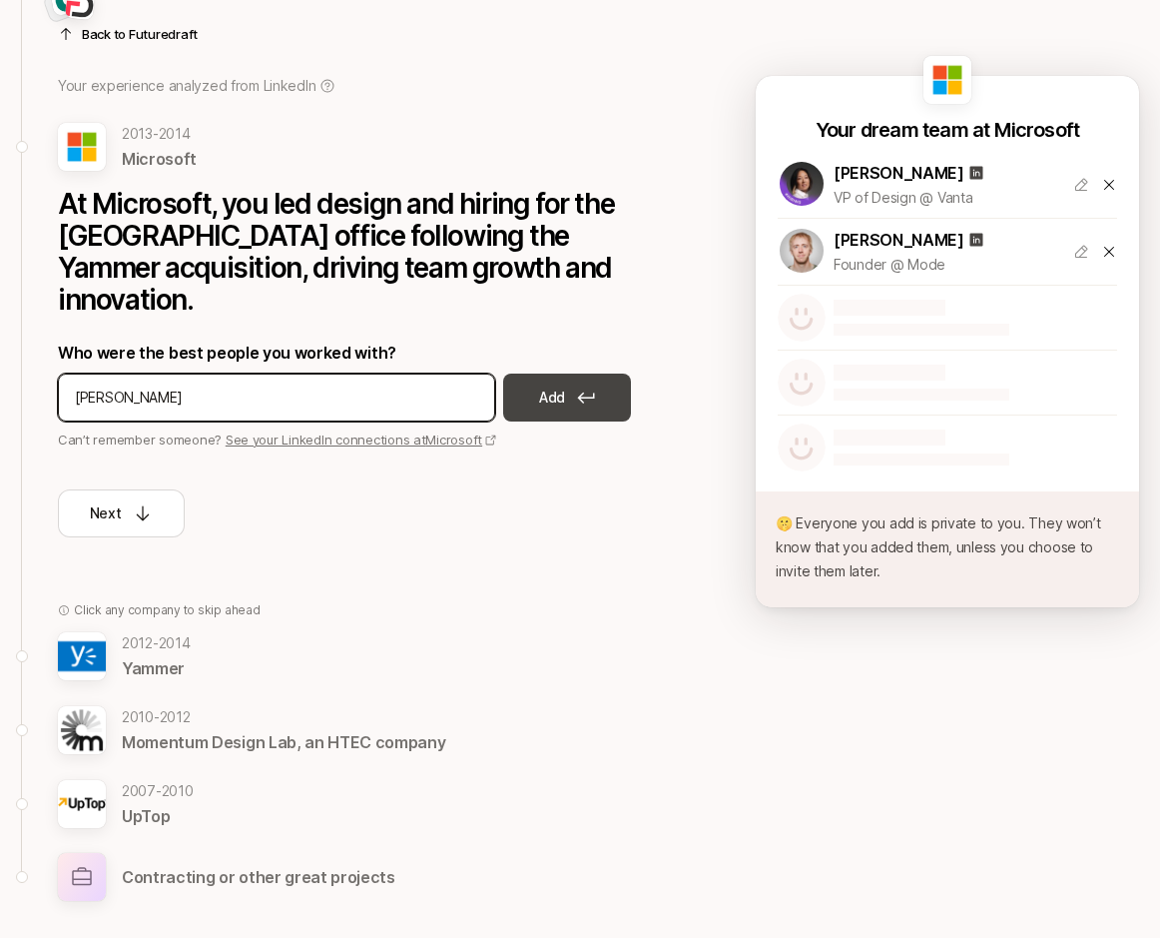
type input "[PERSON_NAME]"
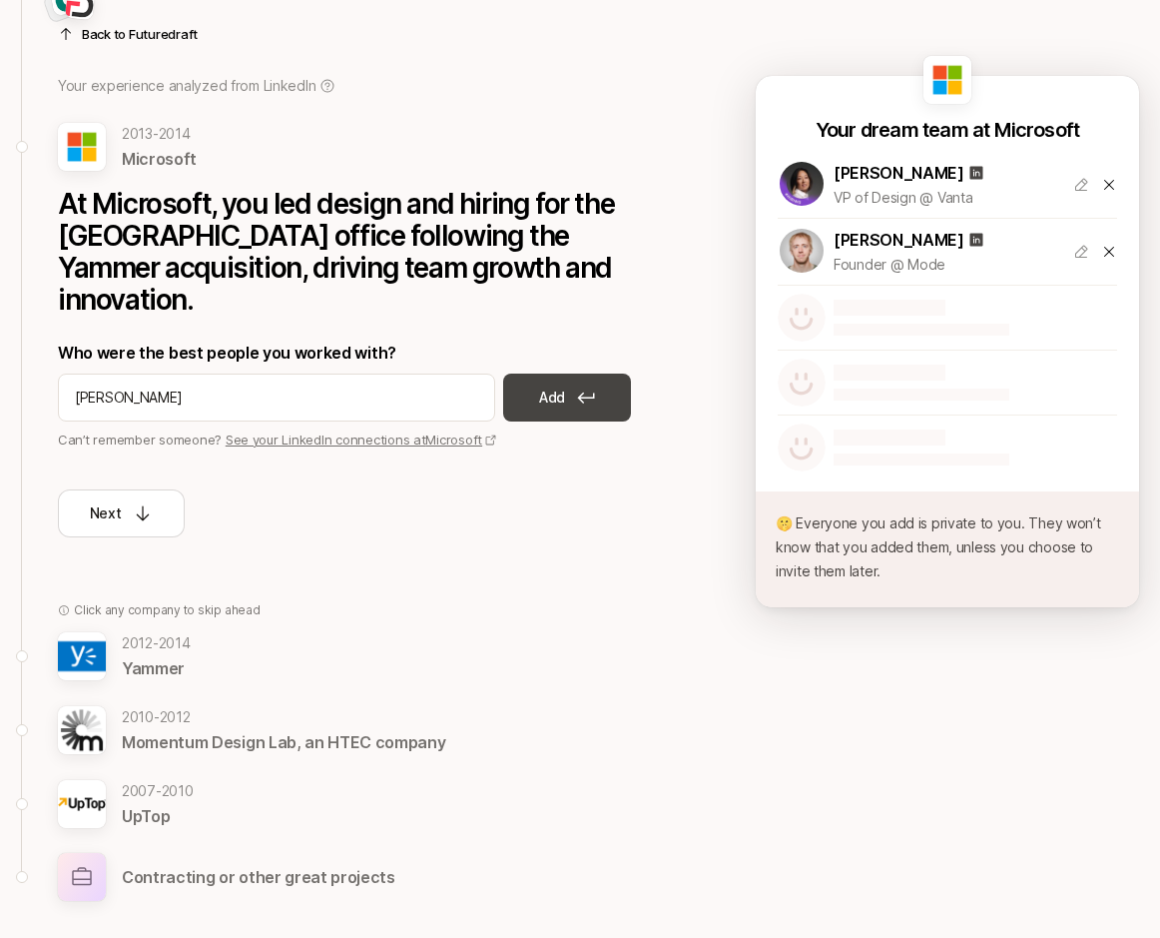
click at [601, 386] on button "Add" at bounding box center [567, 397] width 128 height 48
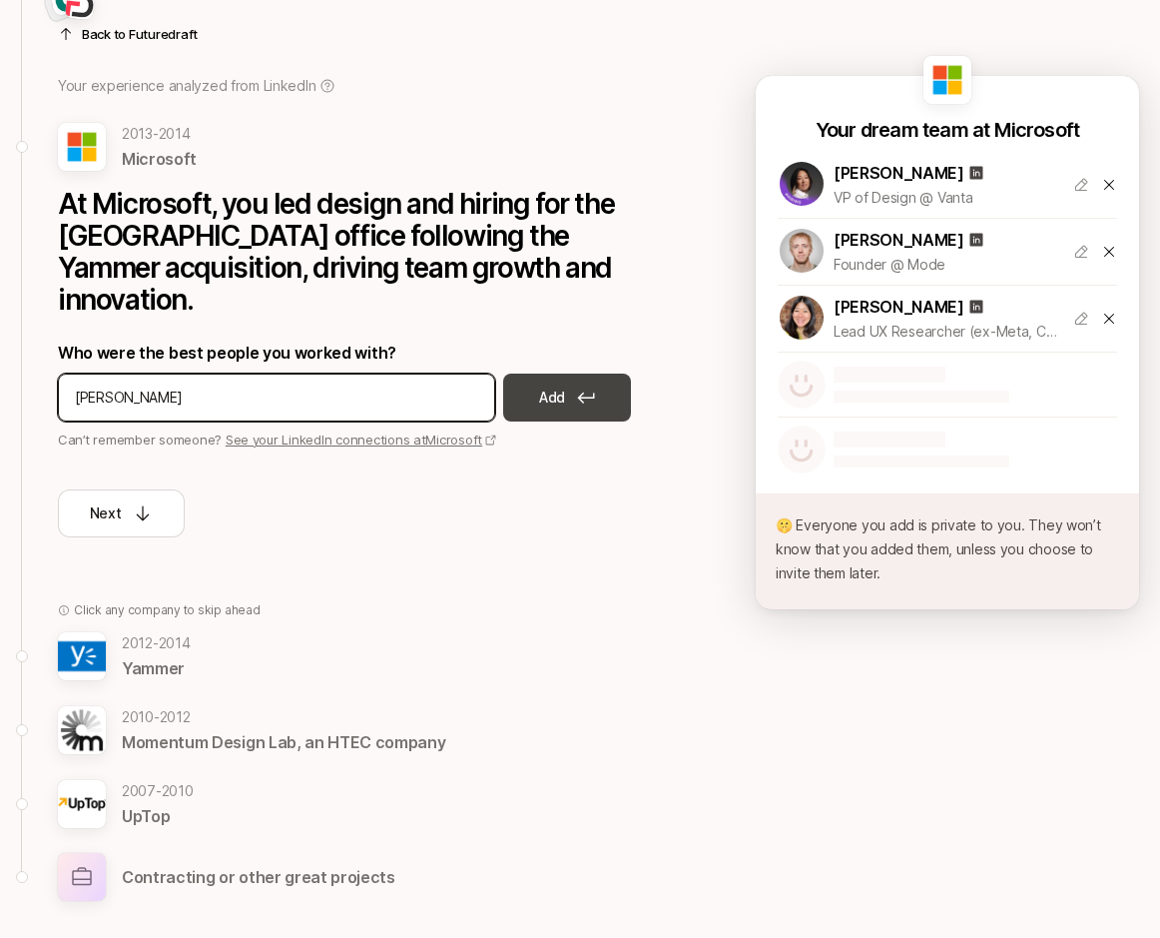
type input "[PERSON_NAME]"
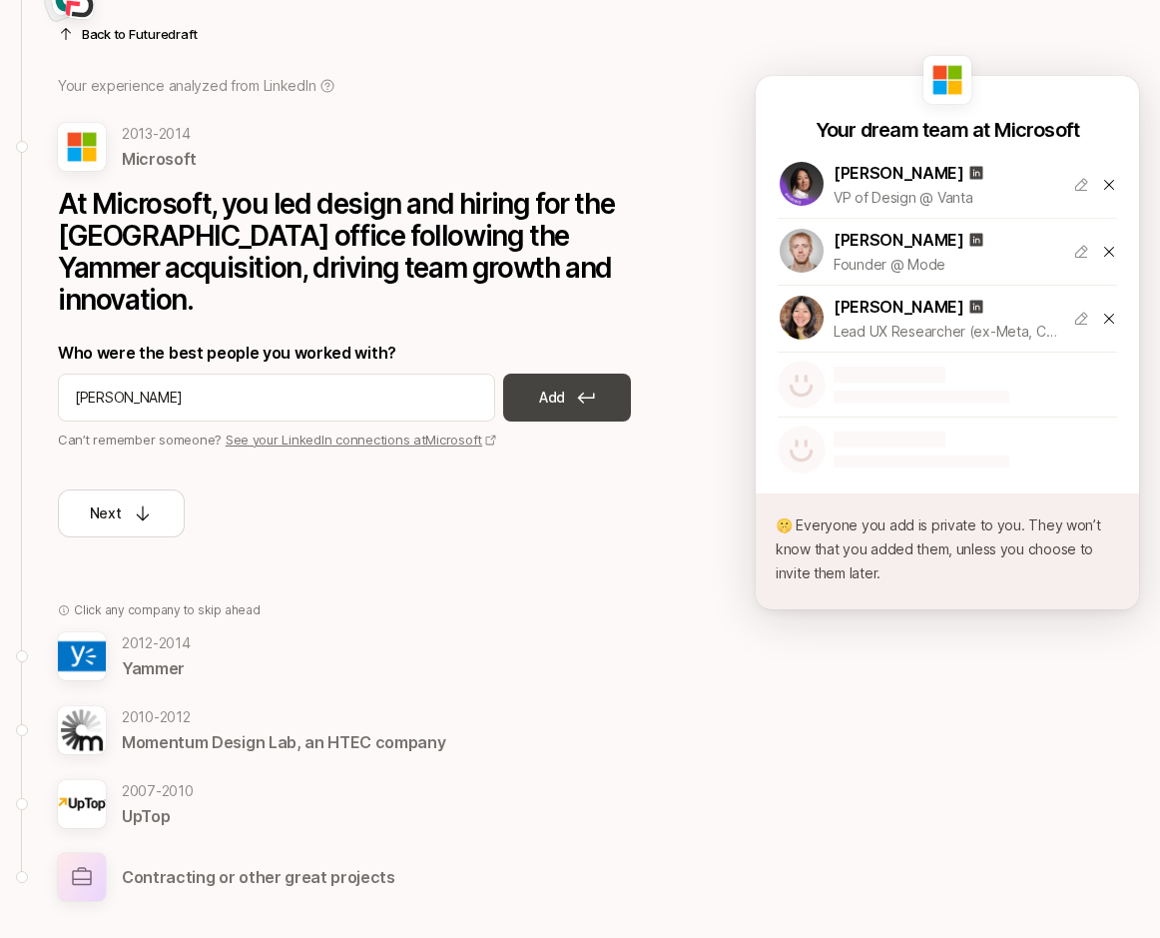
click at [570, 373] on button "Add" at bounding box center [567, 397] width 128 height 48
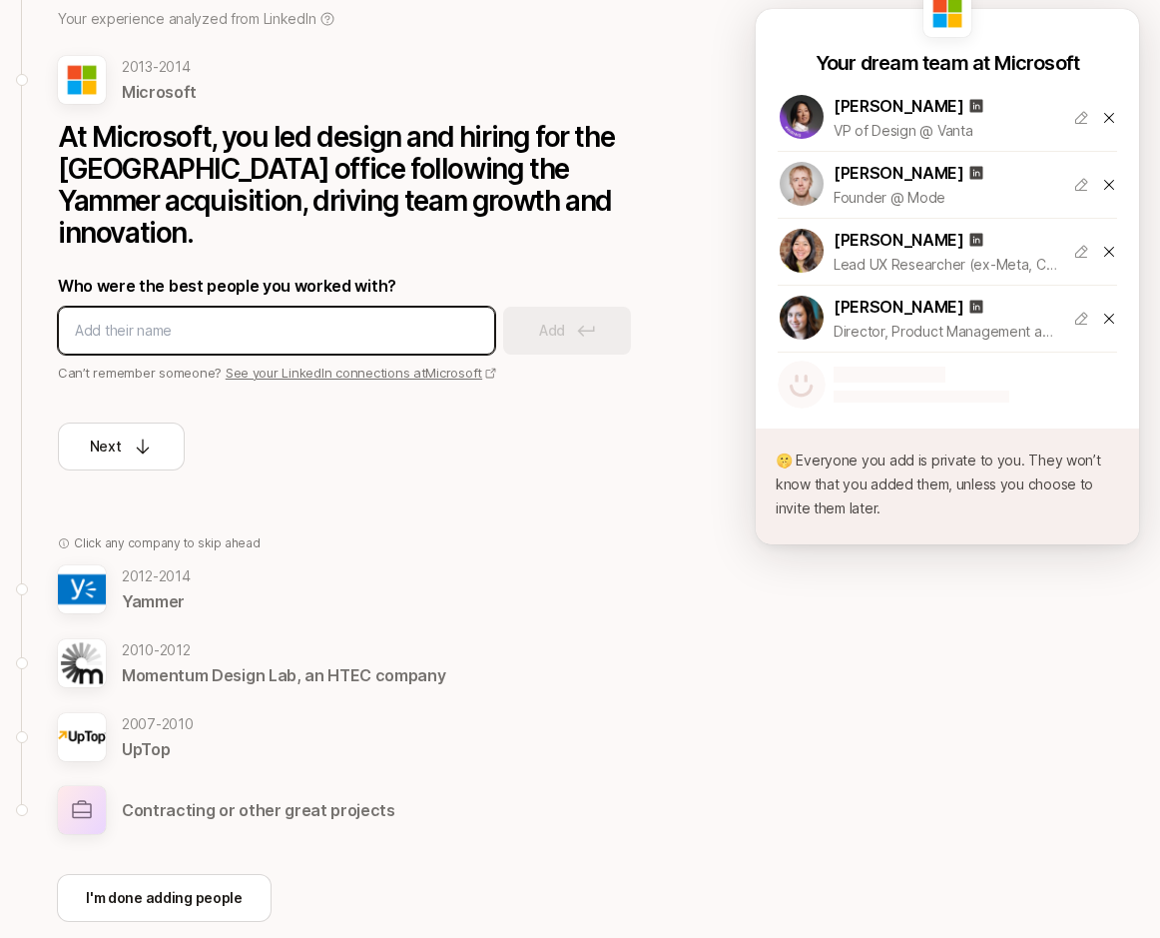
scroll to position [223, 0]
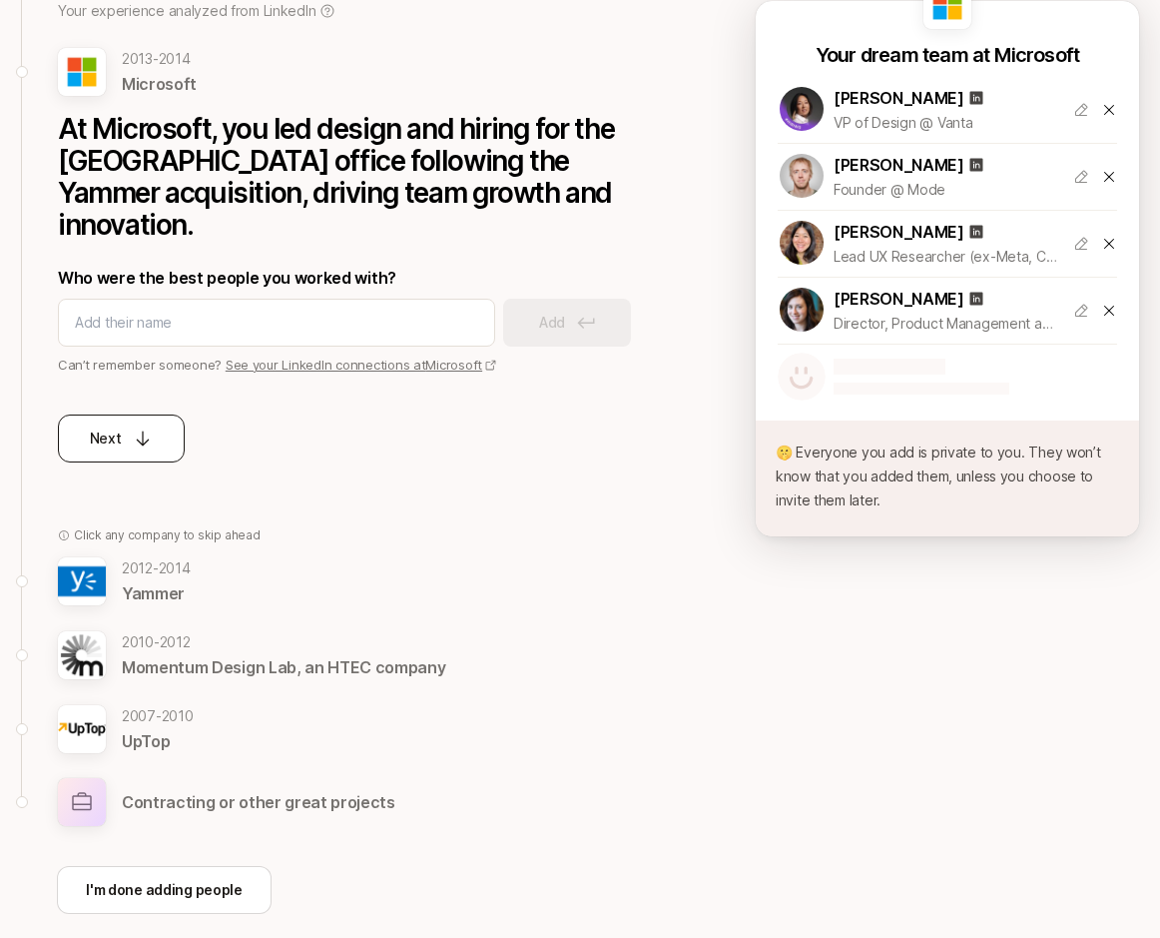
click at [169, 414] on button "Next" at bounding box center [121, 438] width 127 height 48
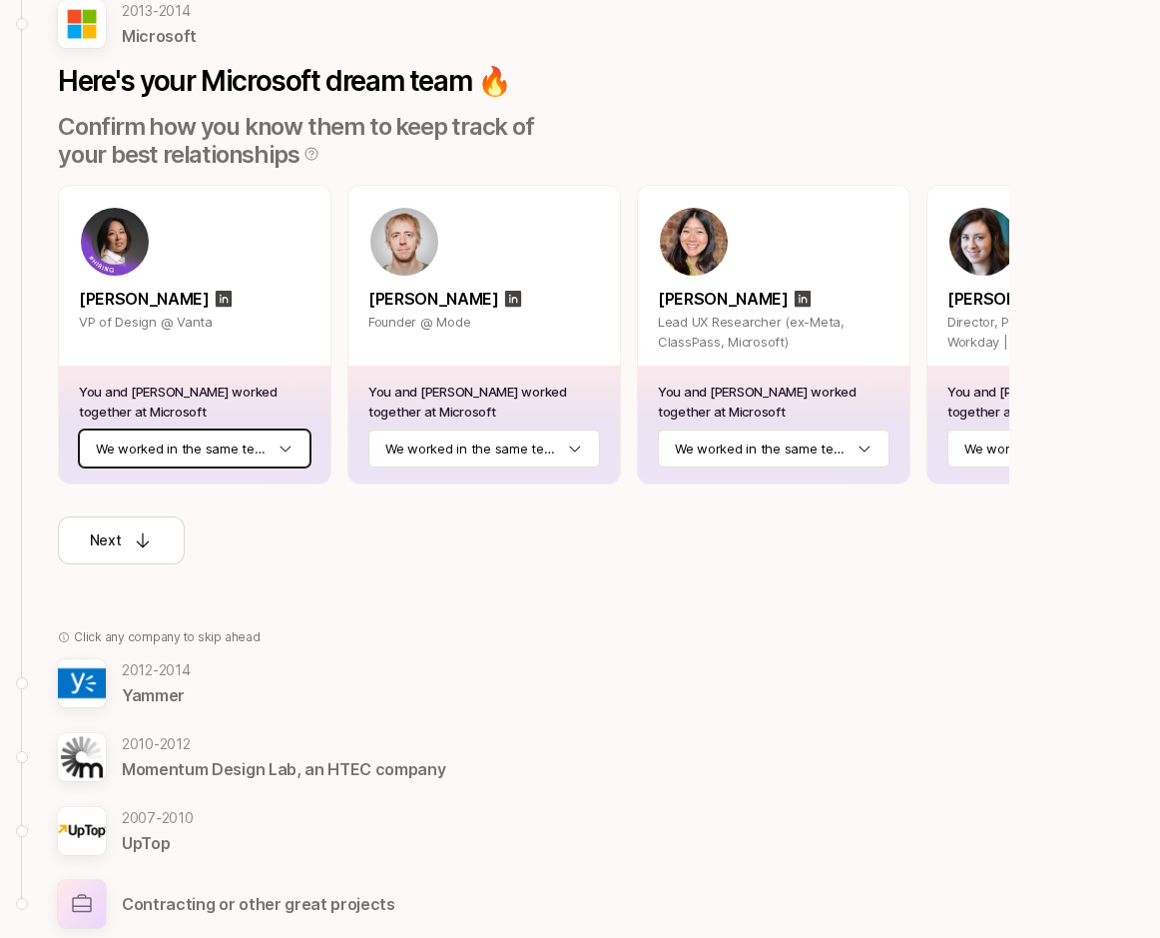
click at [247, 457] on html "1 Add People Analyze Profiles Review and finish Save and finish later Add the b…" at bounding box center [580, 246] width 1160 height 938
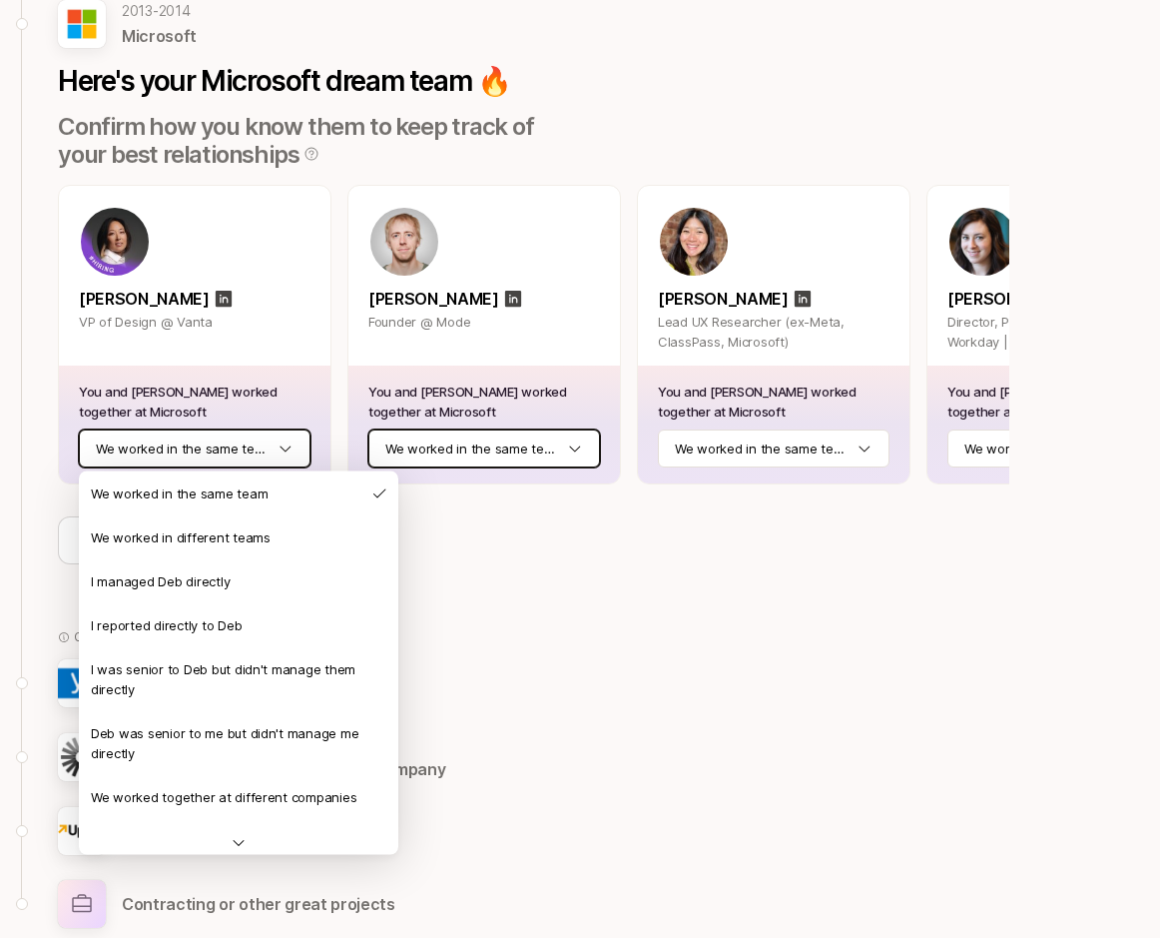
click at [551, 441] on html "1 Add People Analyze Profiles Review and finish Save and finish later Add the b…" at bounding box center [580, 246] width 1160 height 938
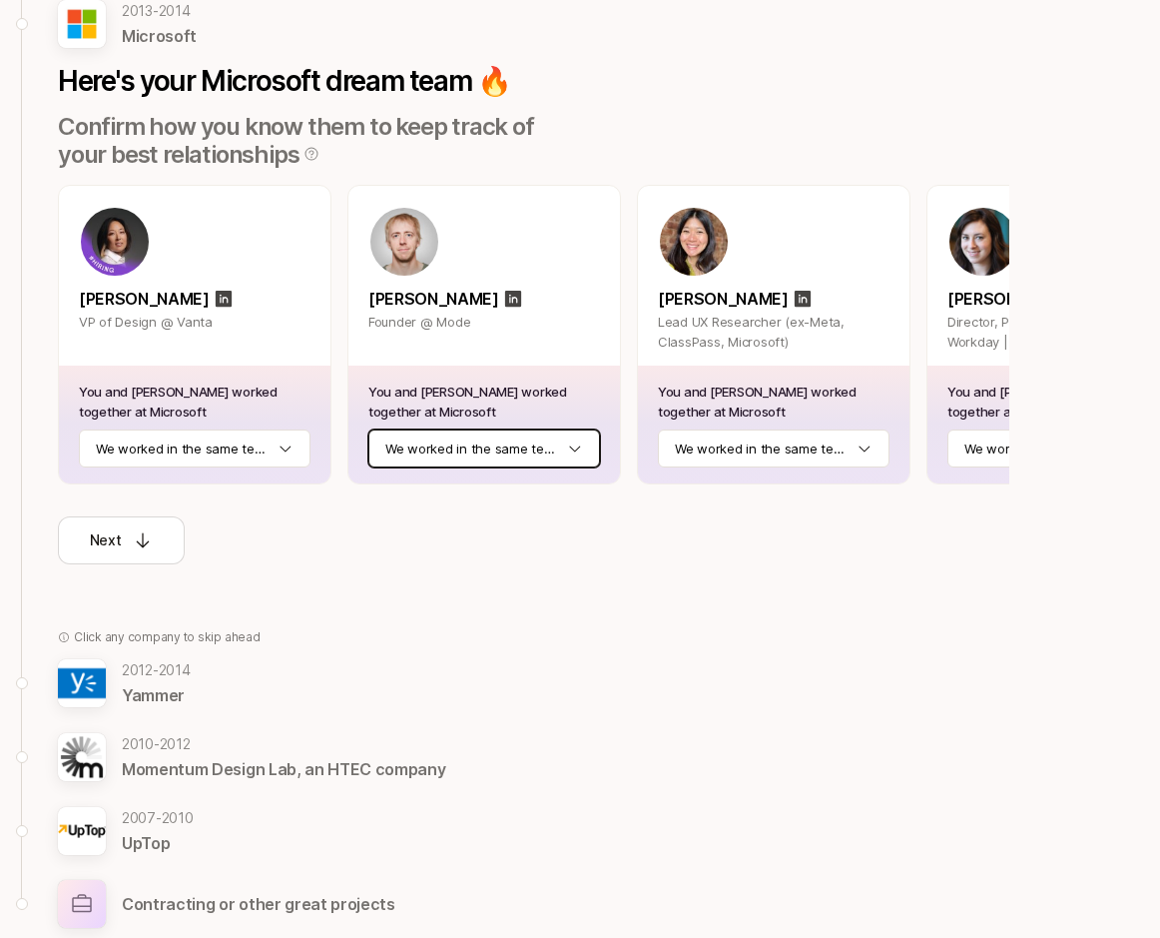
click at [551, 441] on html "1 Add People Analyze Profiles Review and finish Save and finish later Add the b…" at bounding box center [580, 246] width 1160 height 938
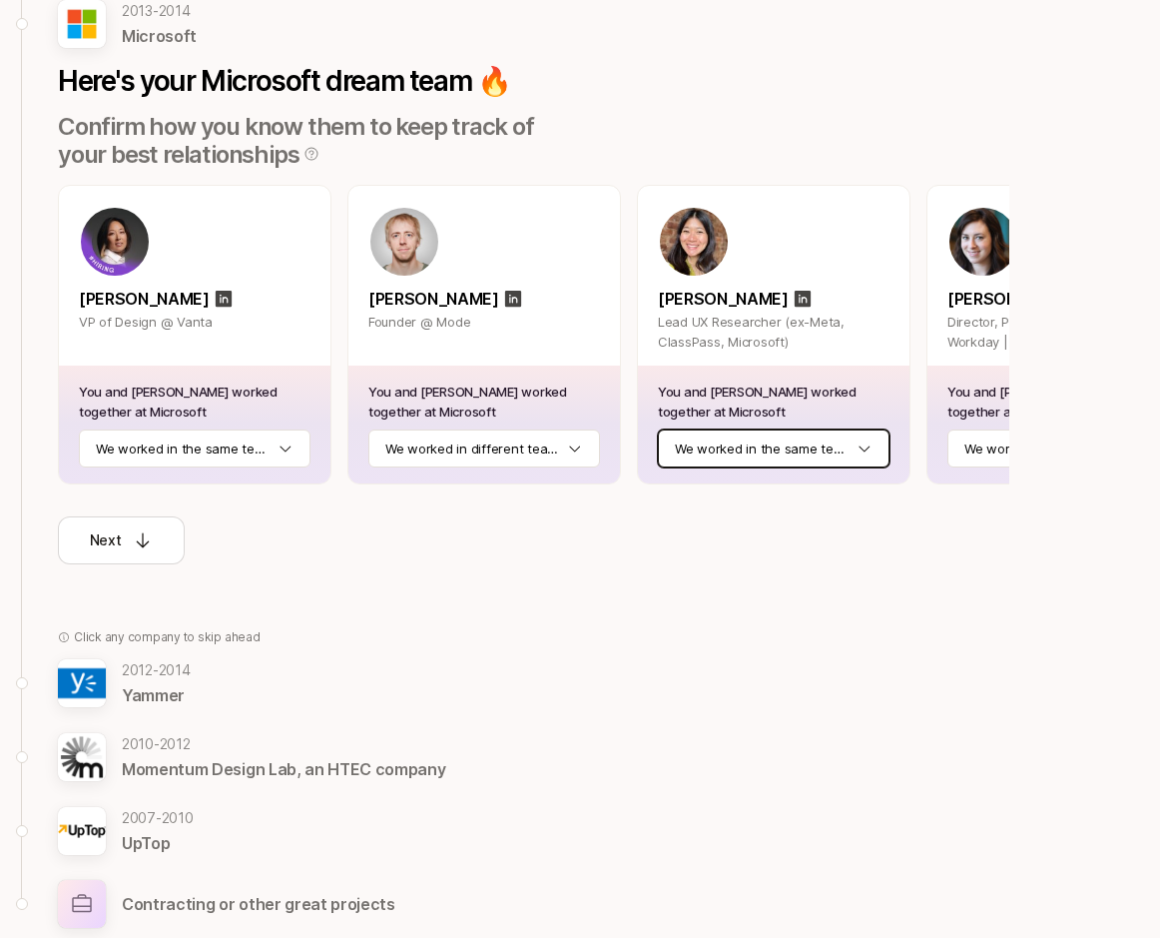
click at [755, 451] on html "1 Add People Analyze Profiles Review and finish Save and finish later Add the b…" at bounding box center [580, 246] width 1160 height 938
click at [1011, 441] on html "1 Add People Analyze Profiles Review and finish Save and finish later Add the b…" at bounding box center [580, 246] width 1160 height 938
click at [169, 538] on button "Next" at bounding box center [121, 540] width 127 height 48
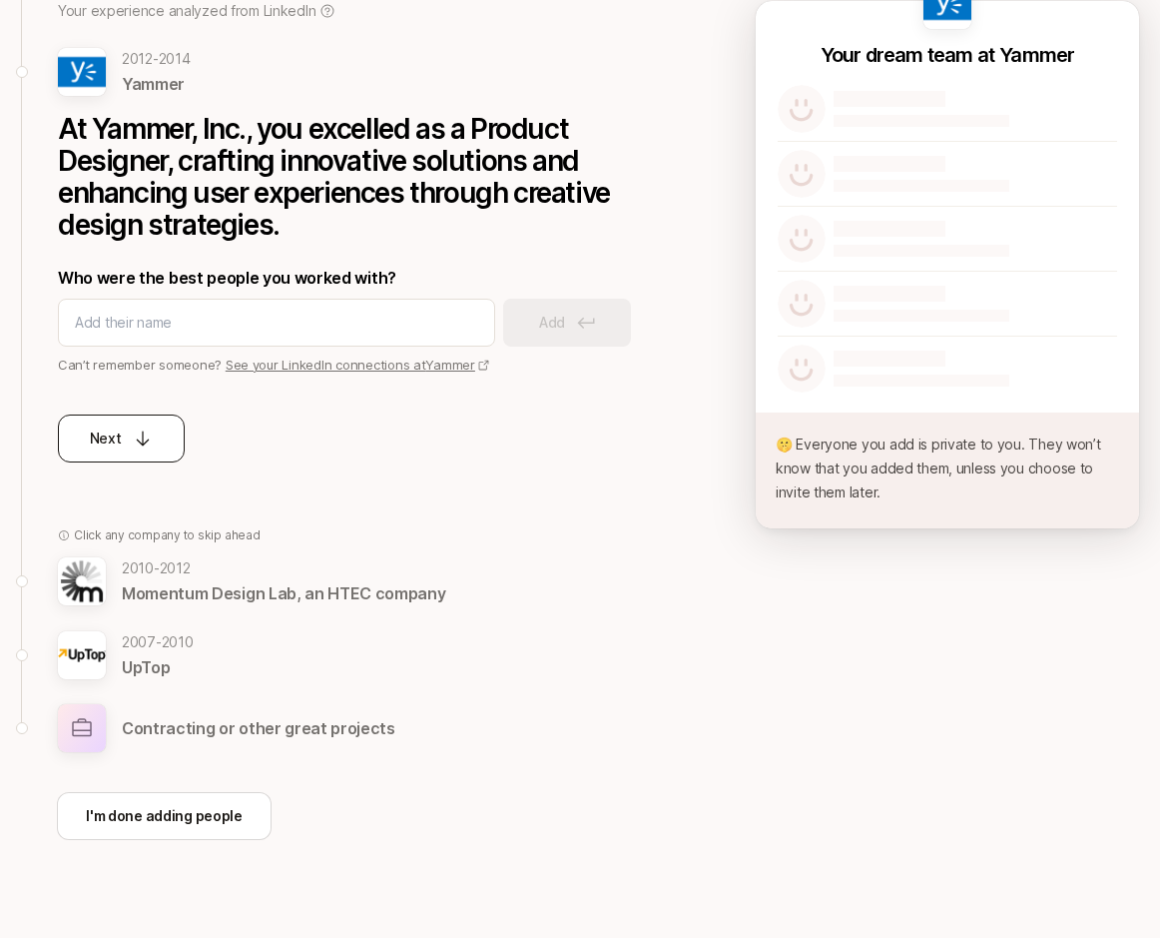
click at [174, 436] on button "Next" at bounding box center [121, 438] width 127 height 48
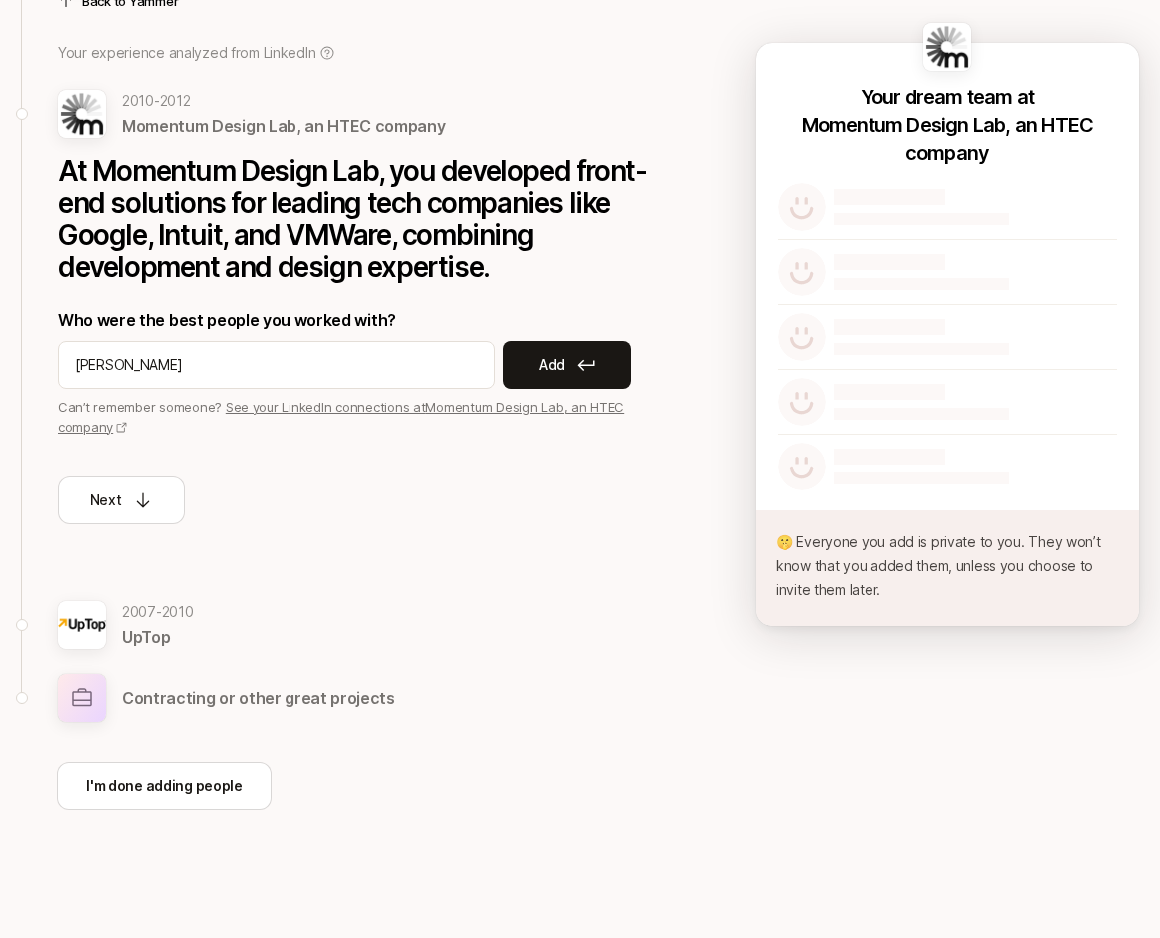
type input "[PERSON_NAME]"
click at [542, 350] on button "Add" at bounding box center [567, 365] width 128 height 48
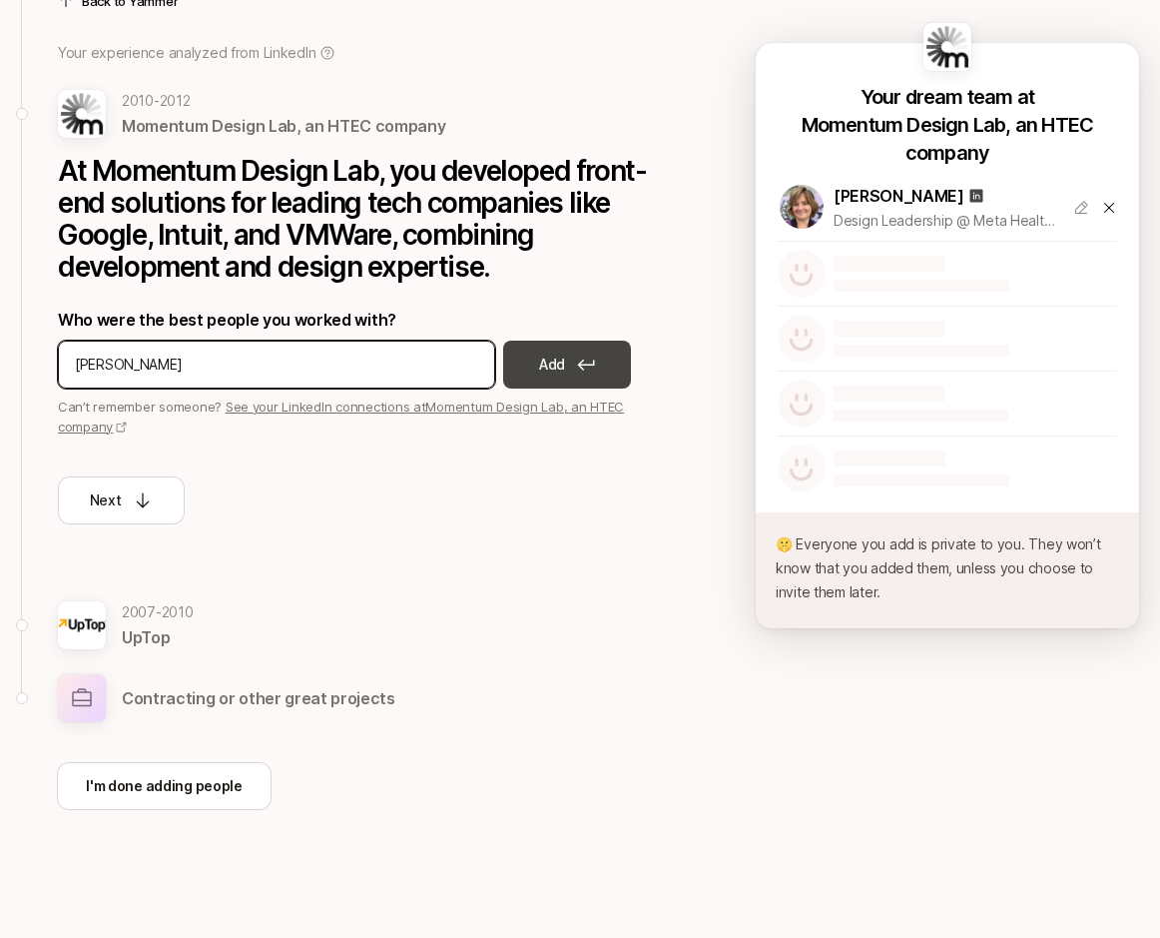
type input "[PERSON_NAME]"
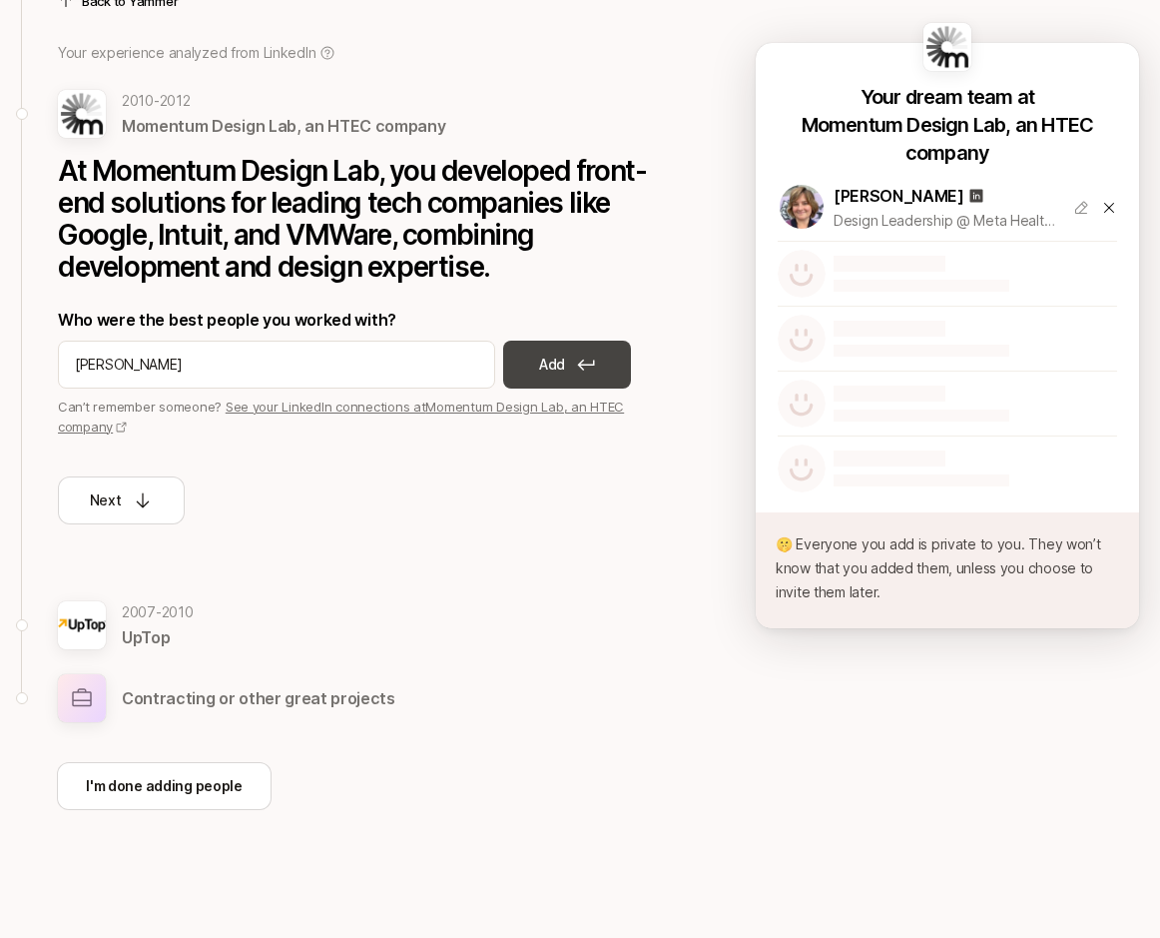
click at [601, 374] on button "Add" at bounding box center [567, 365] width 128 height 48
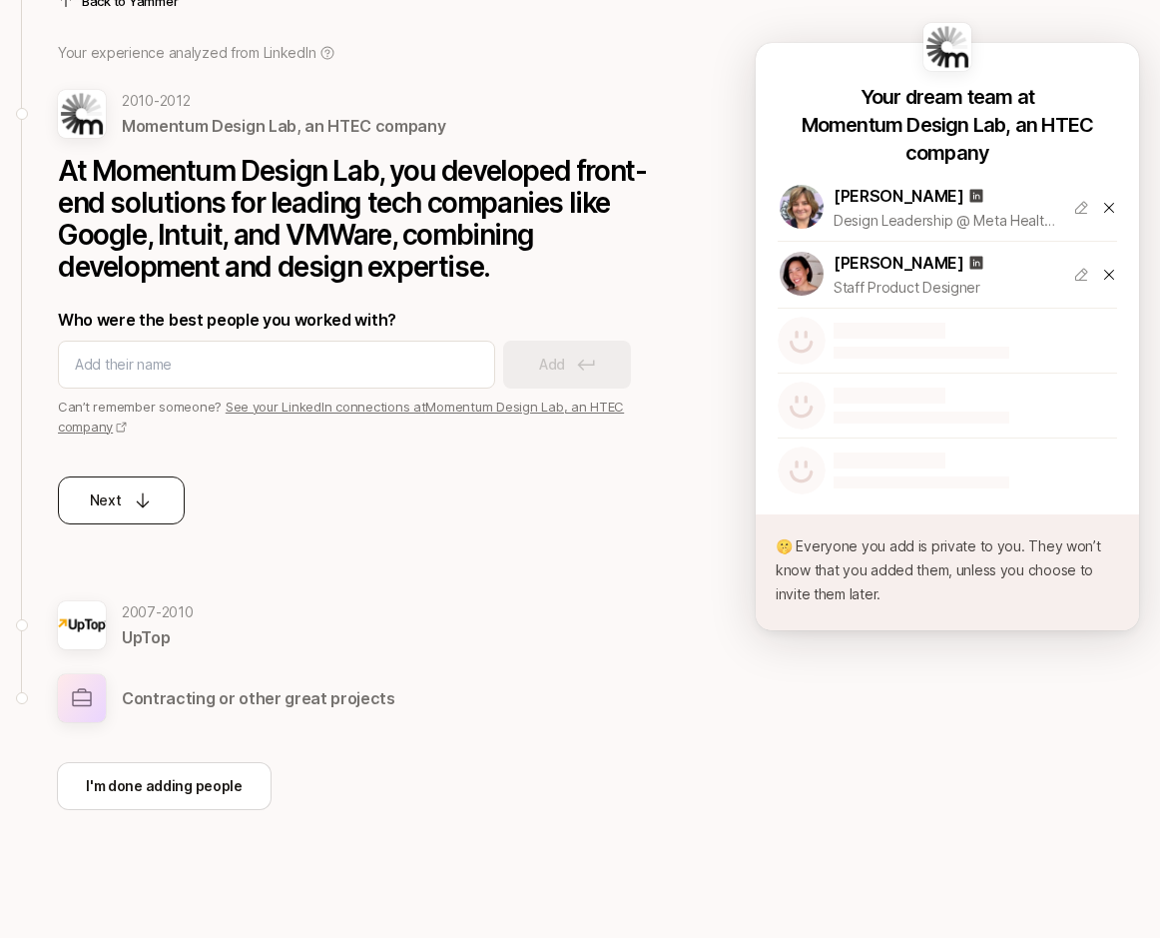
click at [140, 496] on icon at bounding box center [143, 500] width 20 height 20
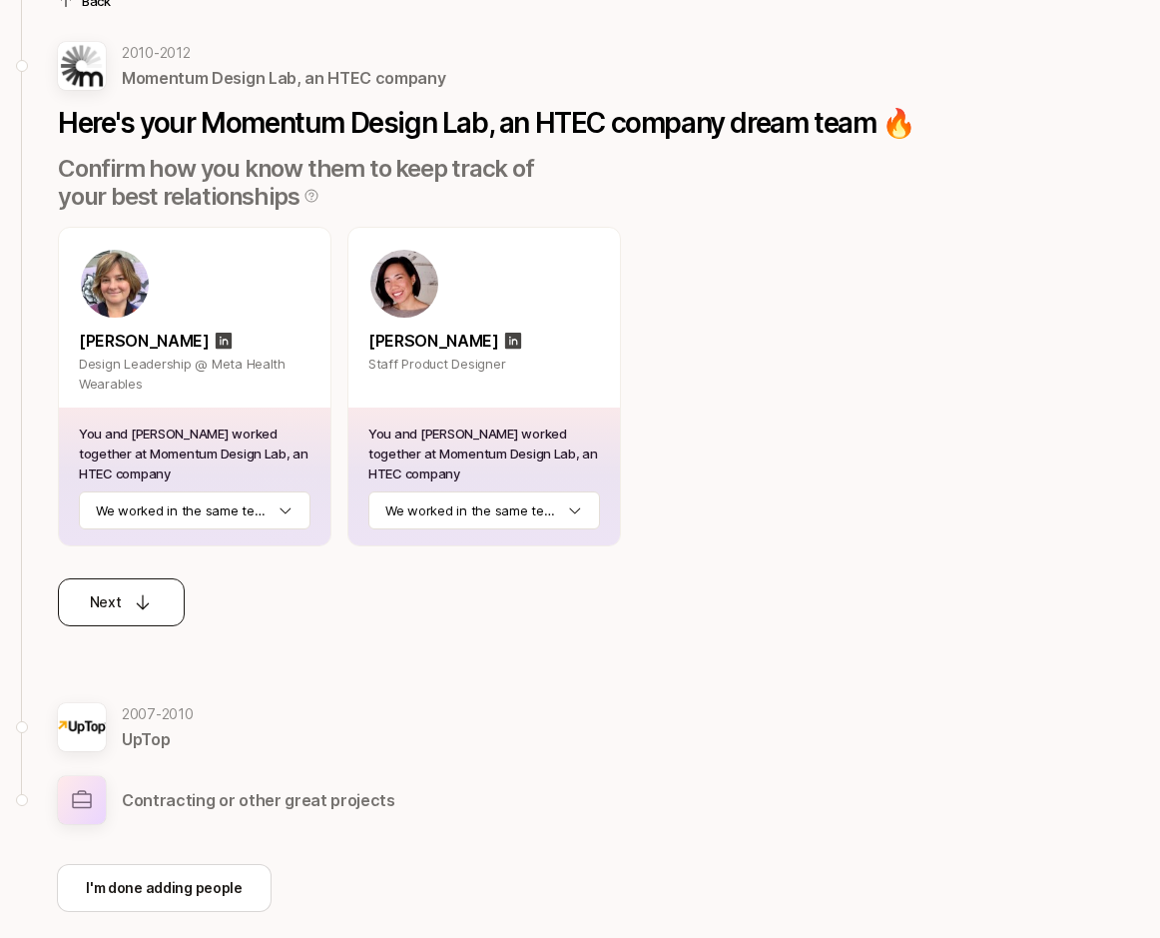
click at [107, 612] on p "Next" at bounding box center [106, 602] width 32 height 24
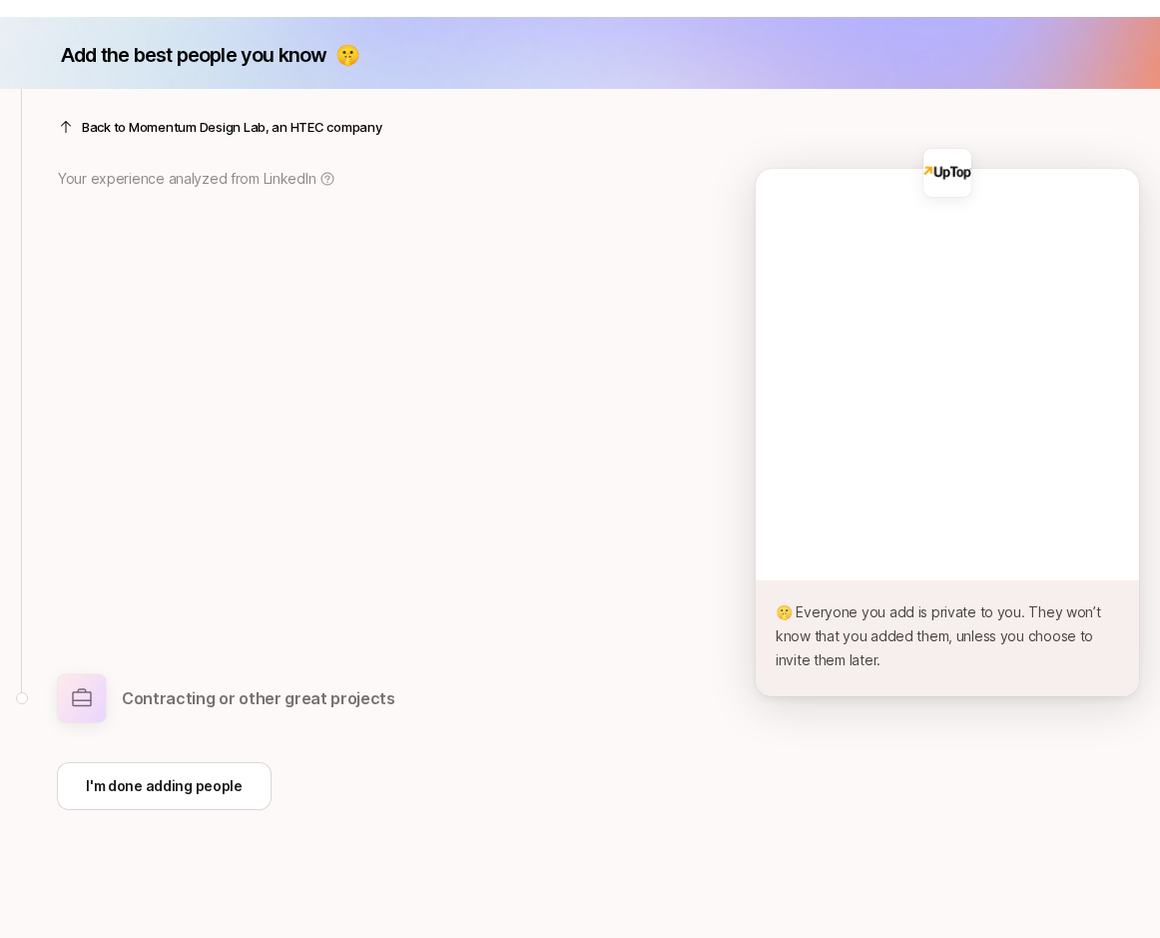
scroll to position [55, 0]
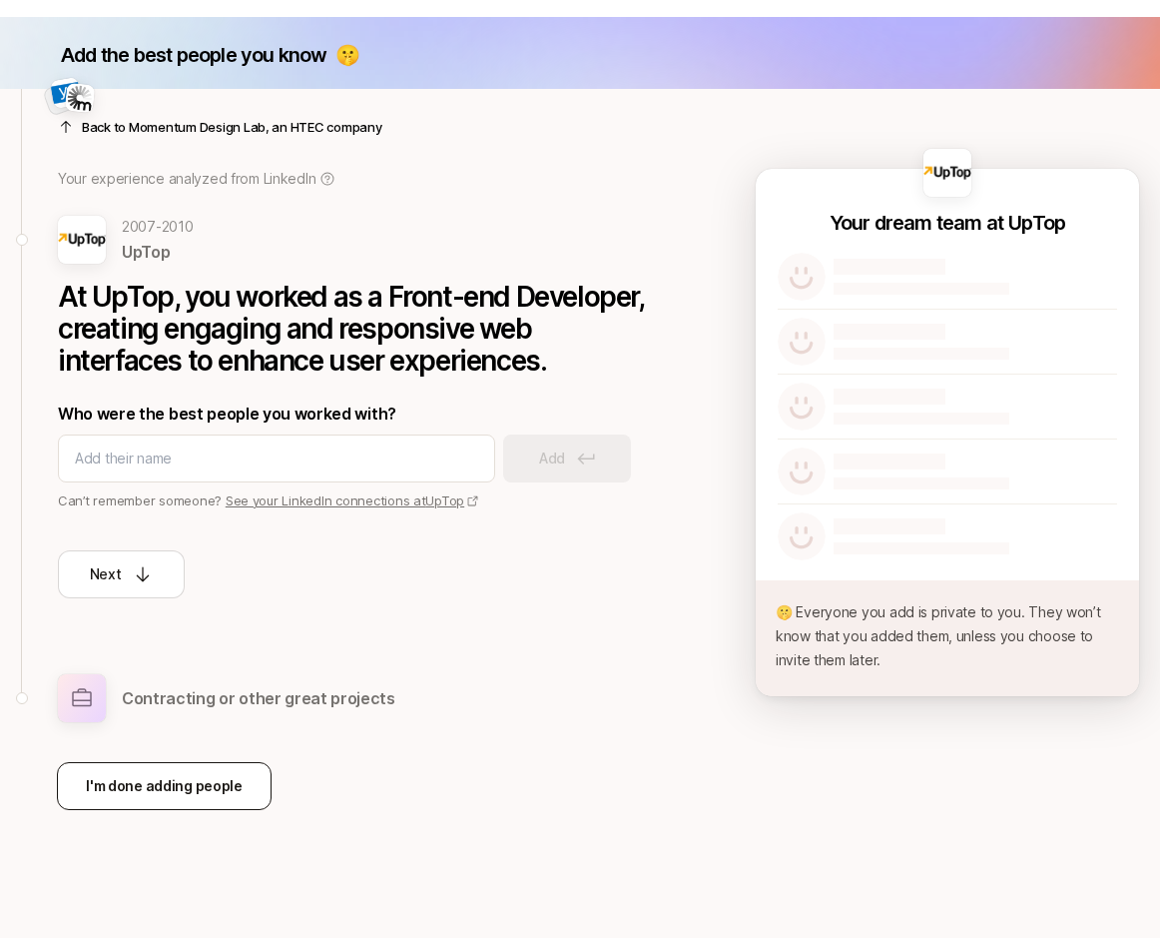
click at [133, 786] on p "I'm done adding people" at bounding box center [164, 786] width 157 height 24
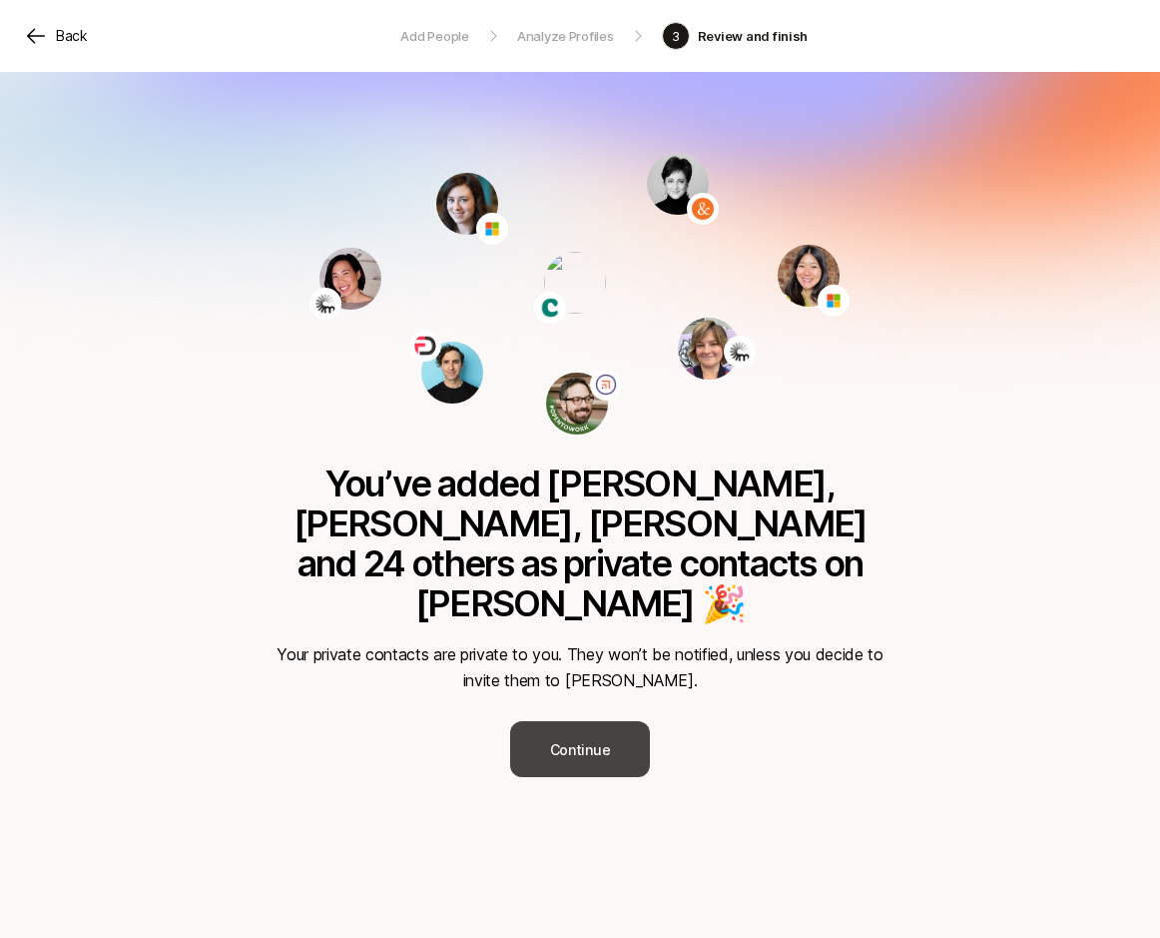
click at [570, 721] on button "Continue" at bounding box center [580, 749] width 140 height 56
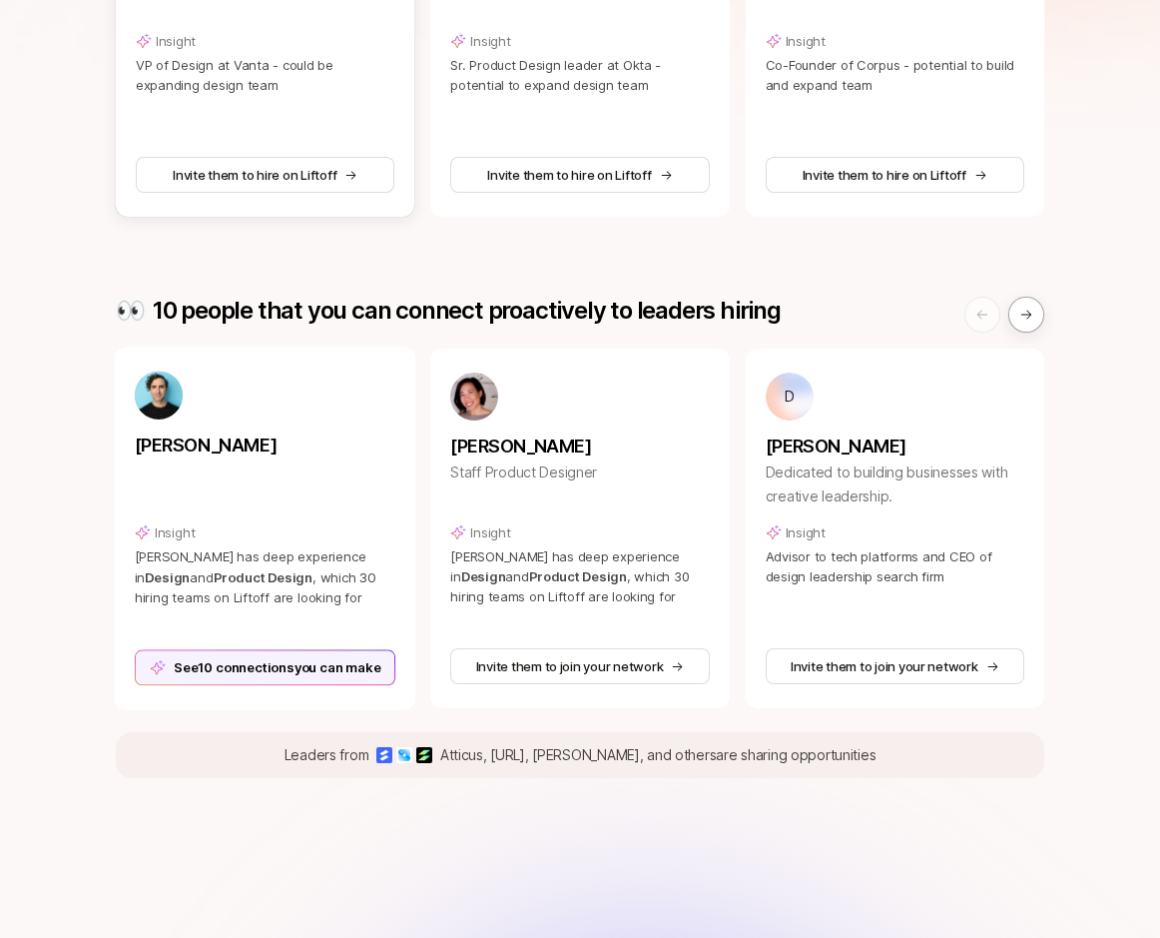
scroll to position [587, 0]
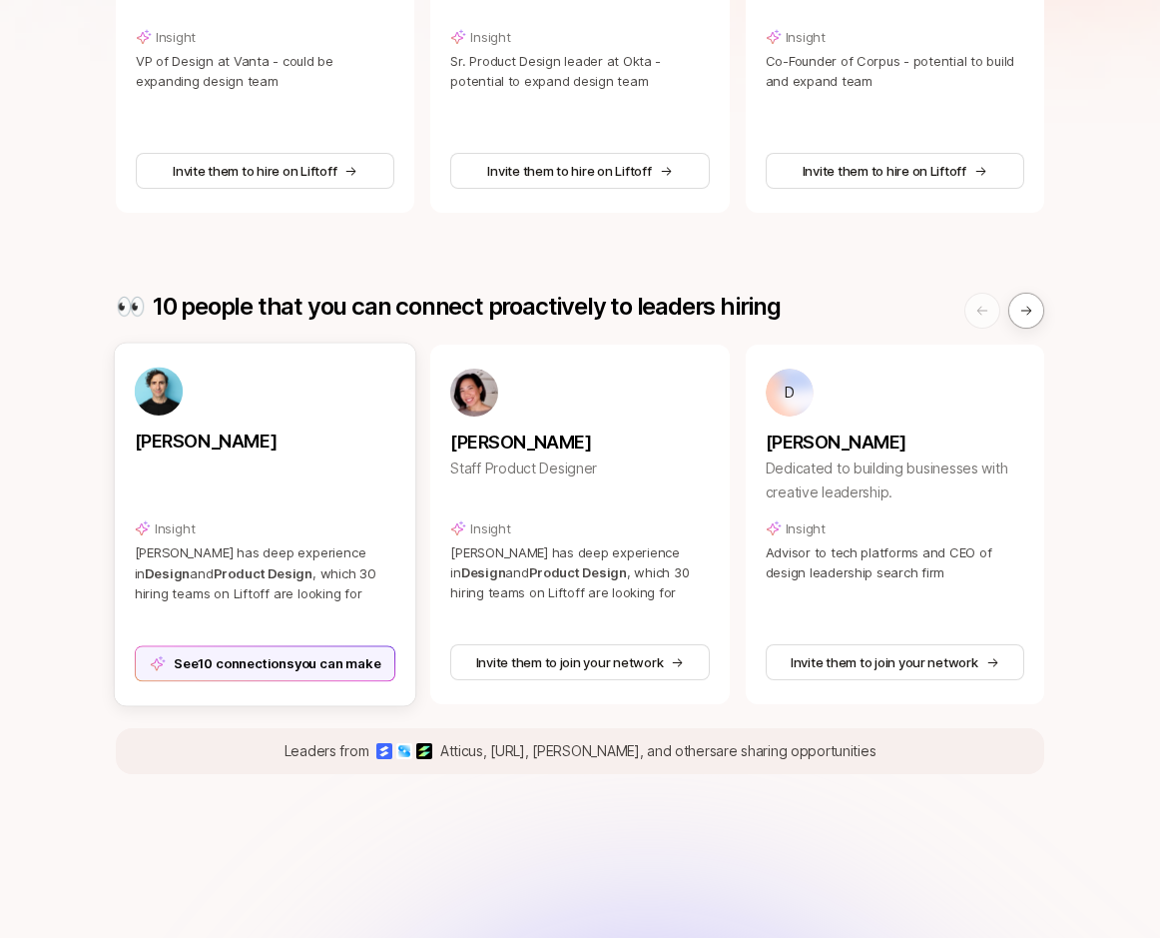
click at [196, 658] on div "See 10 connections you can make" at bounding box center [266, 663] width 262 height 36
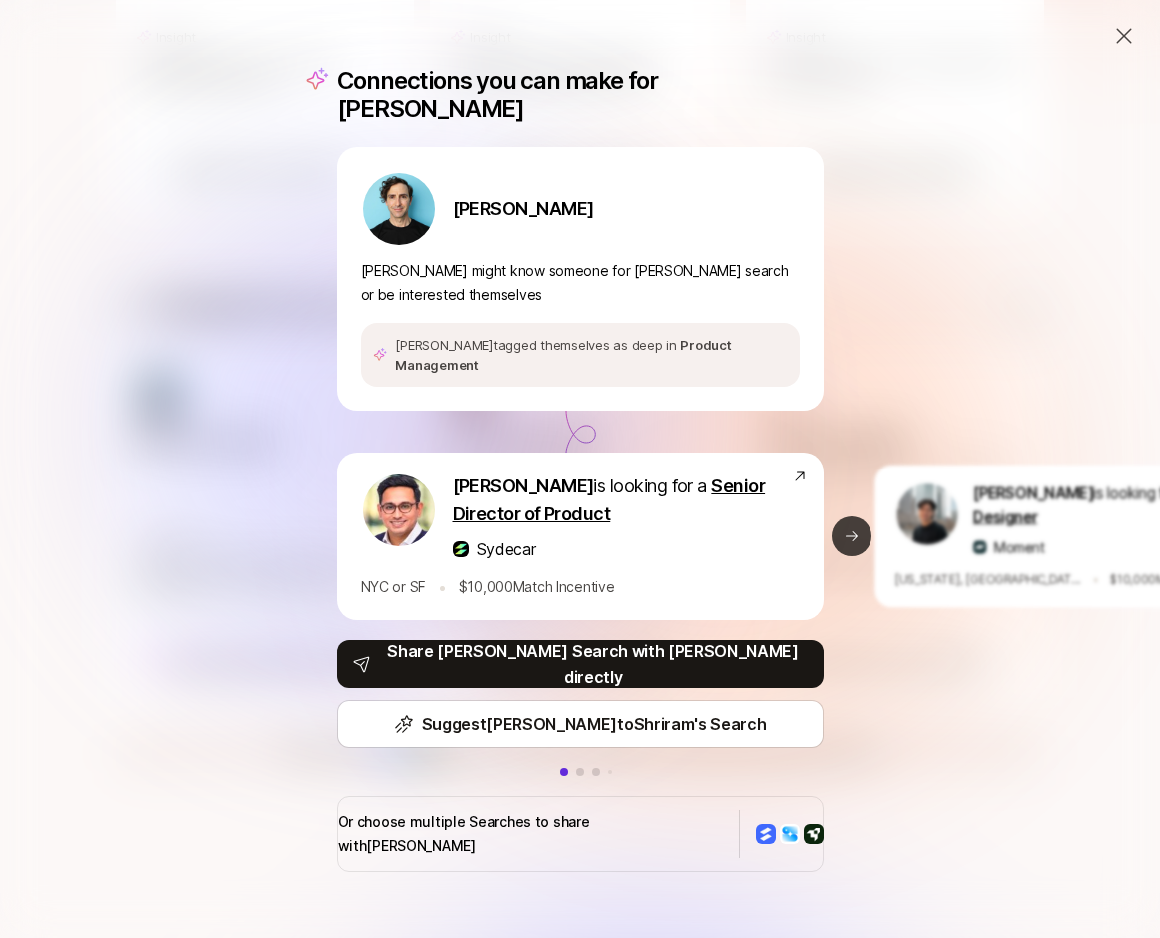
click at [857, 516] on button "Next slide" at bounding box center [852, 536] width 40 height 40
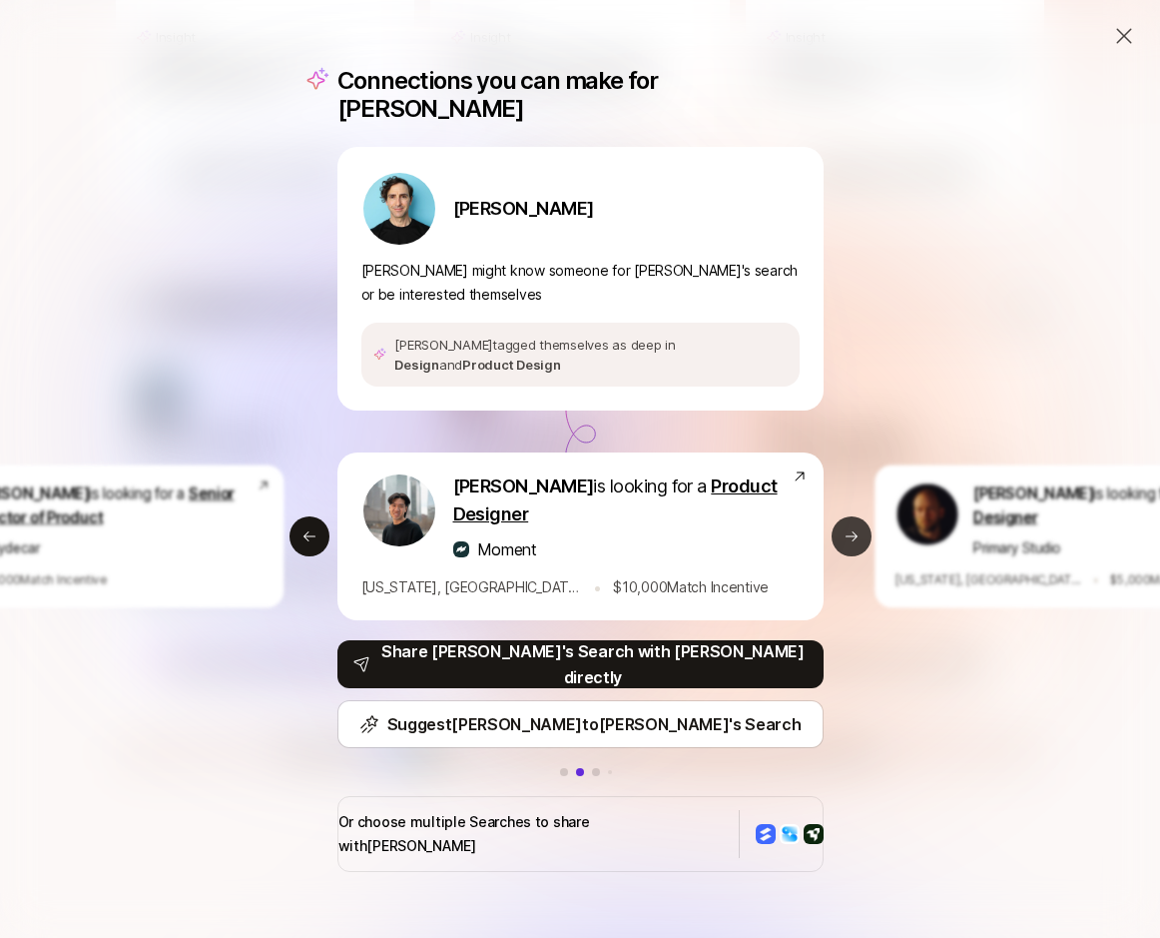
click at [855, 528] on icon at bounding box center [852, 536] width 16 height 16
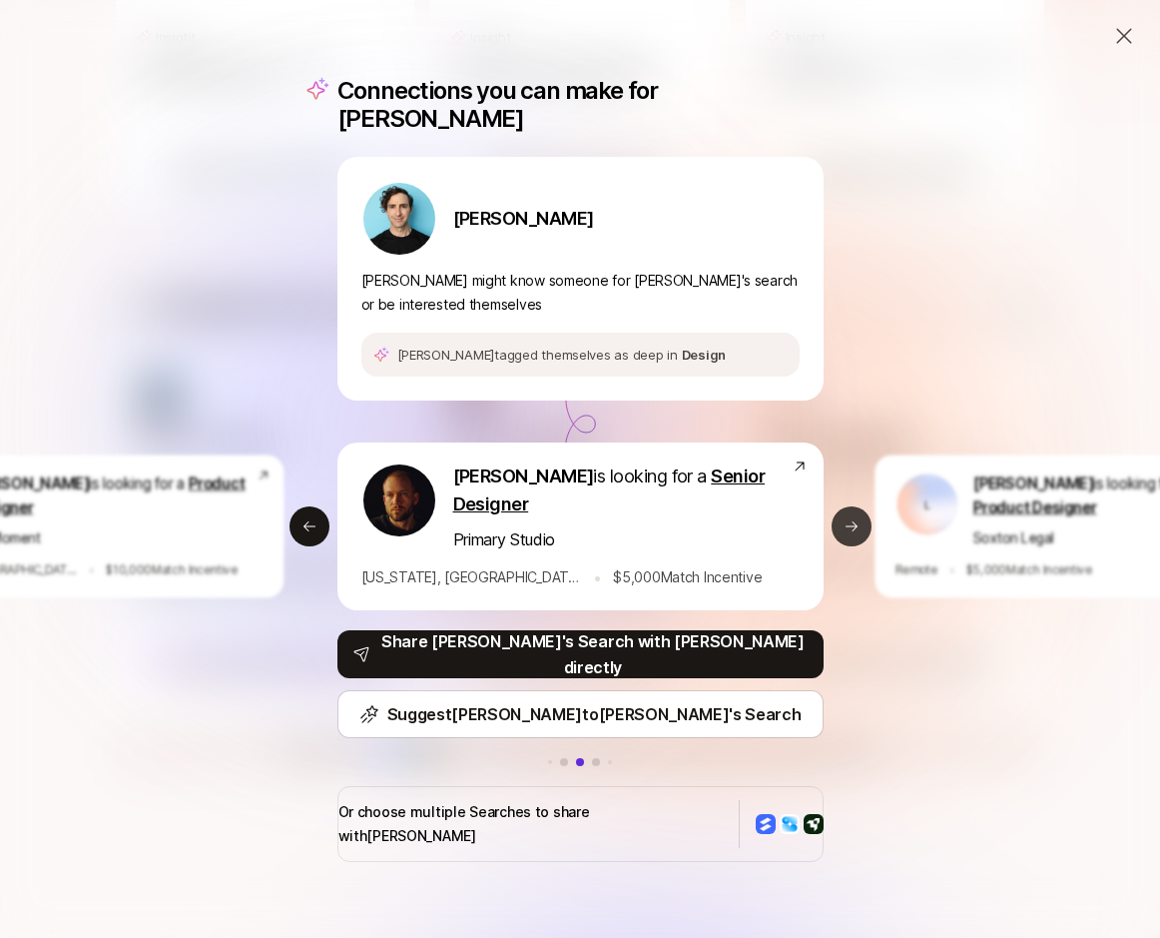
click at [855, 518] on icon at bounding box center [852, 526] width 16 height 16
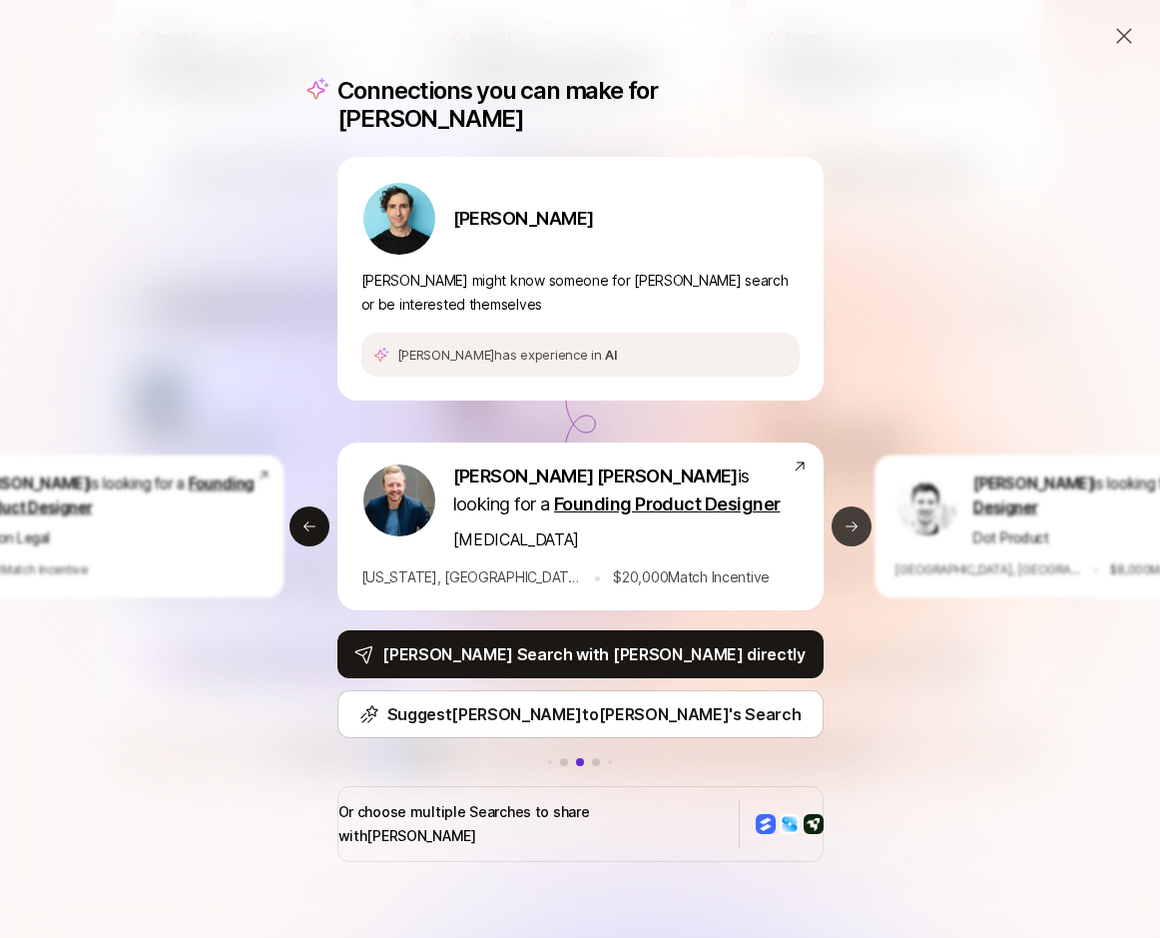
click at [852, 513] on button "Next slide" at bounding box center [852, 526] width 40 height 40
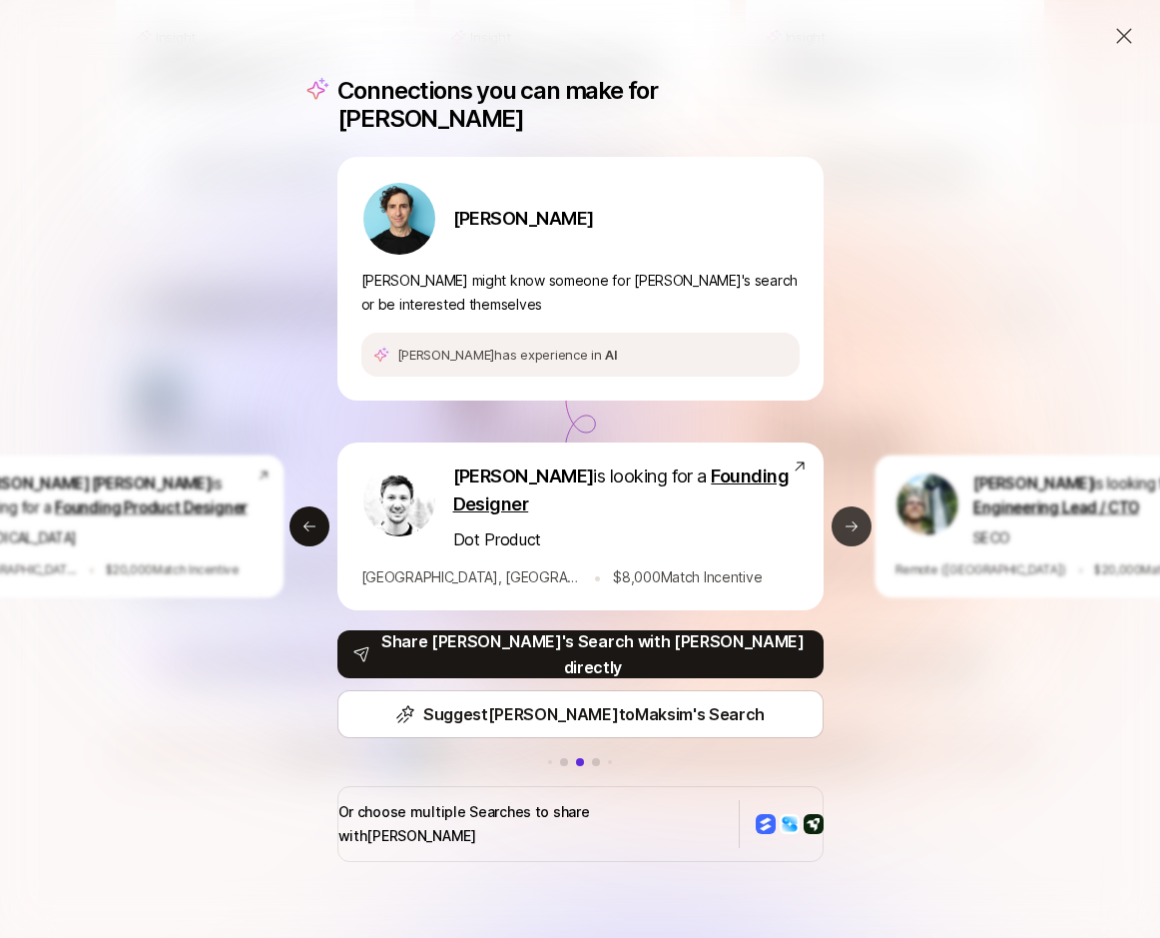
click at [852, 513] on button "Next slide" at bounding box center [852, 526] width 40 height 40
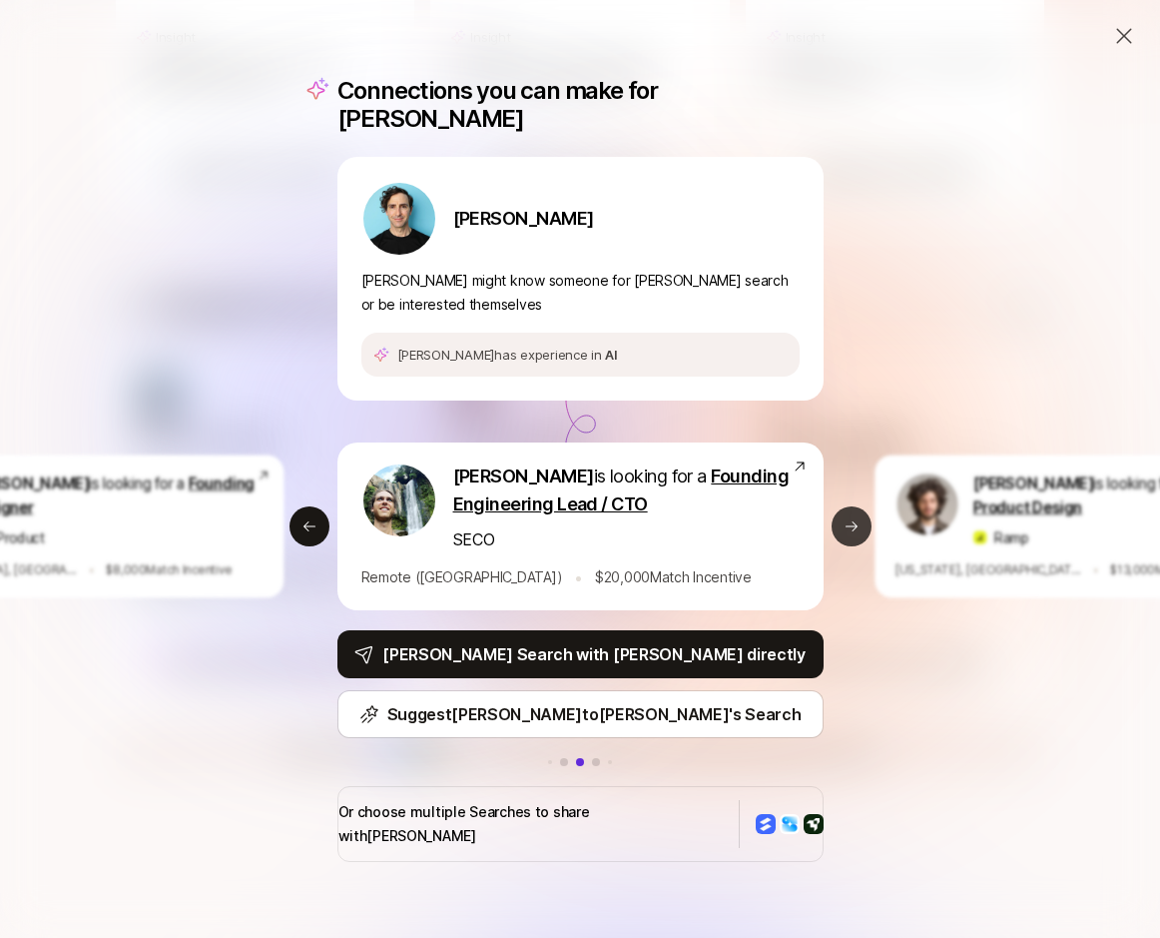
click at [852, 513] on button "Next slide" at bounding box center [852, 526] width 40 height 40
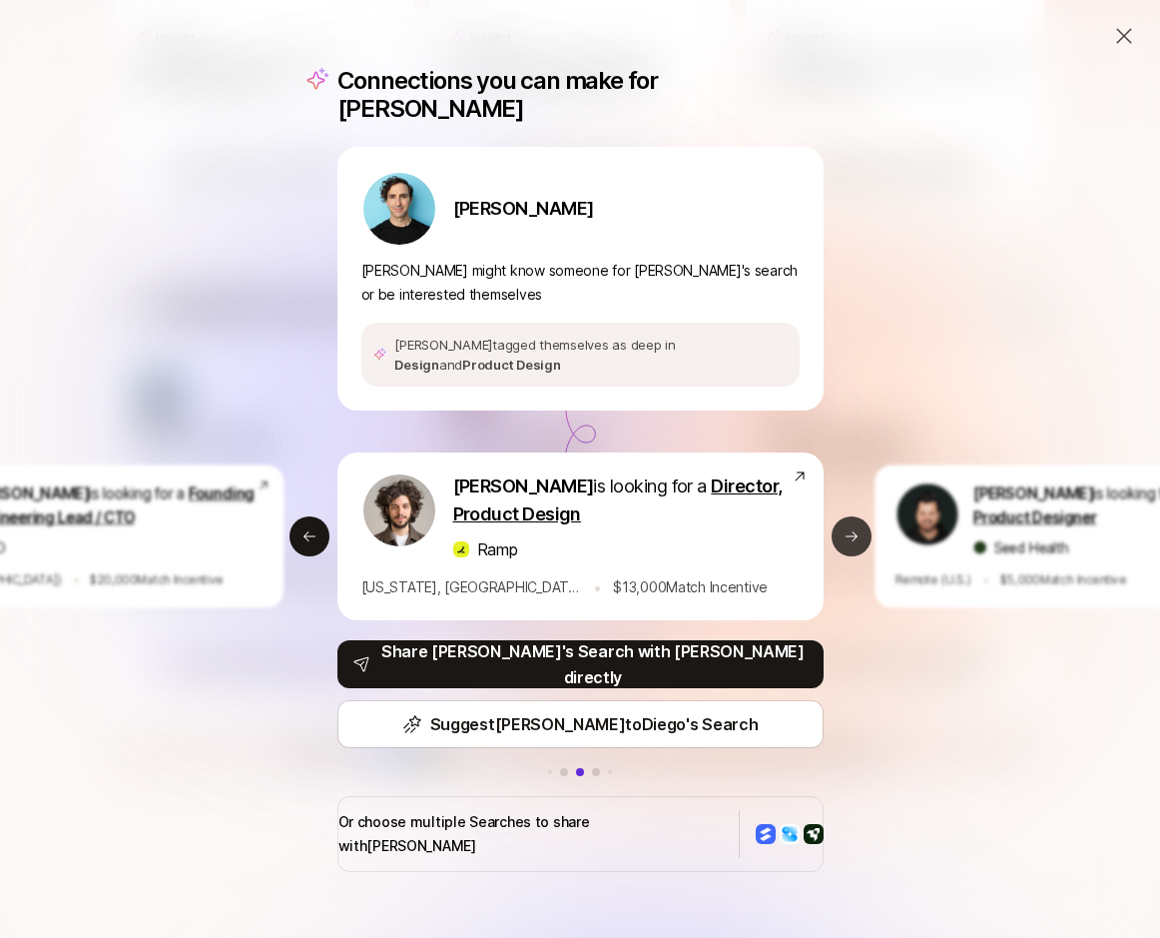
click at [845, 516] on button "Next slide" at bounding box center [852, 536] width 40 height 40
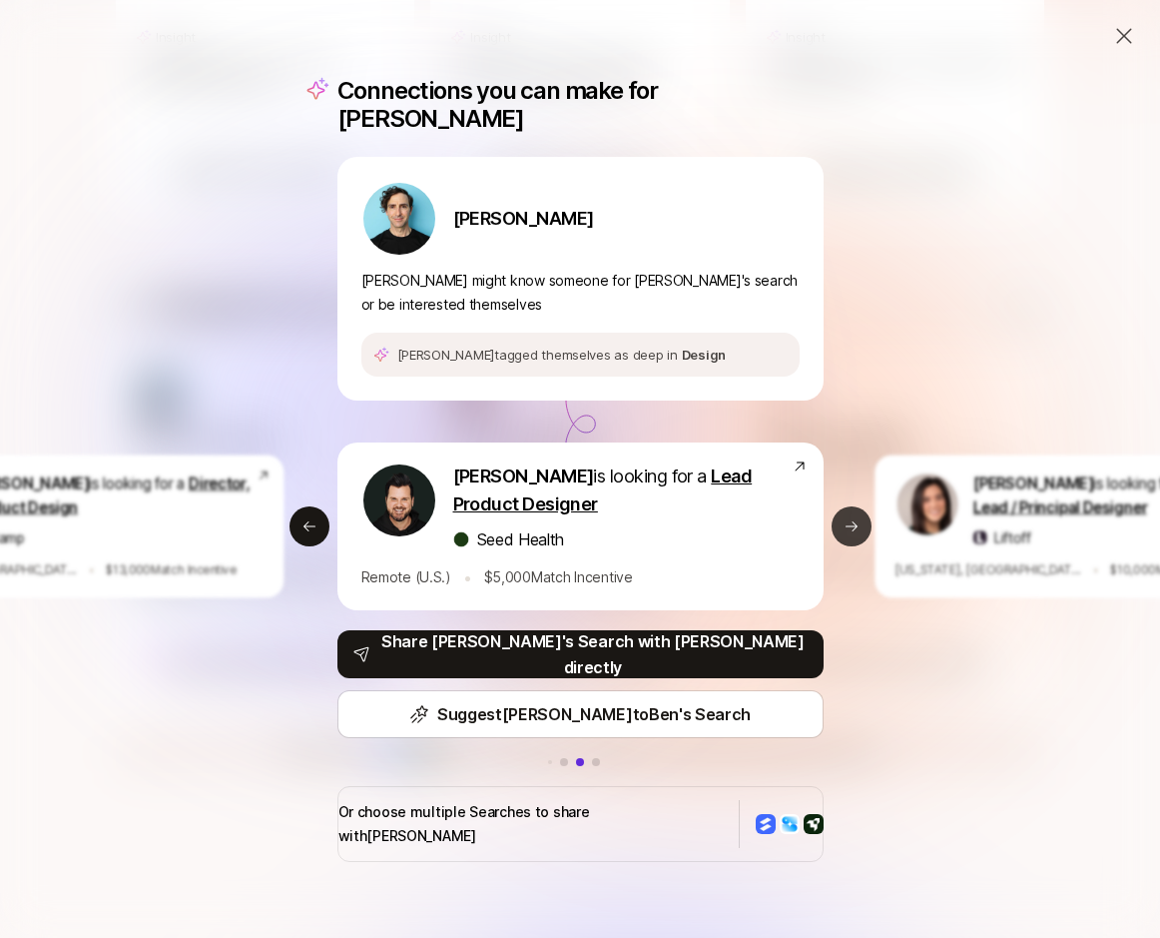
click at [845, 512] on button "Next slide" at bounding box center [852, 526] width 40 height 40
